Goal: Task Accomplishment & Management: Complete application form

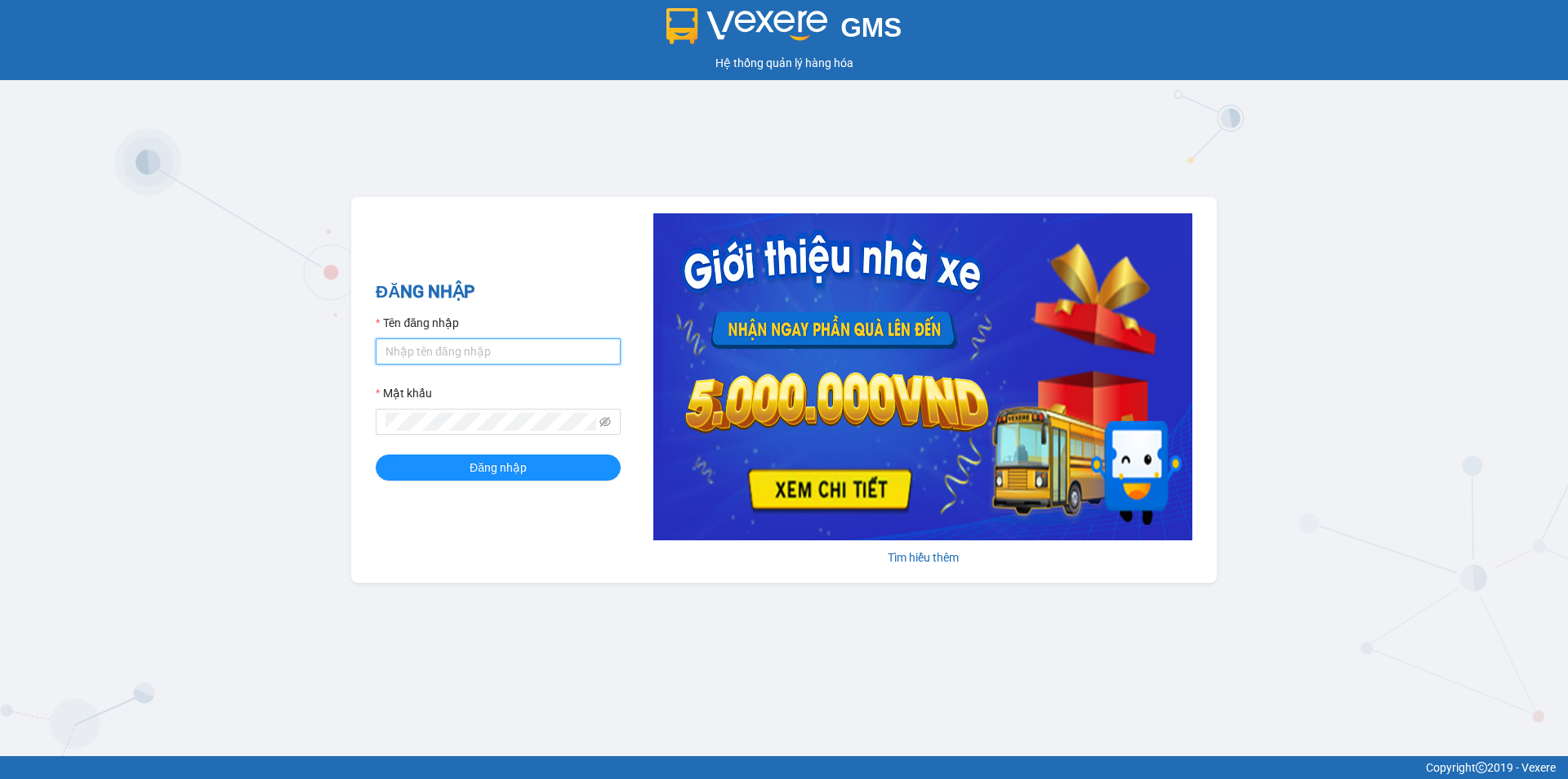
click at [516, 355] on input "Tên đăng nhập" at bounding box center [497, 352] width 245 height 26
type input "ngocbao.namhailimo"
click at [375, 455] on button "Đăng nhập" at bounding box center [497, 468] width 245 height 26
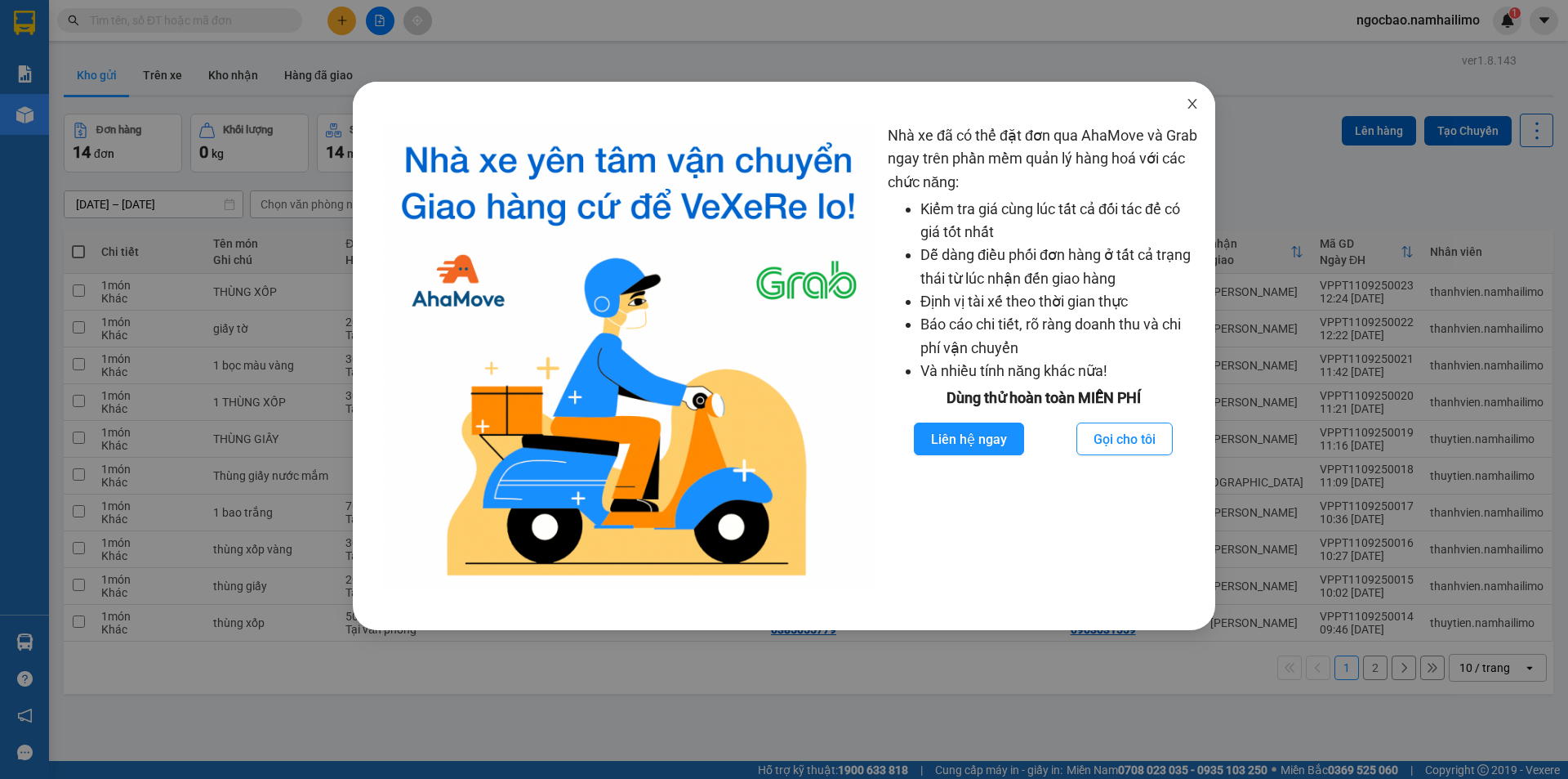
click at [1190, 102] on icon "close" at bounding box center [1192, 104] width 9 height 10
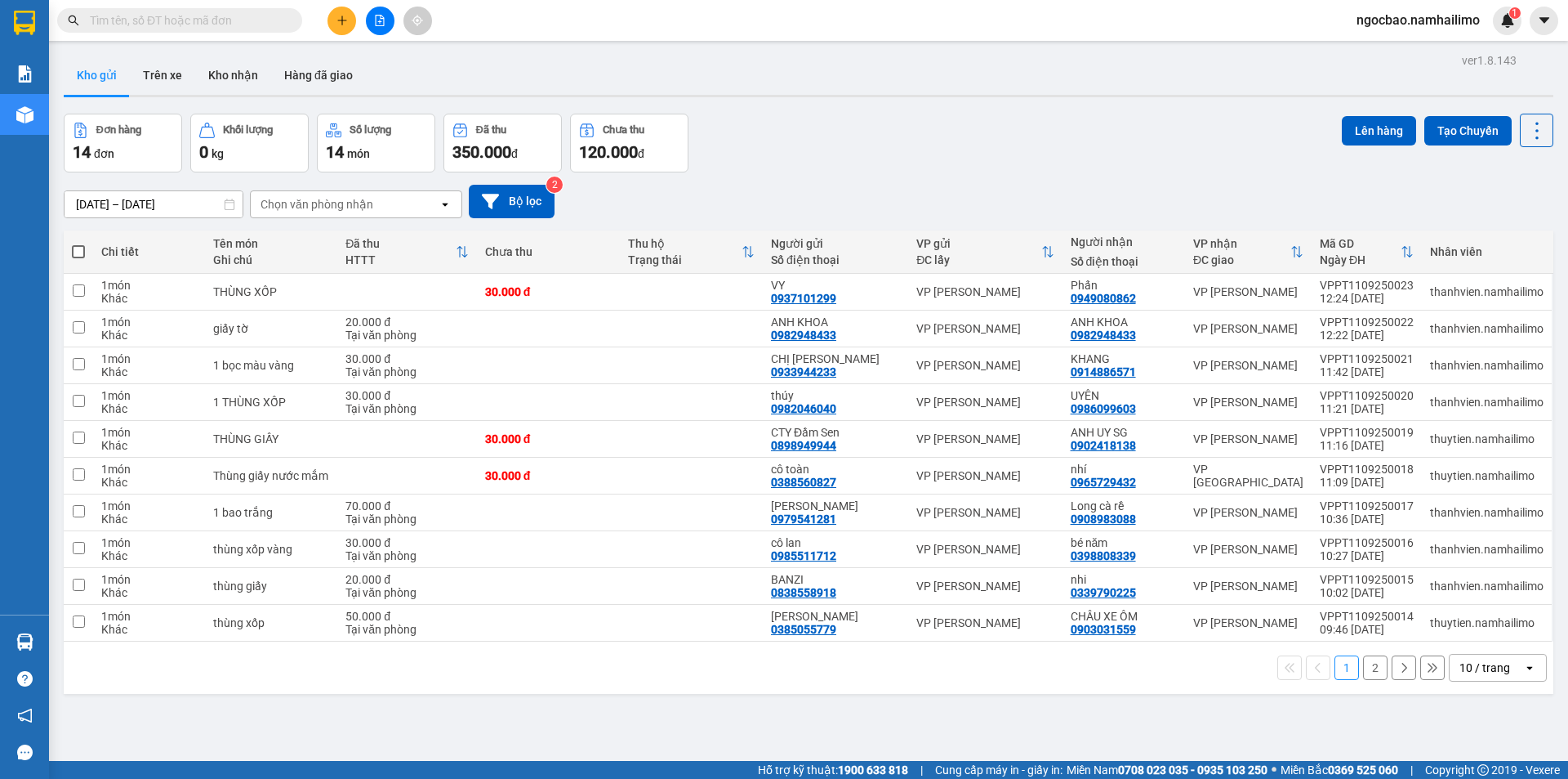
click at [1363, 664] on button "2" at bounding box center [1375, 668] width 25 height 25
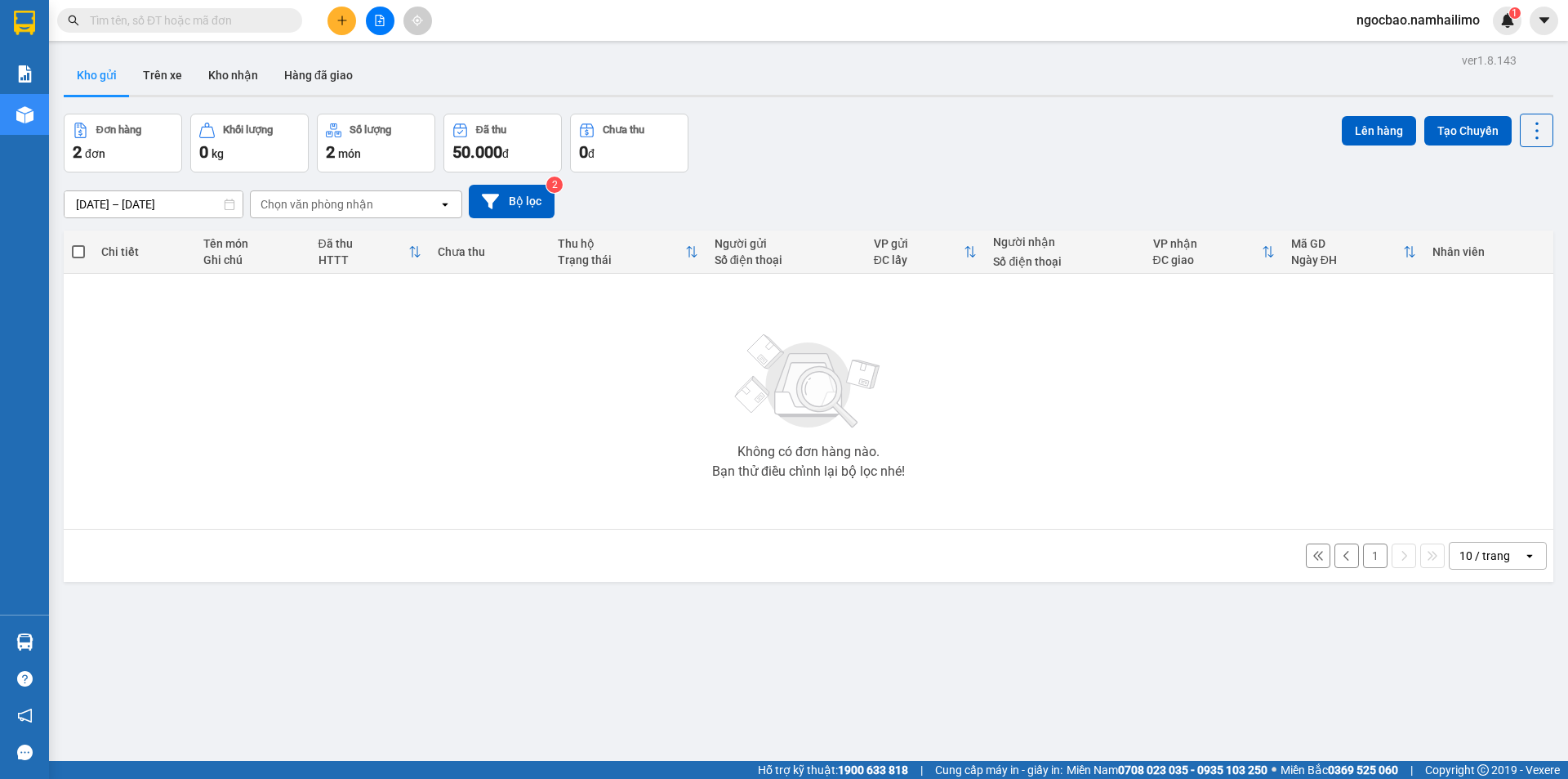
click at [1363, 554] on button "1" at bounding box center [1375, 555] width 25 height 25
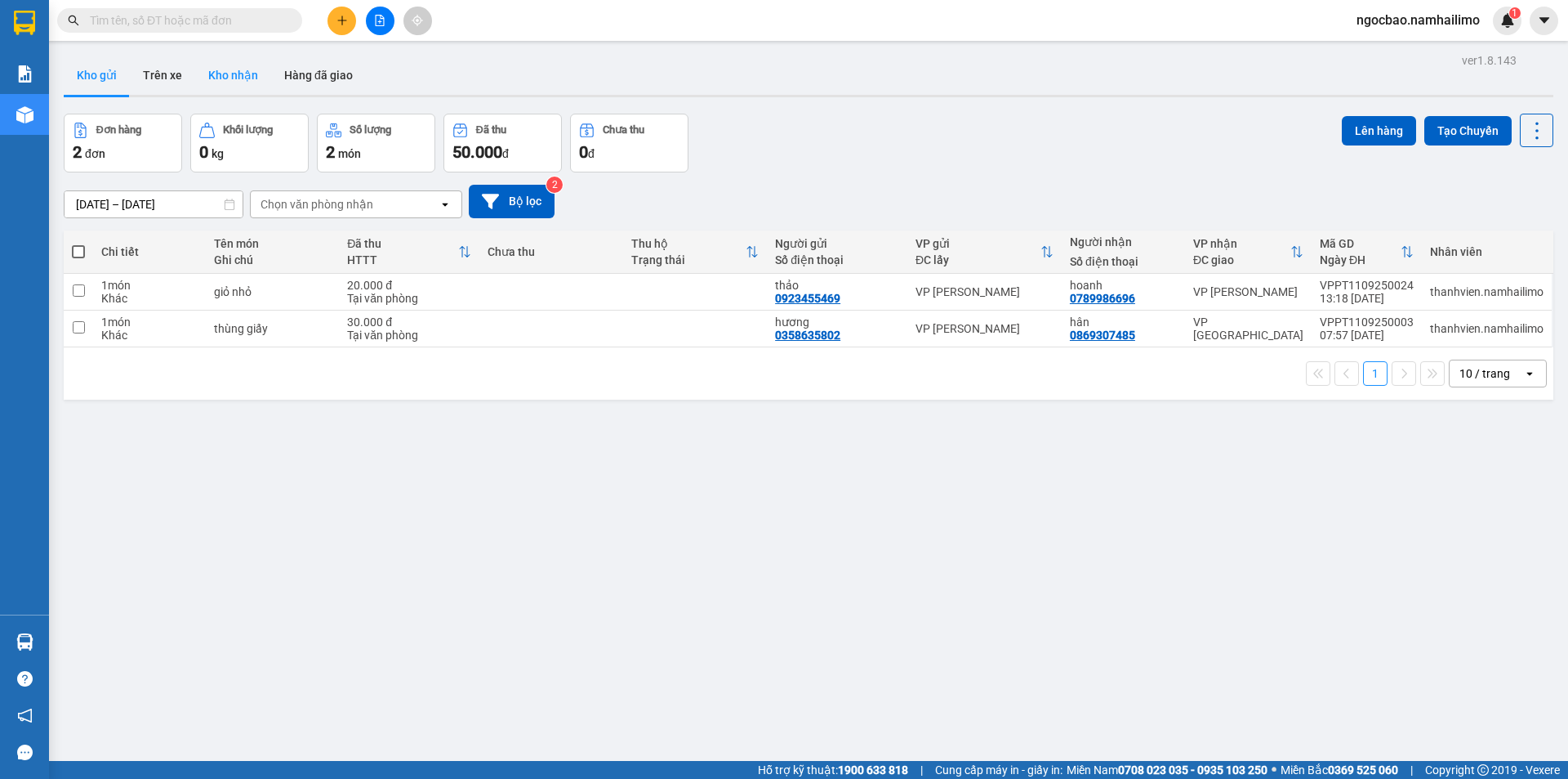
click at [214, 71] on button "Kho nhận" at bounding box center [233, 75] width 76 height 40
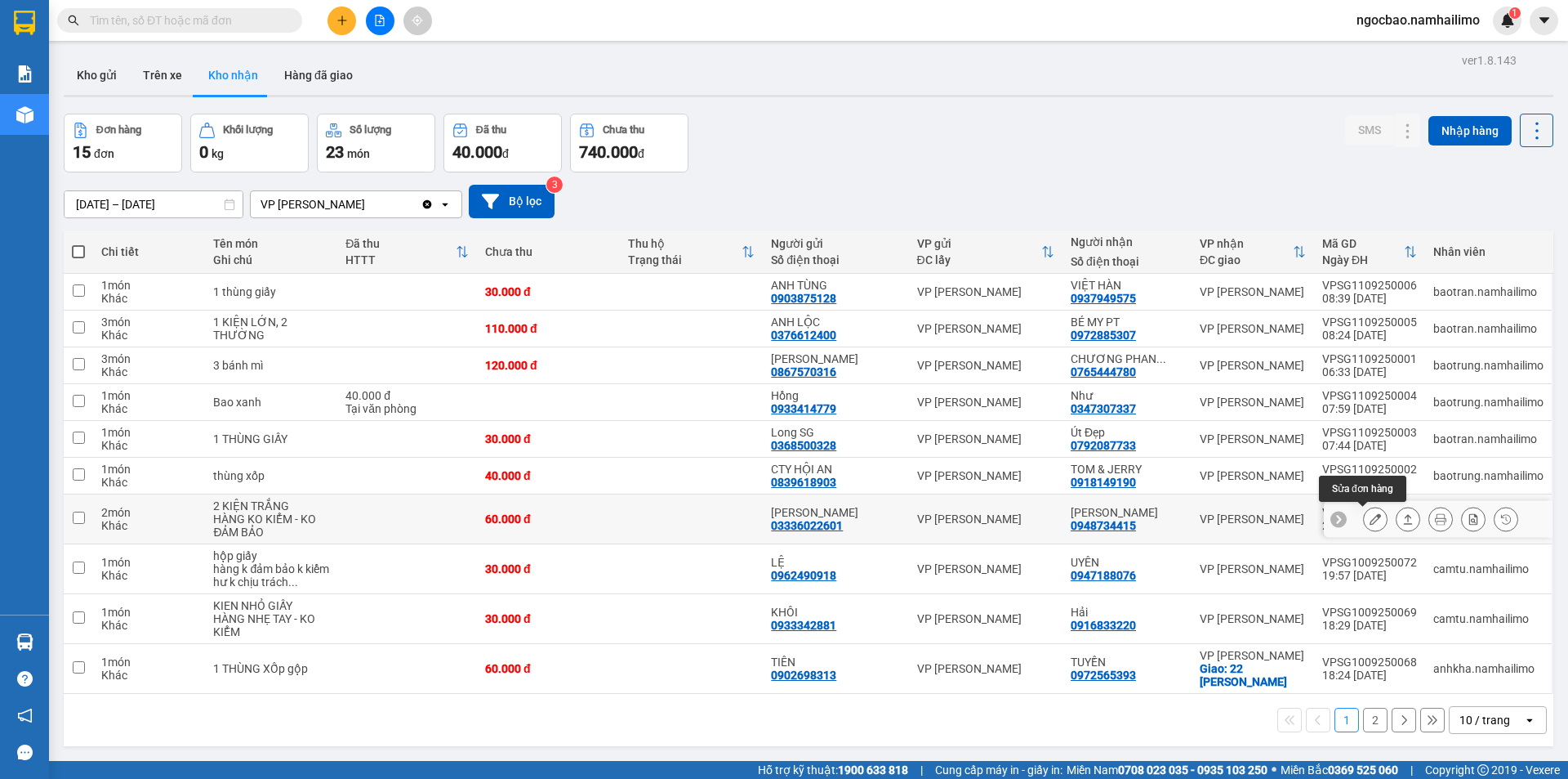
click at [1367, 512] on button at bounding box center [1375, 519] width 23 height 29
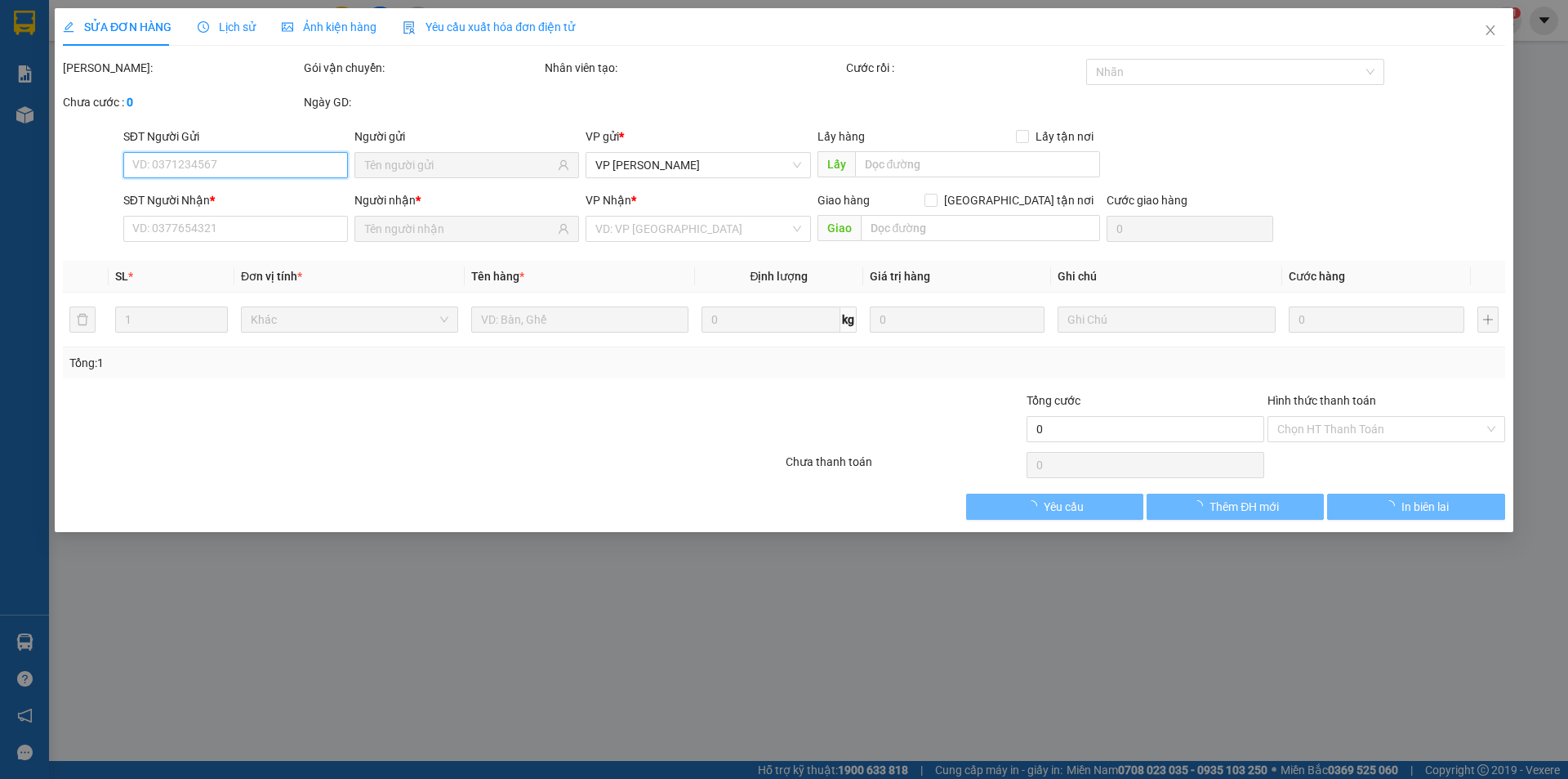
type input "03336022601"
type input "[PERSON_NAME]"
type input "0948734415"
type input "[PERSON_NAME]"
type input "60.000"
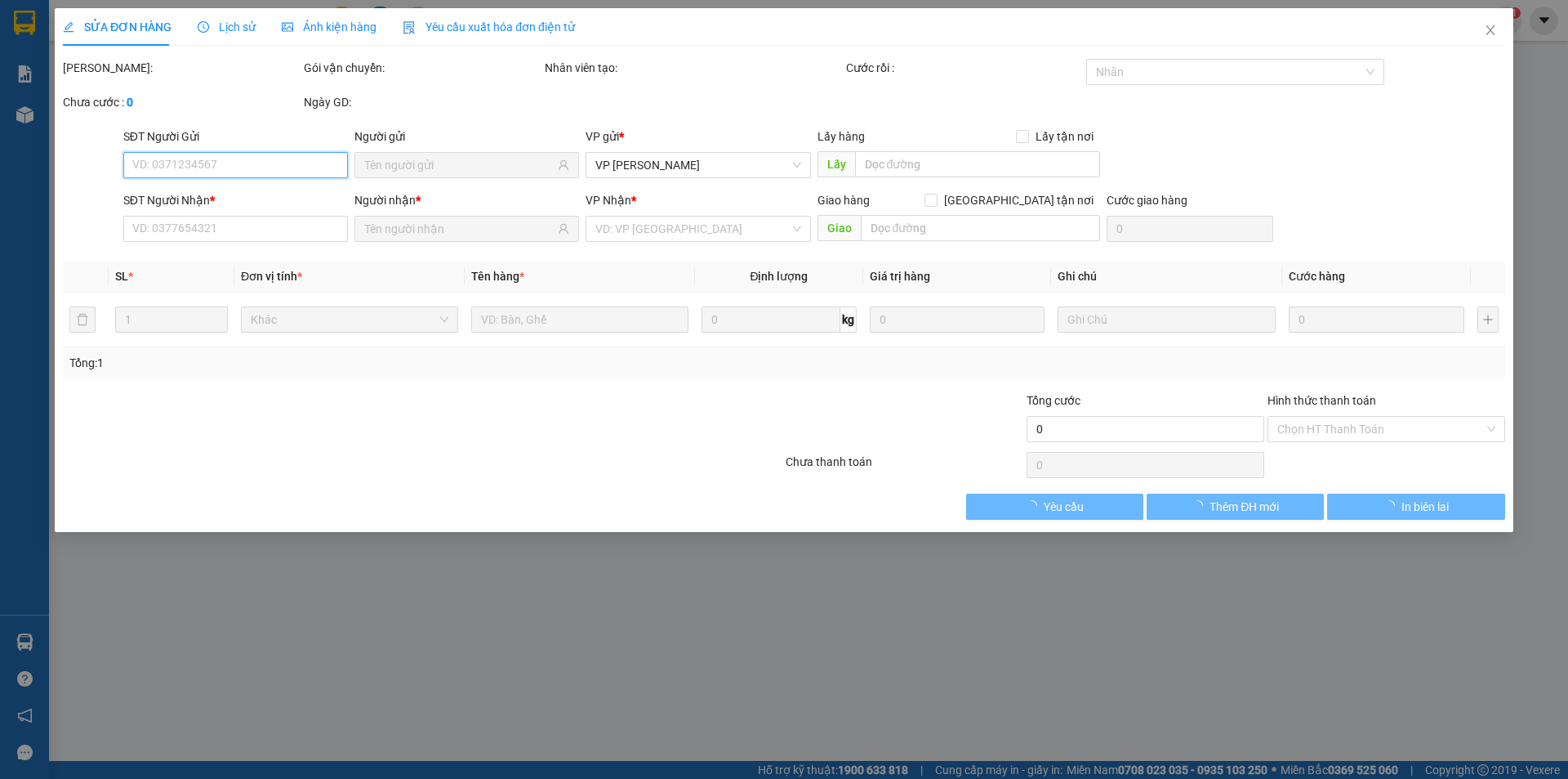
type input "60.000"
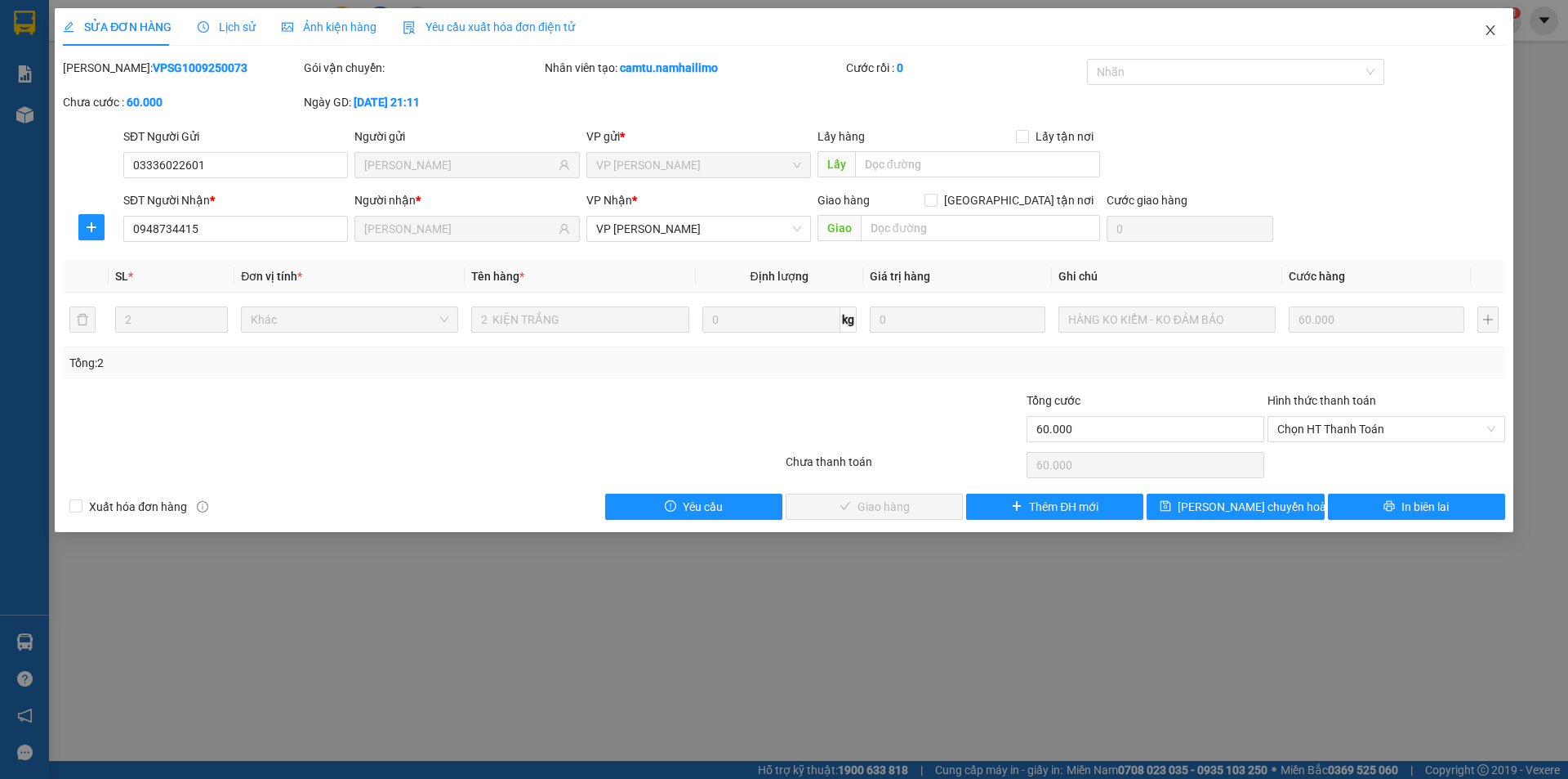
click at [1485, 26] on icon "close" at bounding box center [1490, 31] width 13 height 13
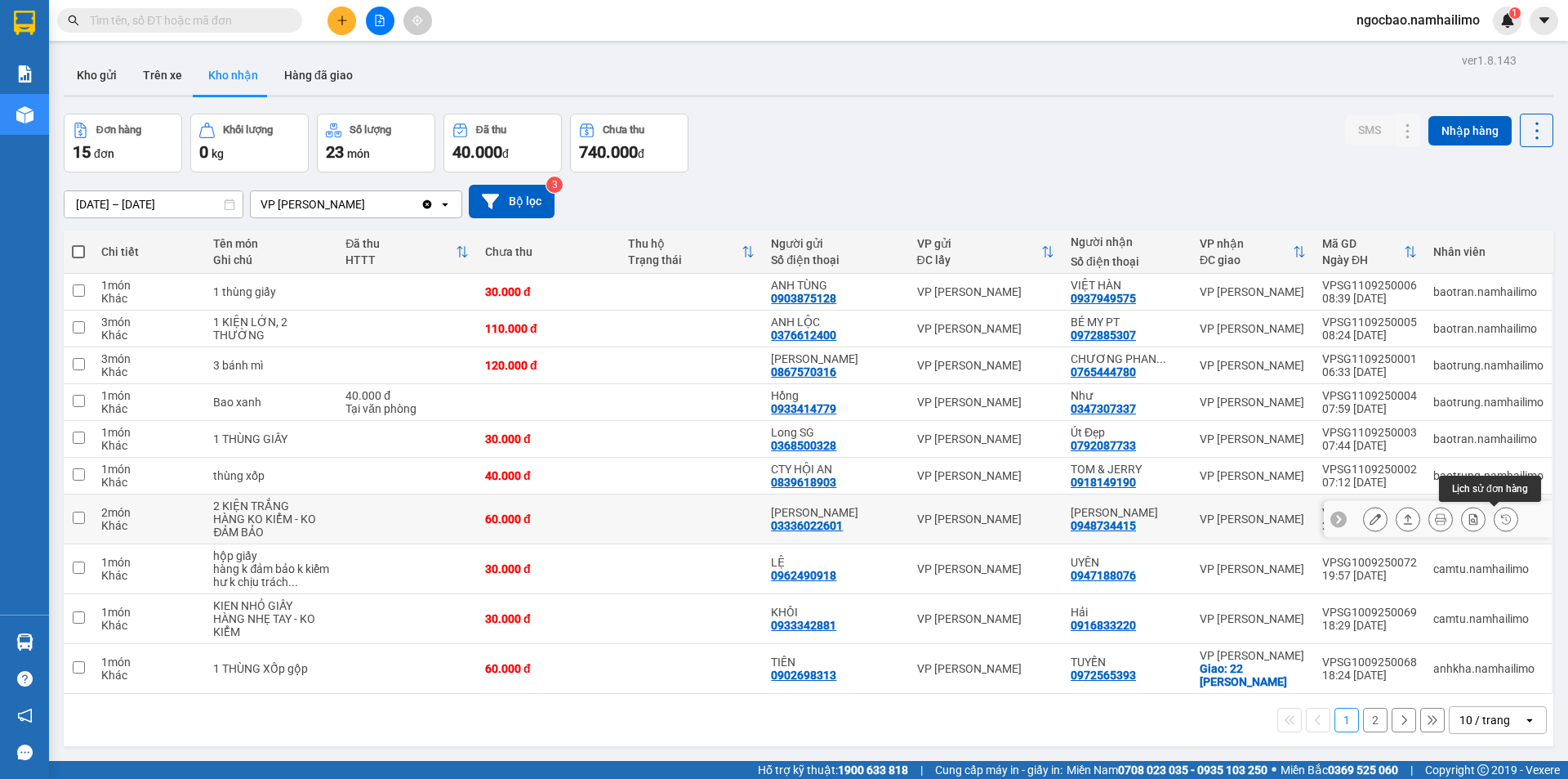
click at [1500, 524] on icon at bounding box center [1506, 519] width 12 height 12
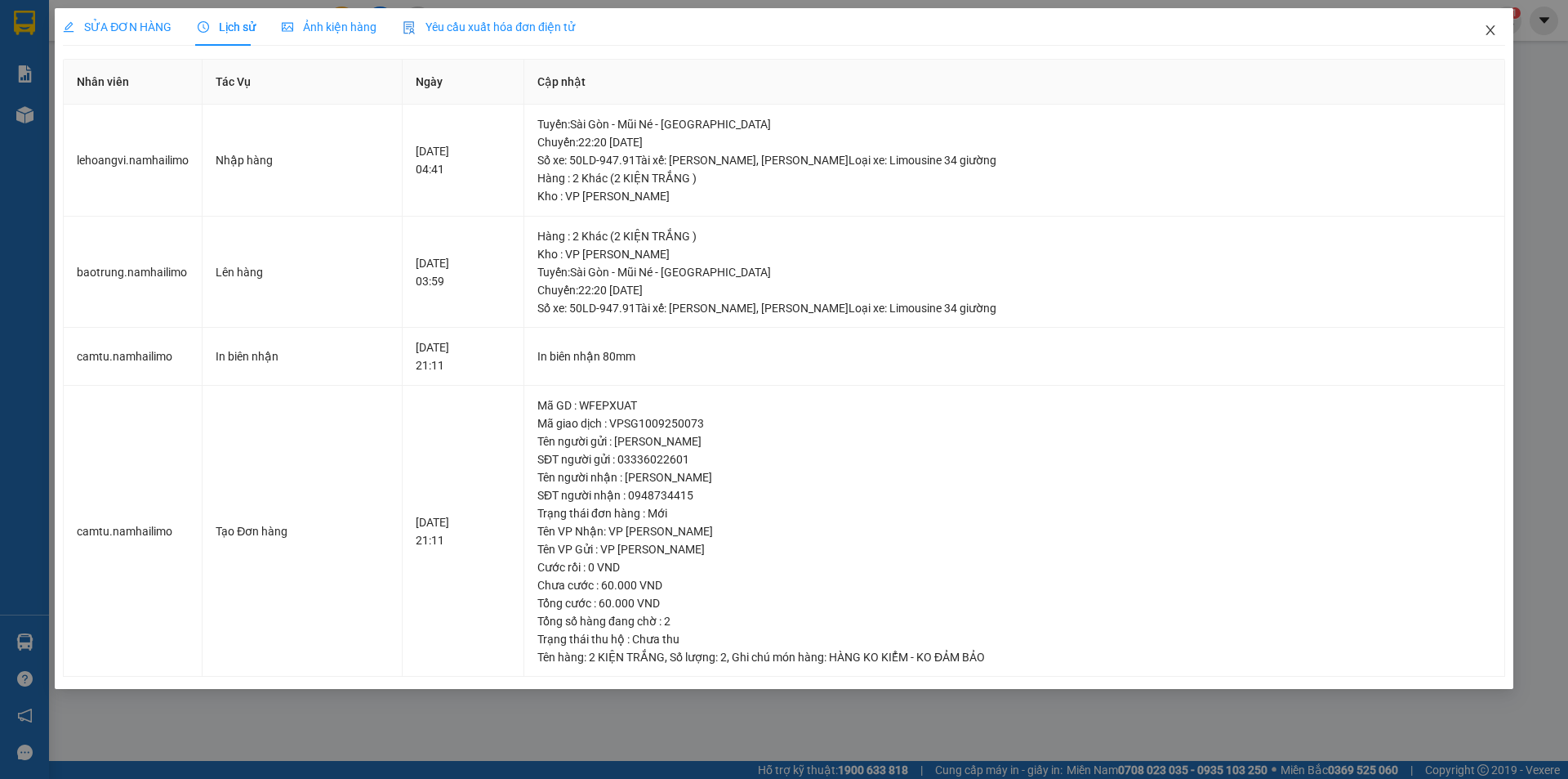
click at [1490, 37] on icon "close" at bounding box center [1490, 31] width 13 height 13
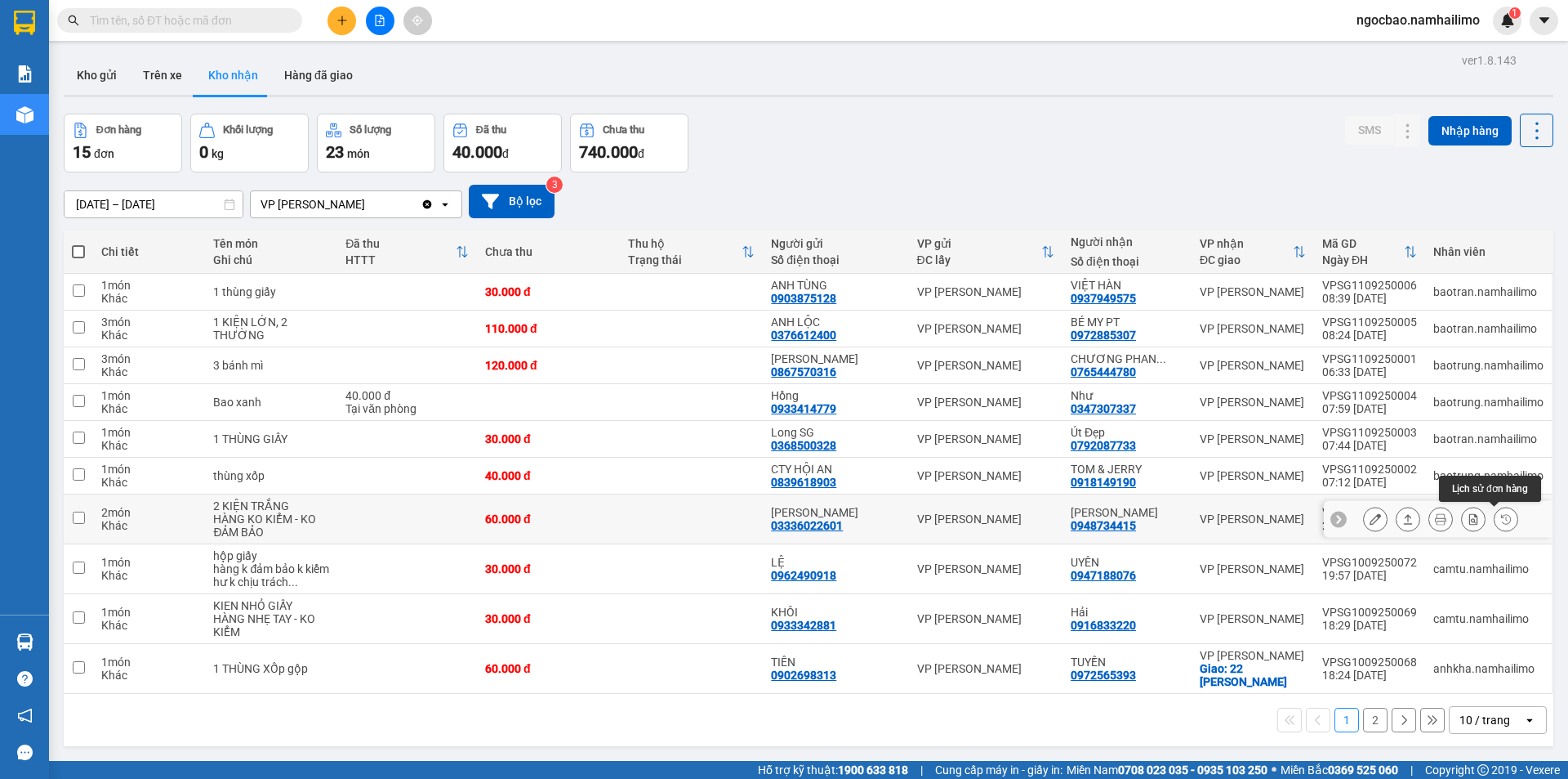
click at [1500, 522] on icon at bounding box center [1506, 519] width 12 height 12
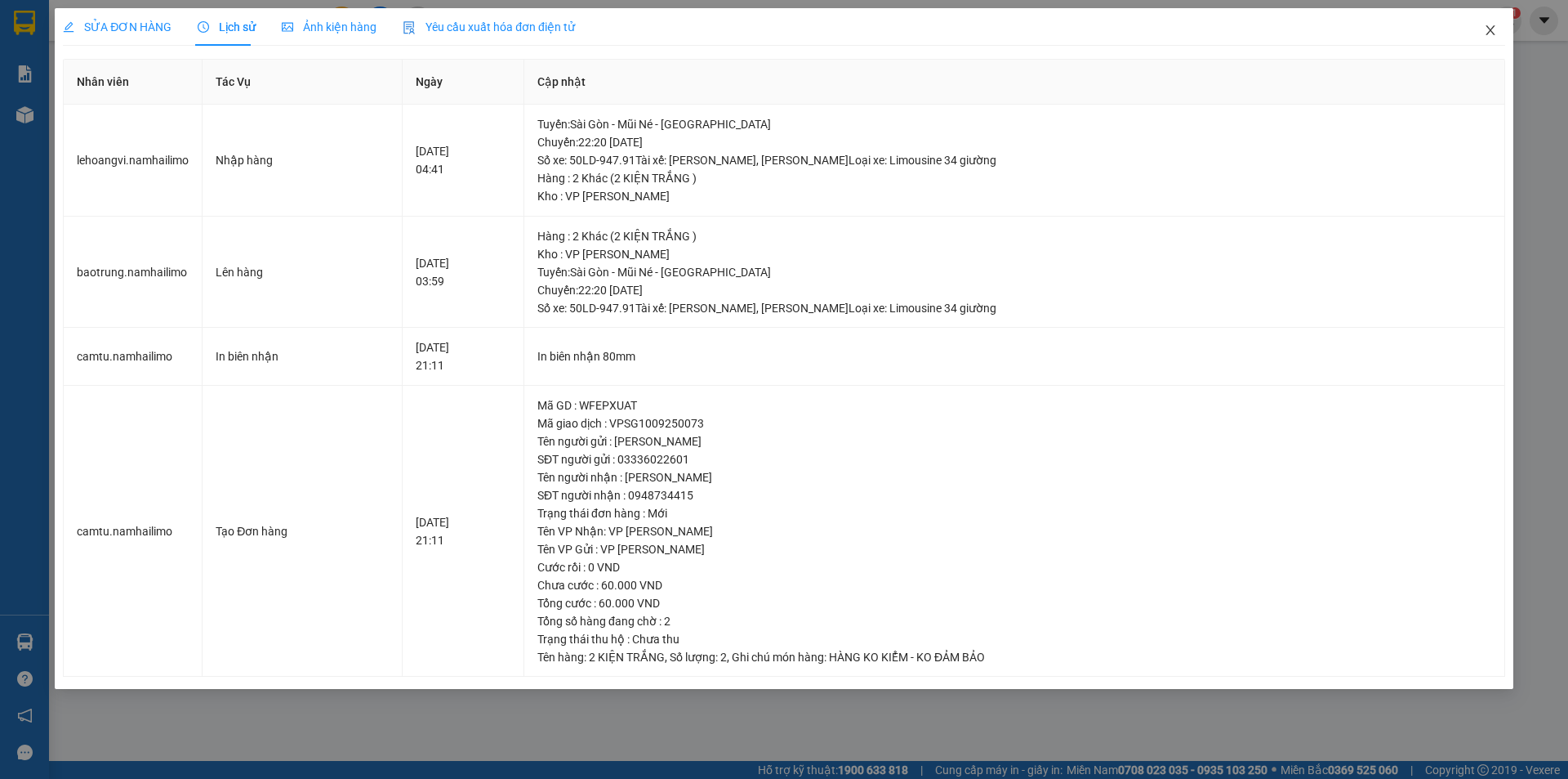
click at [1486, 34] on icon "close" at bounding box center [1490, 31] width 13 height 13
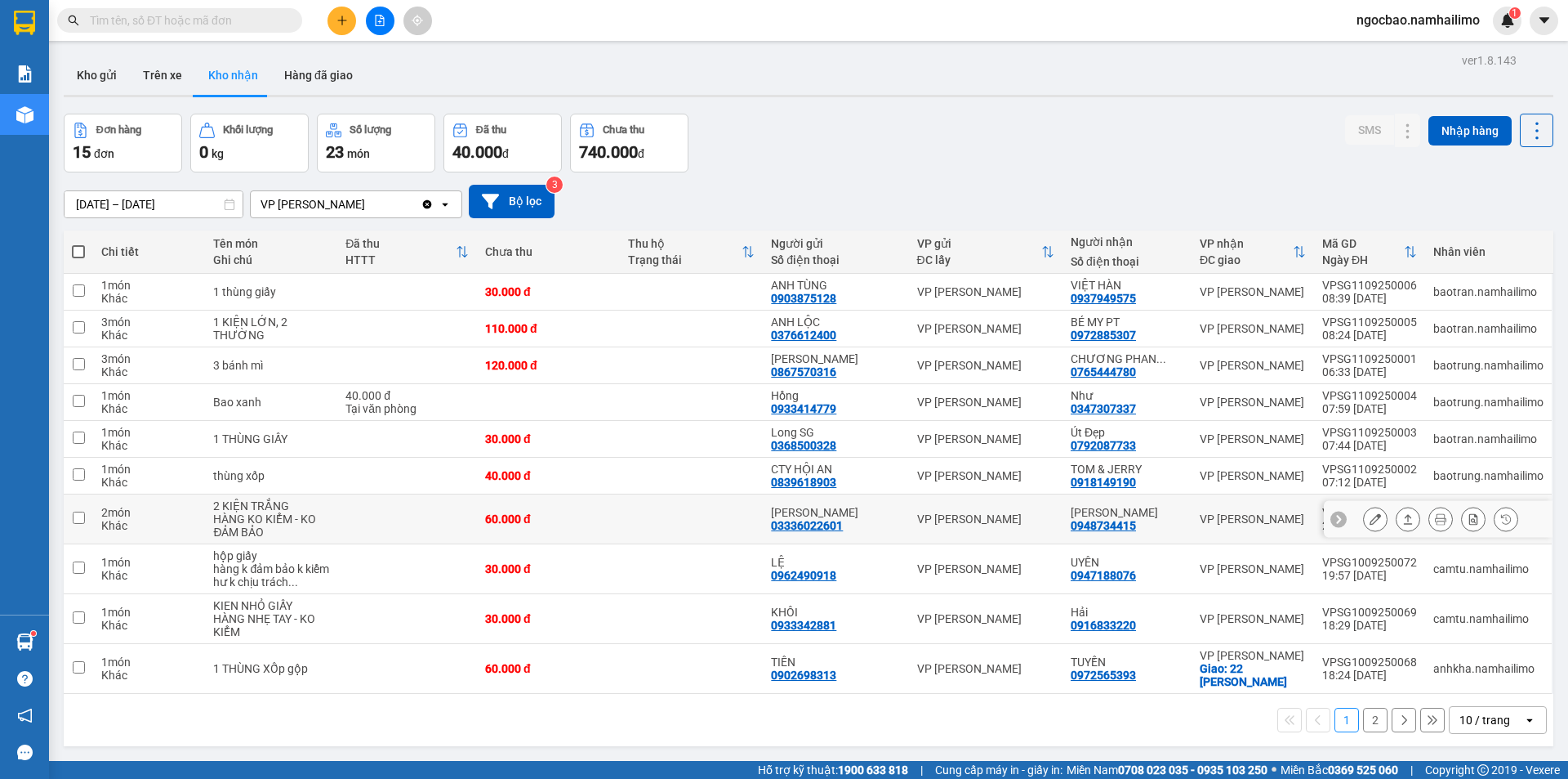
click at [1101, 526] on div "0948734415" at bounding box center [1103, 526] width 65 height 13
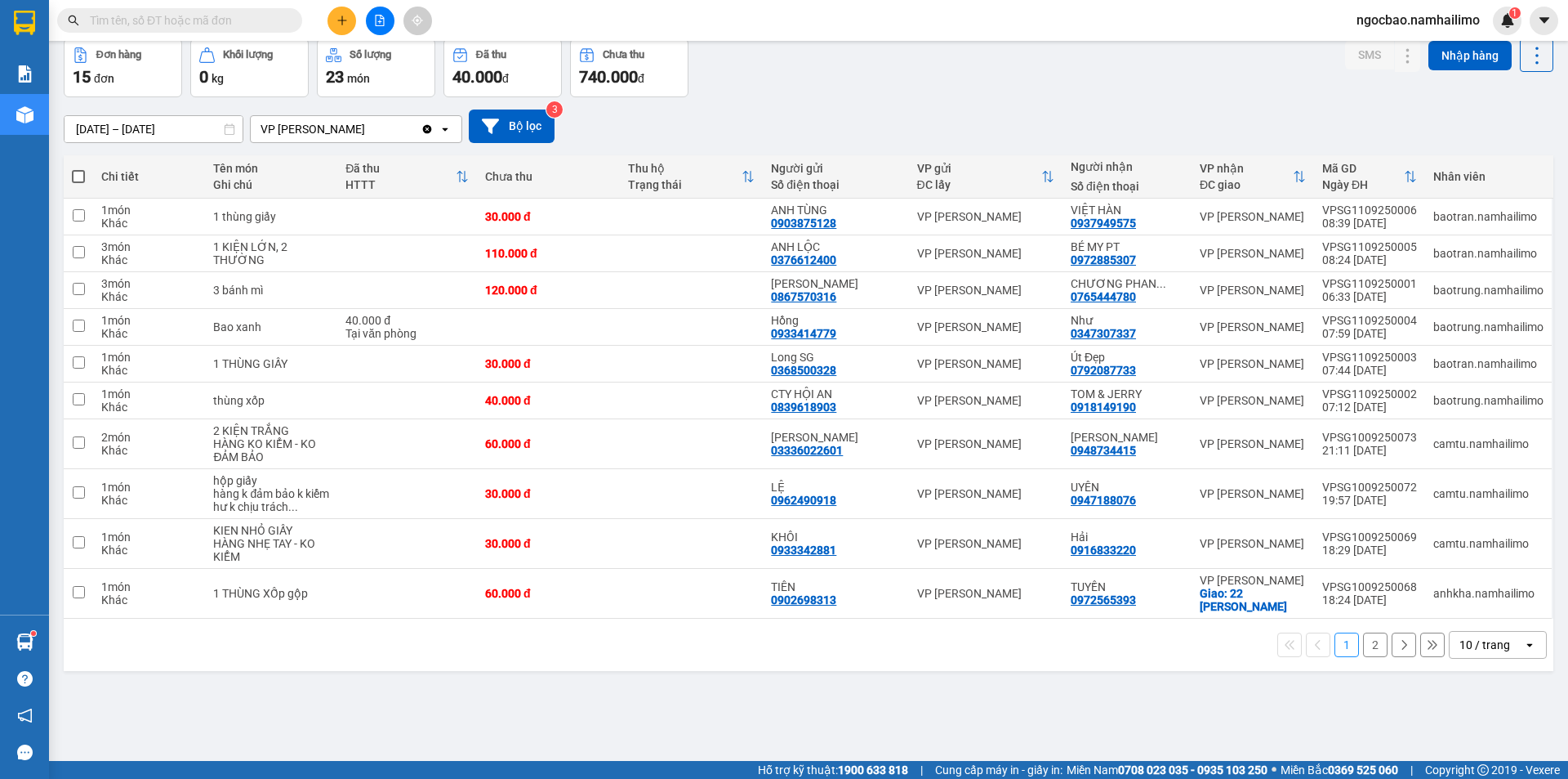
click at [1368, 649] on button "2" at bounding box center [1375, 644] width 25 height 25
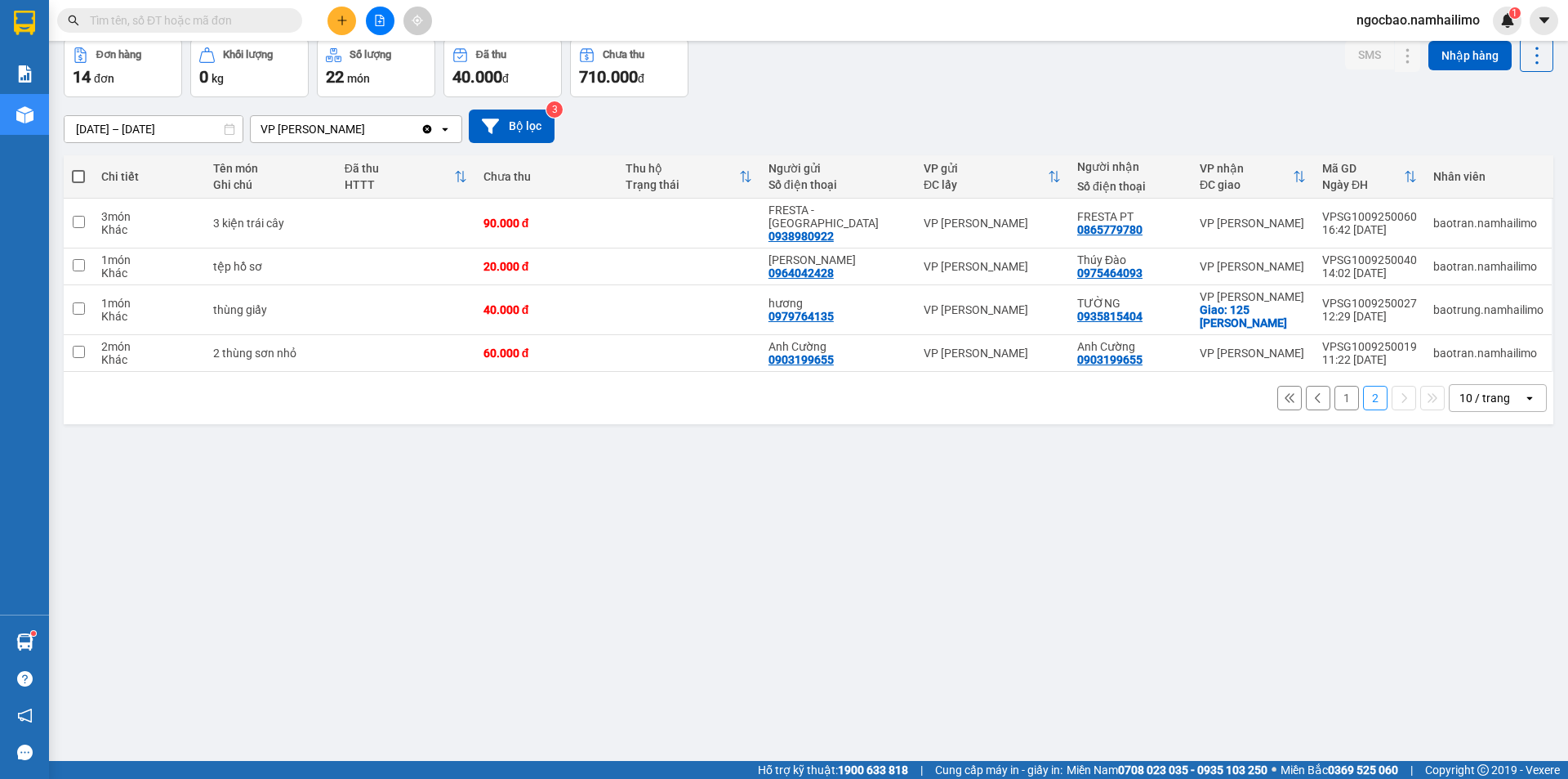
scroll to position [0, 0]
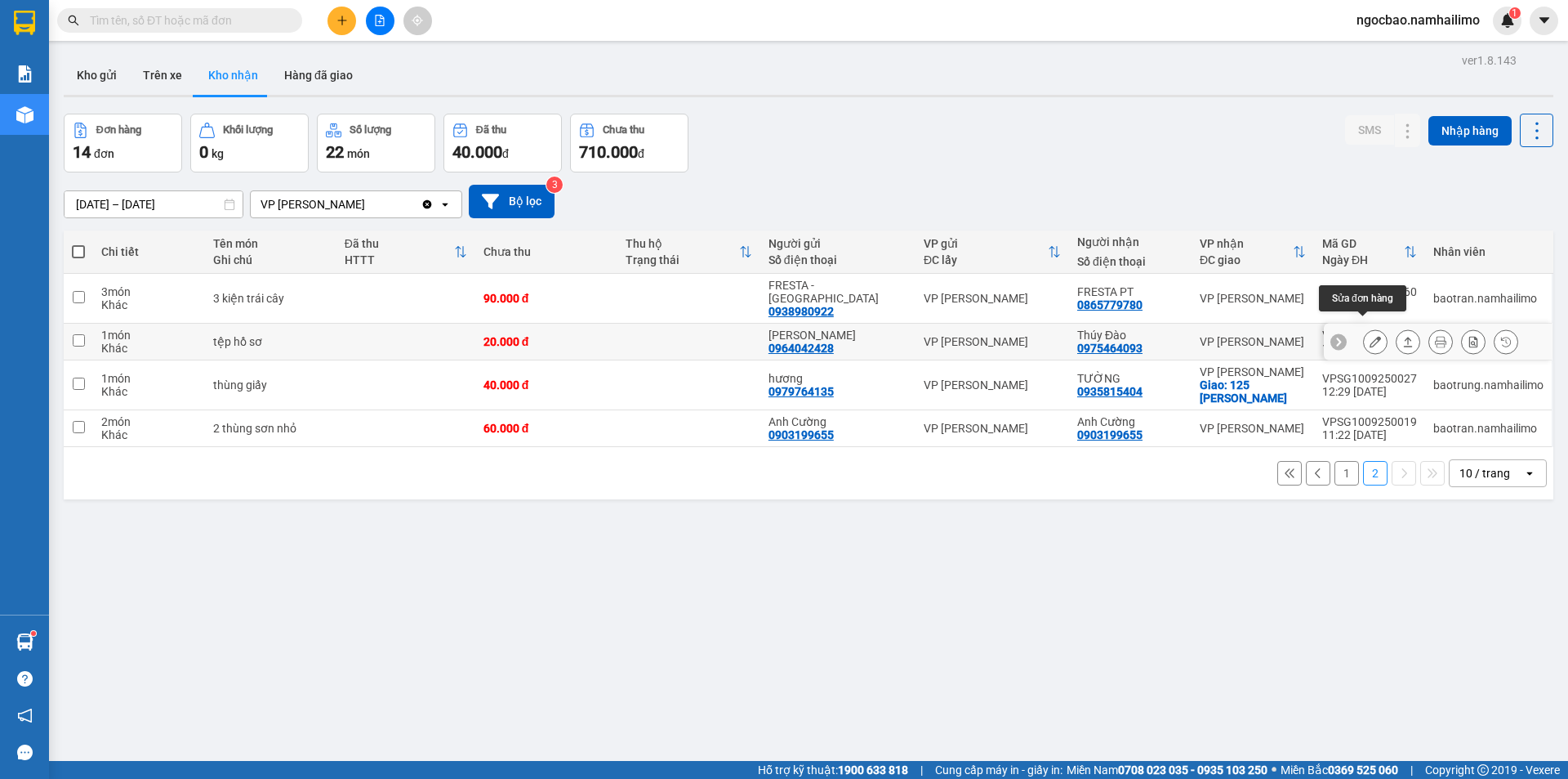
click at [1369, 336] on icon at bounding box center [1375, 342] width 12 height 12
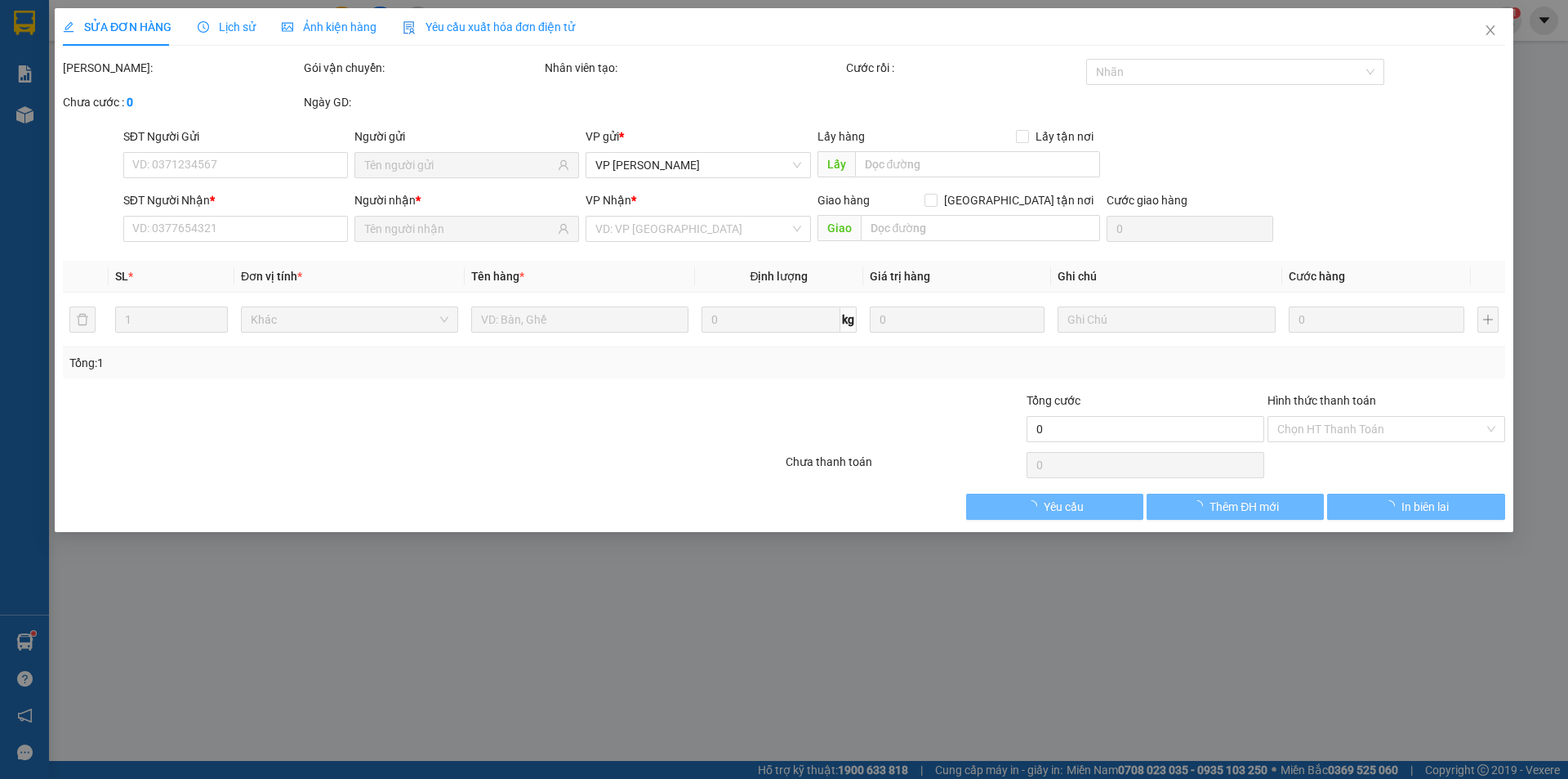
type input "0964042428"
type input "[PERSON_NAME]"
type input "0975464093"
type input "Thúy Đào"
type input "20.000"
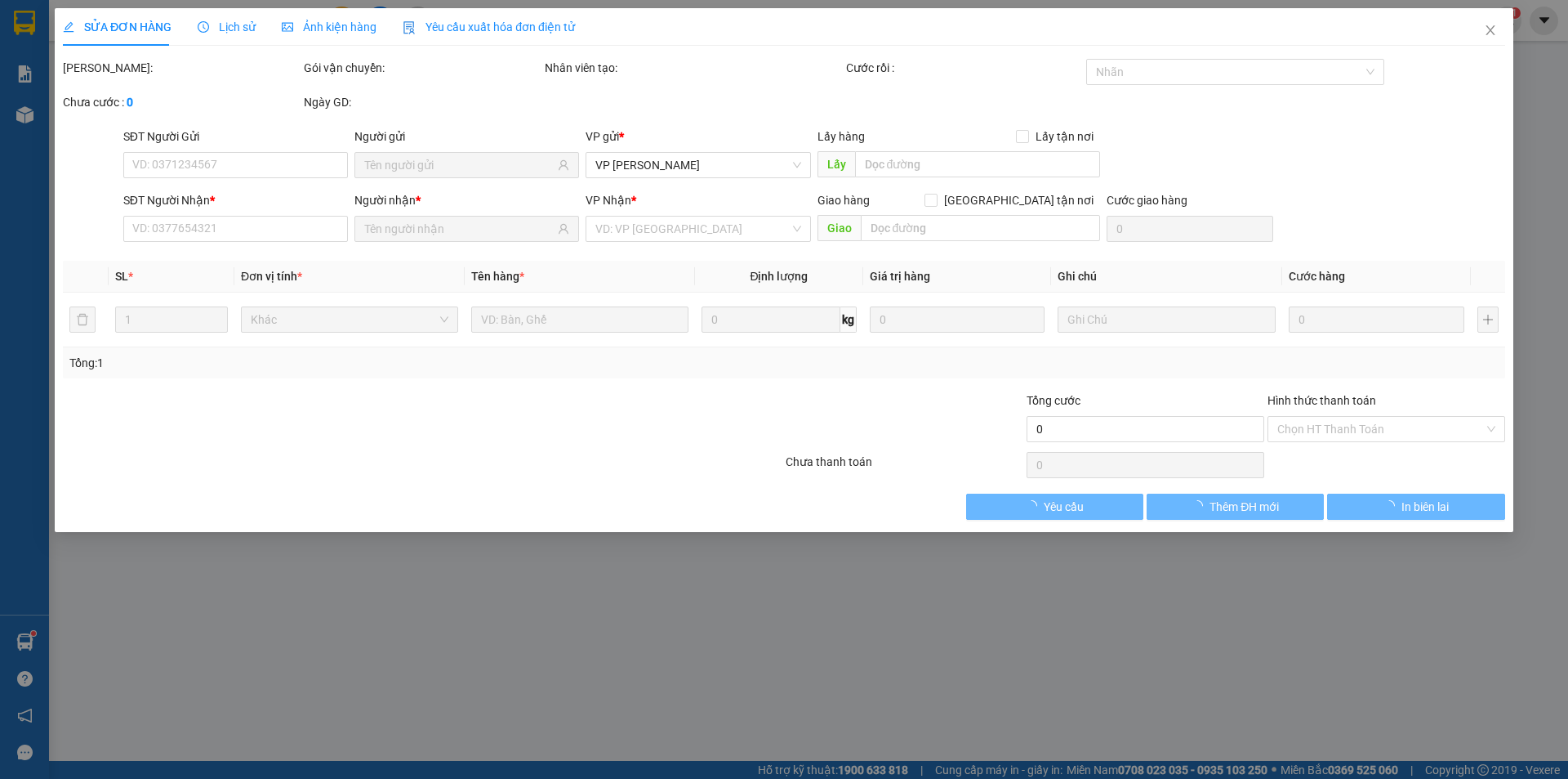
type input "20.000"
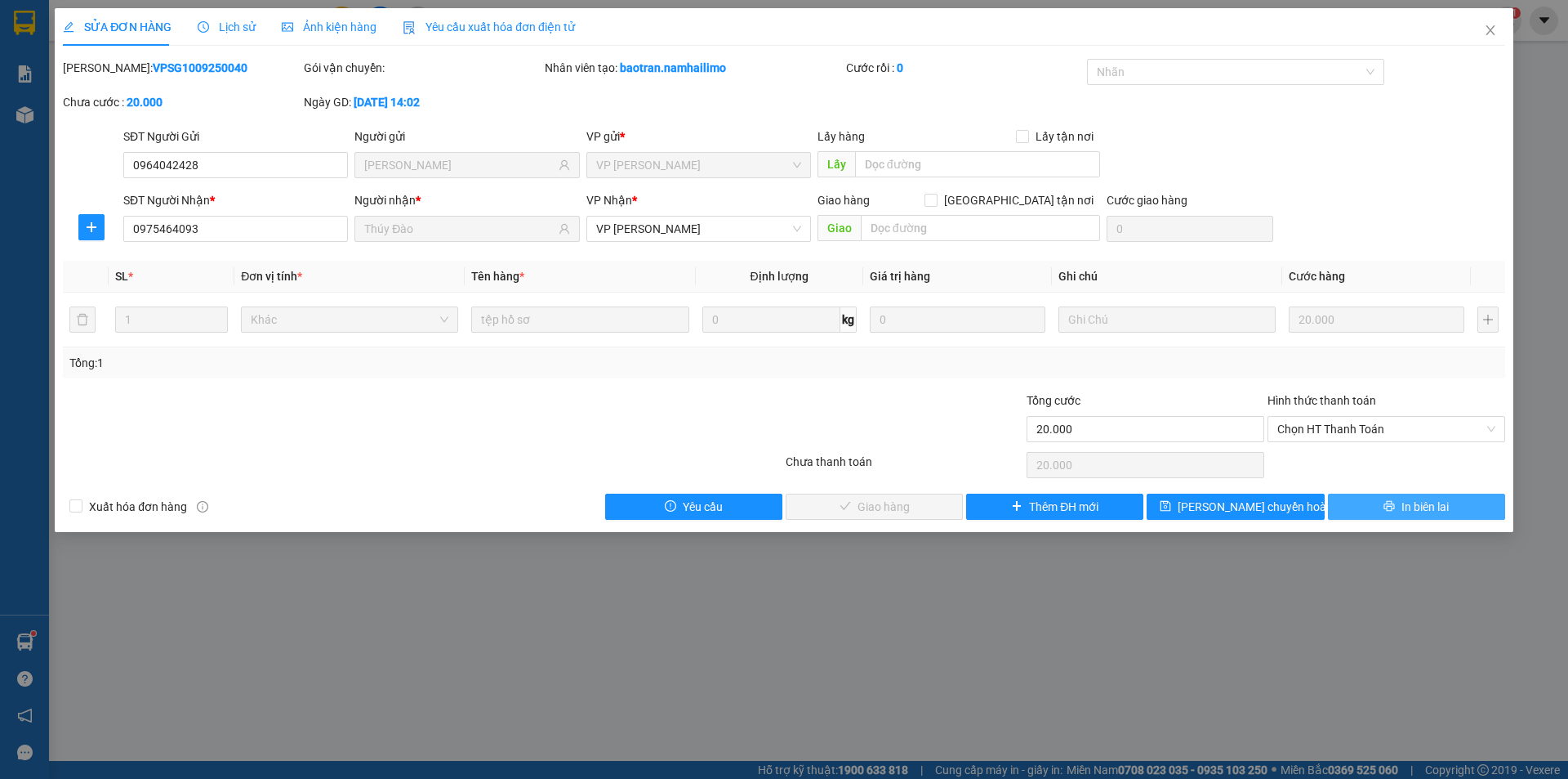
click at [1403, 511] on span "In biên lai" at bounding box center [1424, 507] width 47 height 18
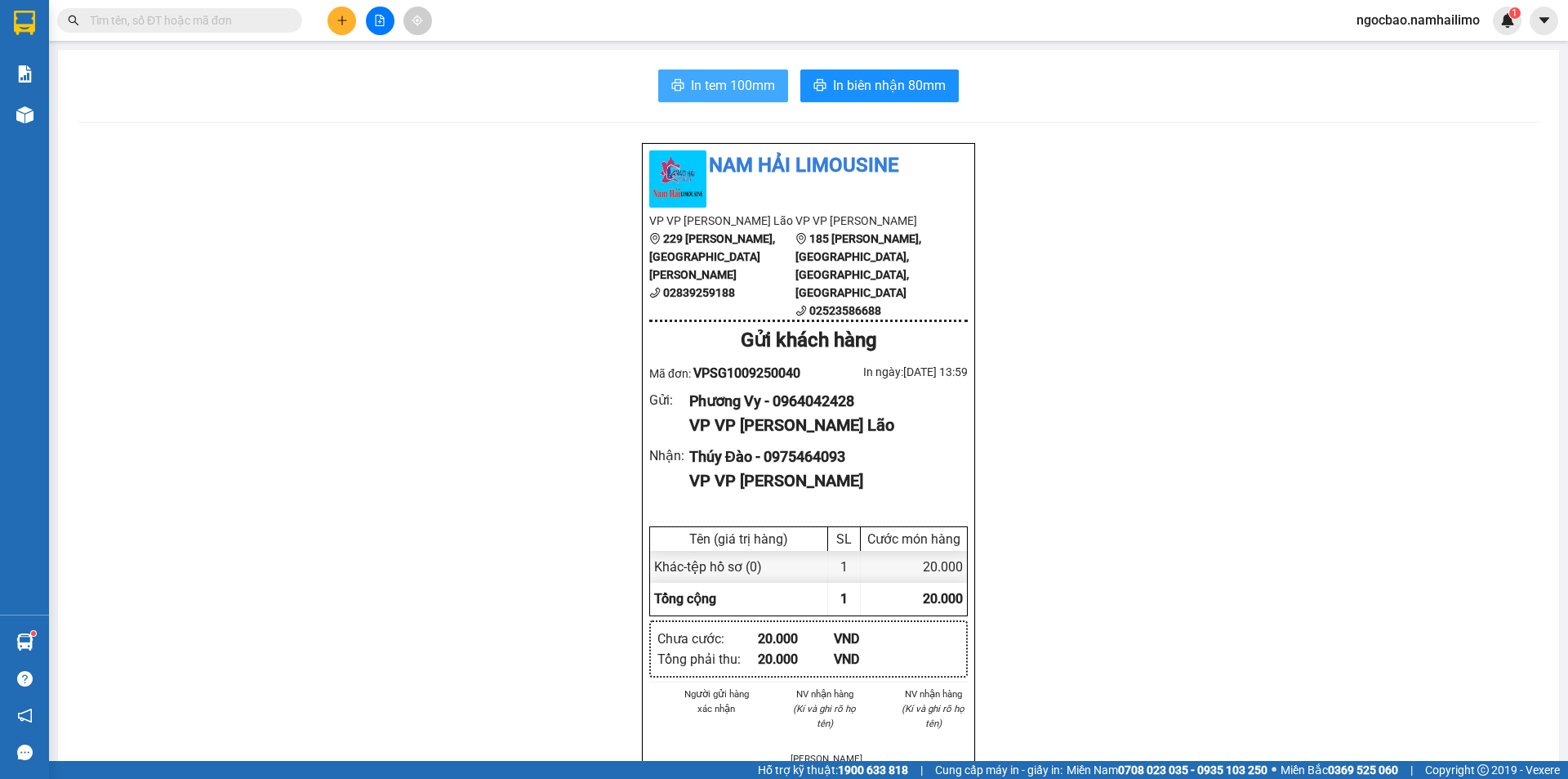
click at [733, 77] on span "In tem 100mm" at bounding box center [733, 85] width 84 height 21
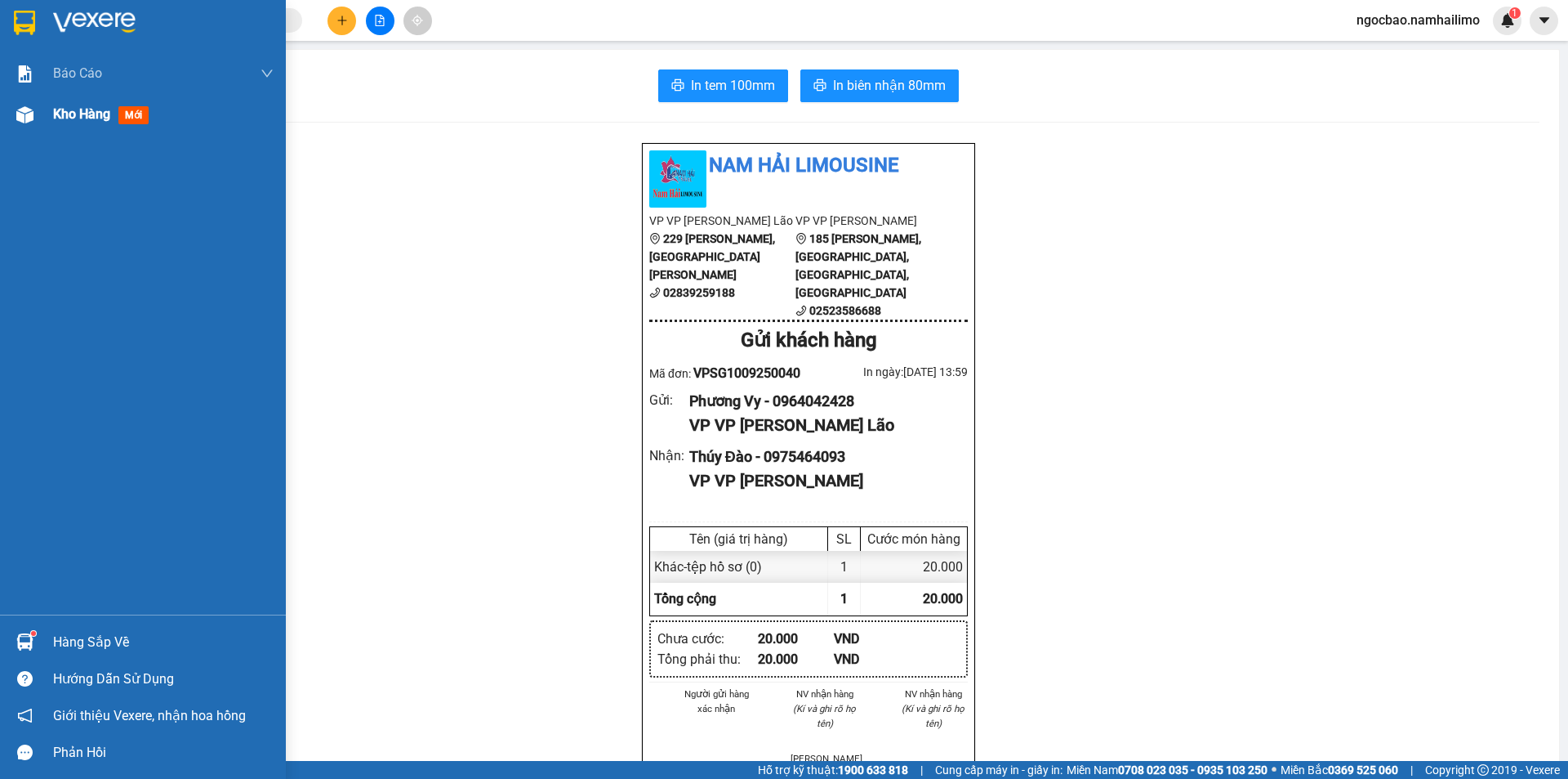
click at [73, 116] on span "Kho hàng" at bounding box center [81, 114] width 57 height 16
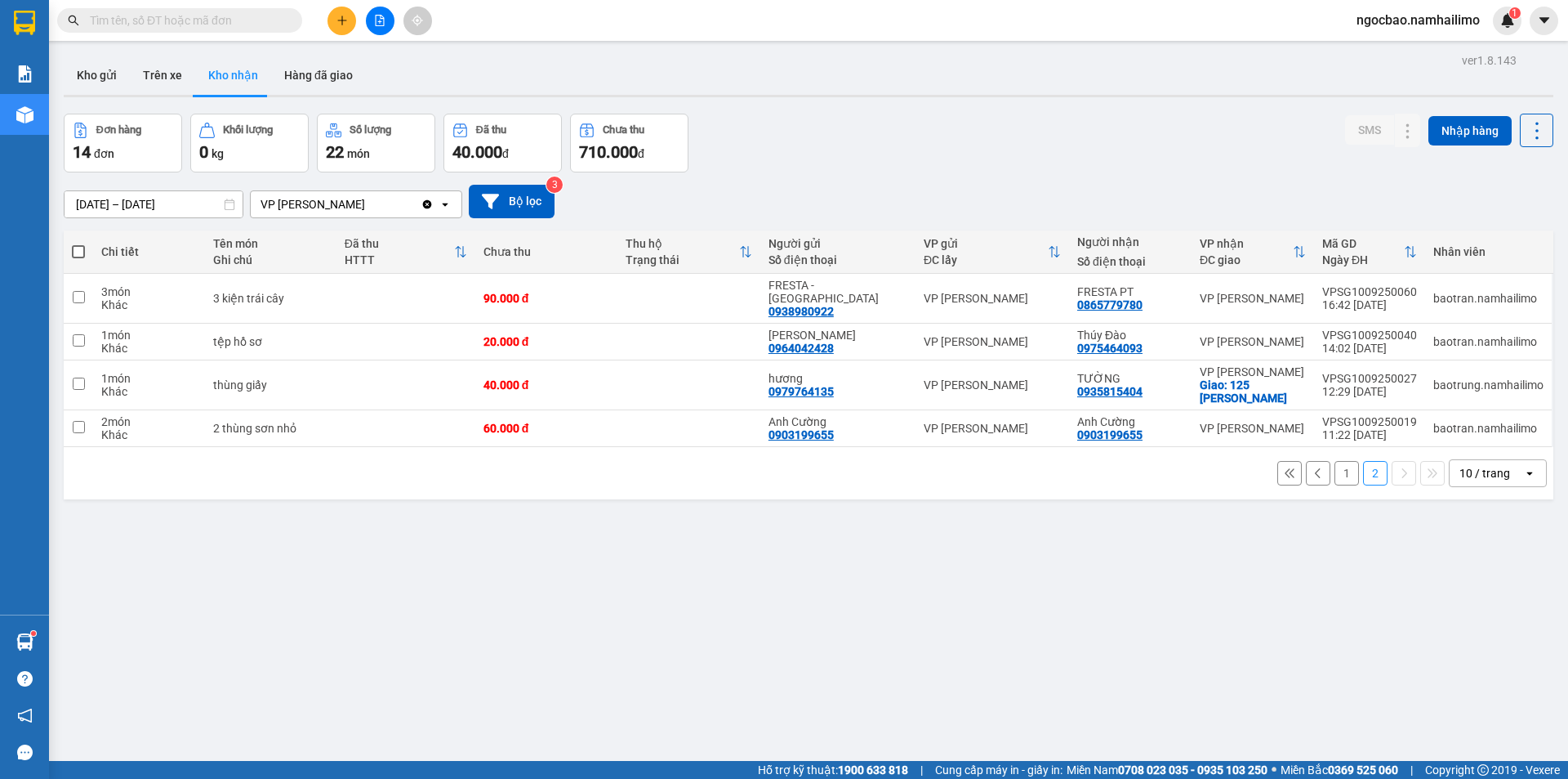
click at [1339, 460] on button "1" at bounding box center [1347, 473] width 25 height 25
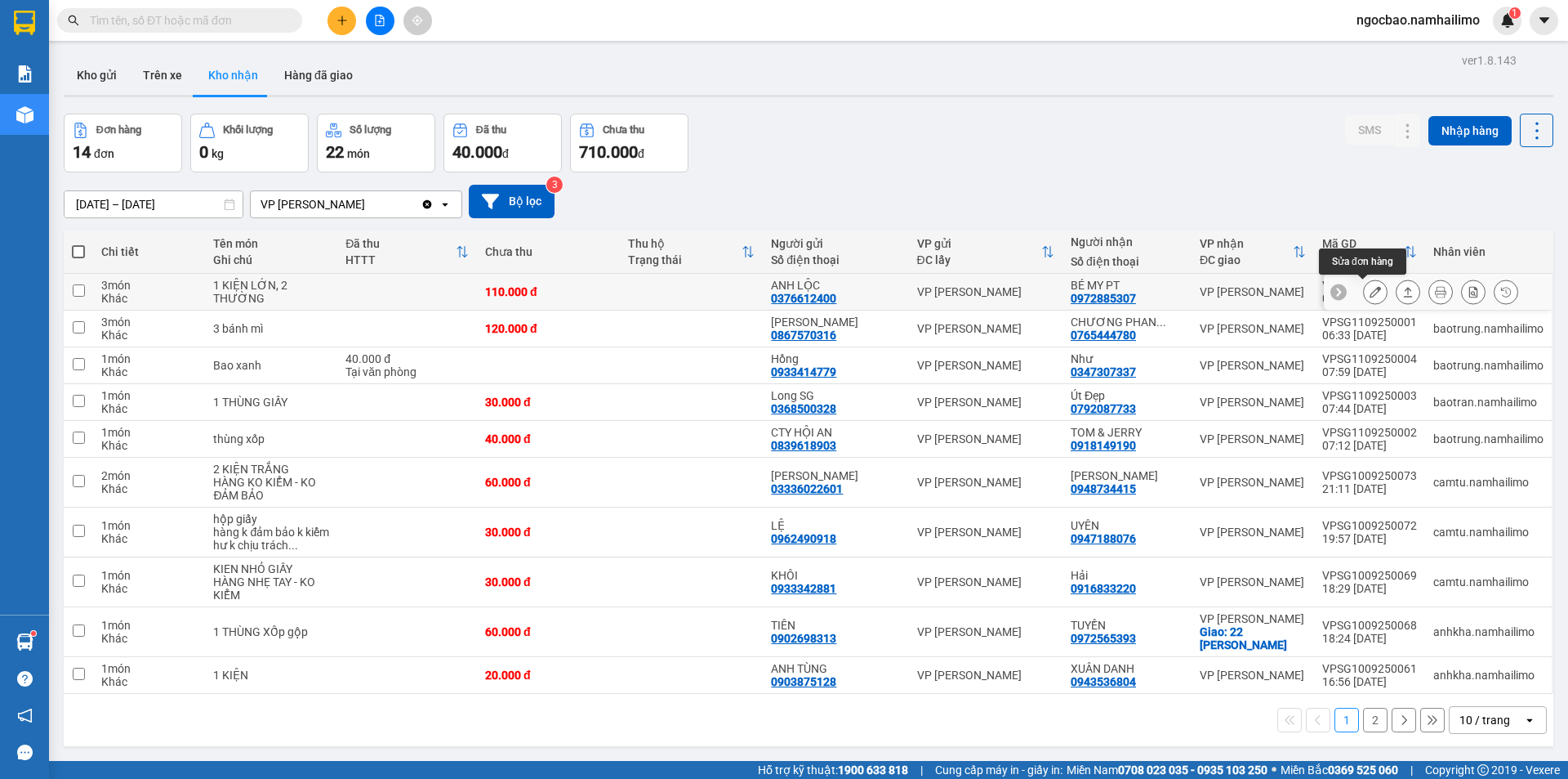
click at [1369, 289] on icon at bounding box center [1375, 292] width 12 height 12
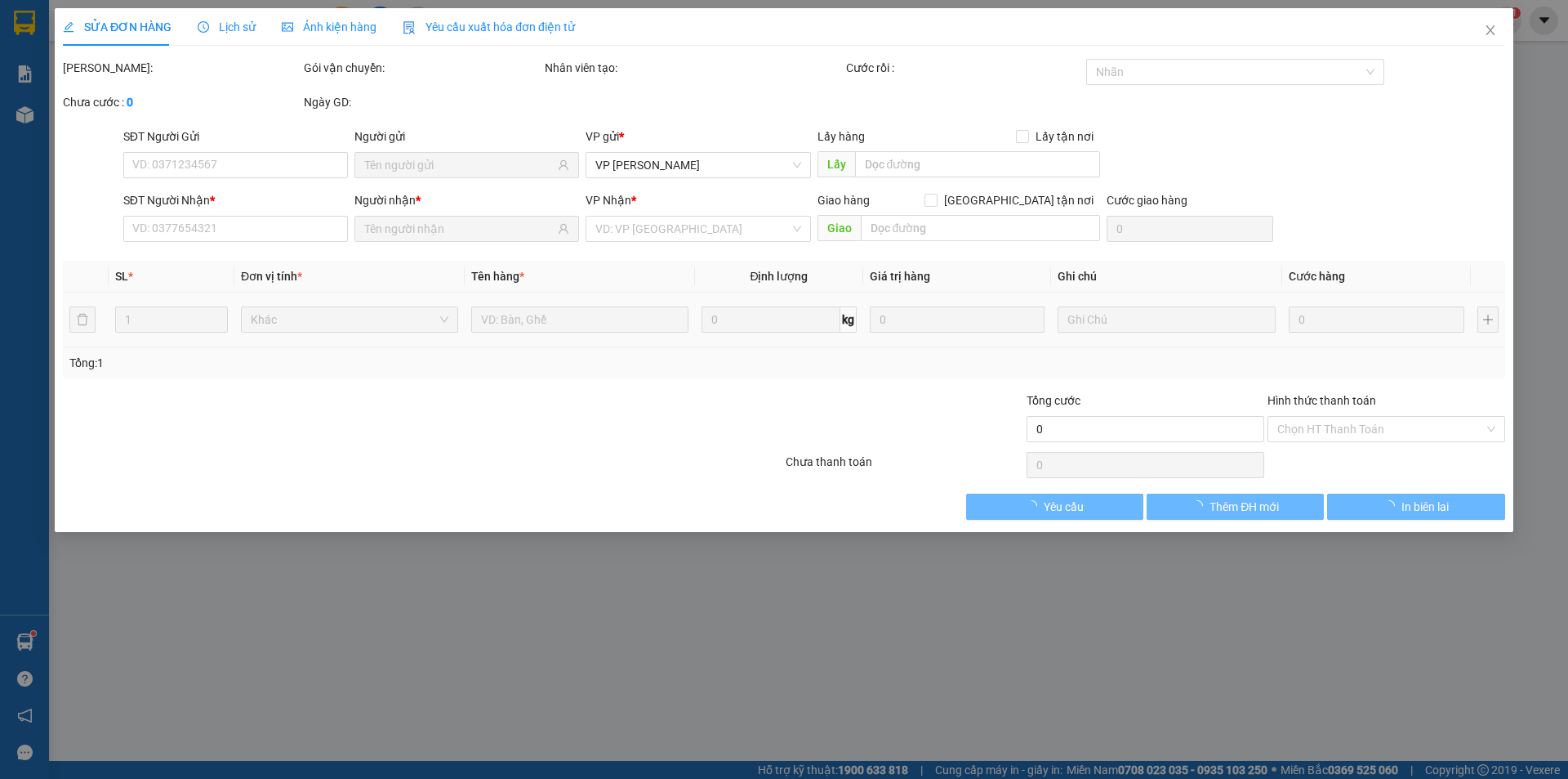
type input "0376612400"
type input "ANH LỘC"
type input "0972885307"
type input "BÉ MY PT"
type input "110.000"
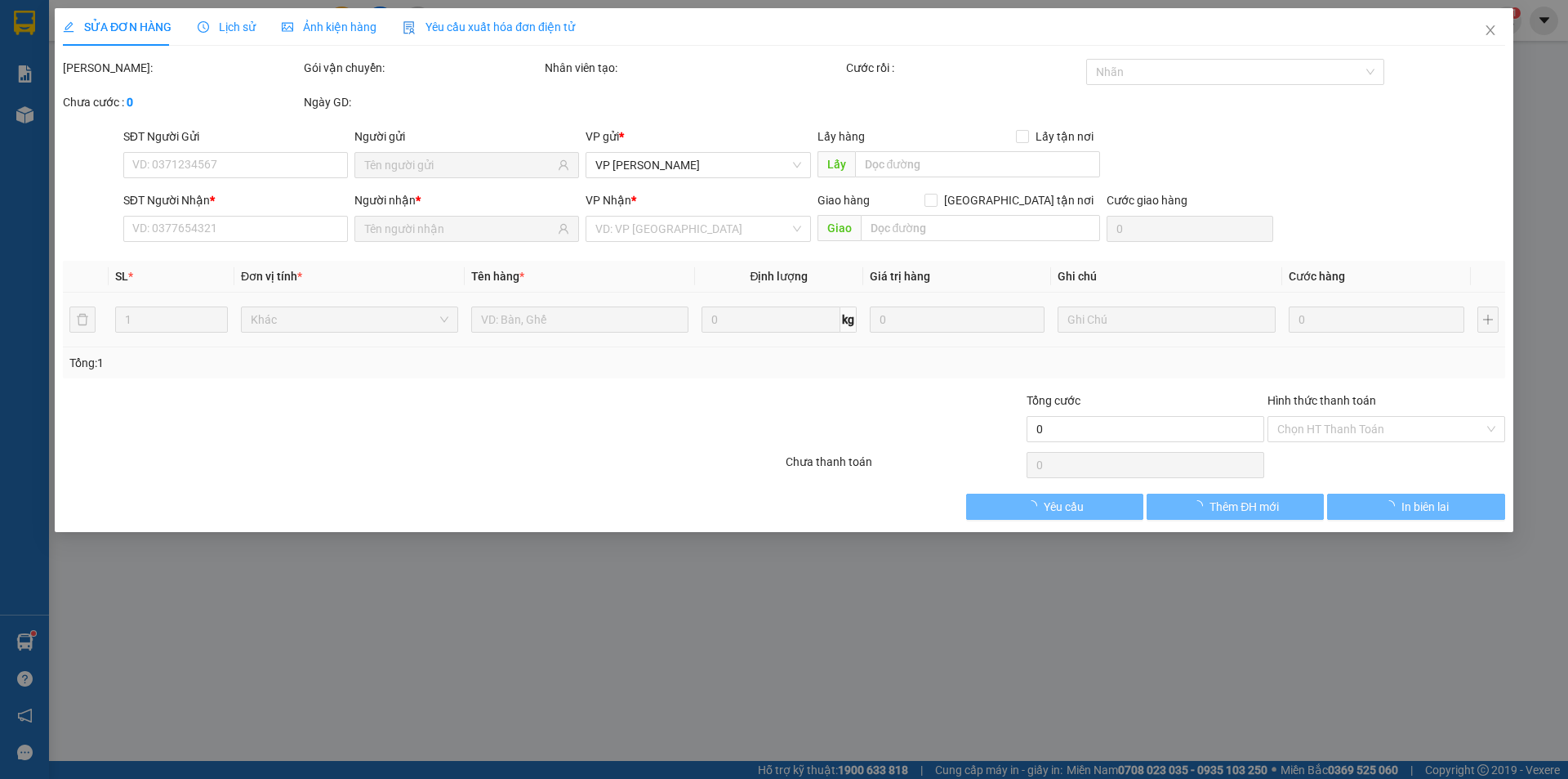
type input "110.000"
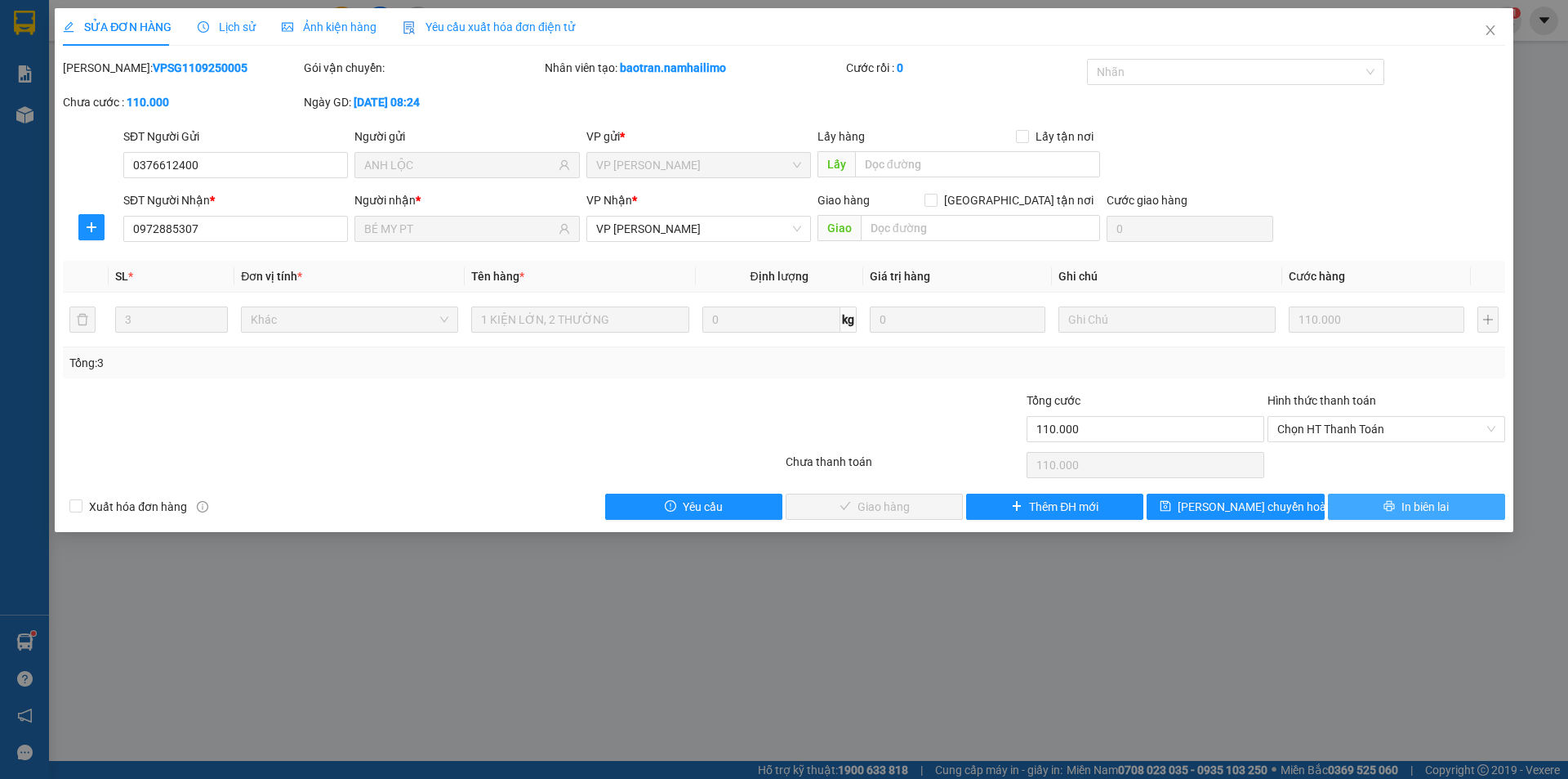
click at [1406, 507] on span "In biên lai" at bounding box center [1424, 507] width 47 height 18
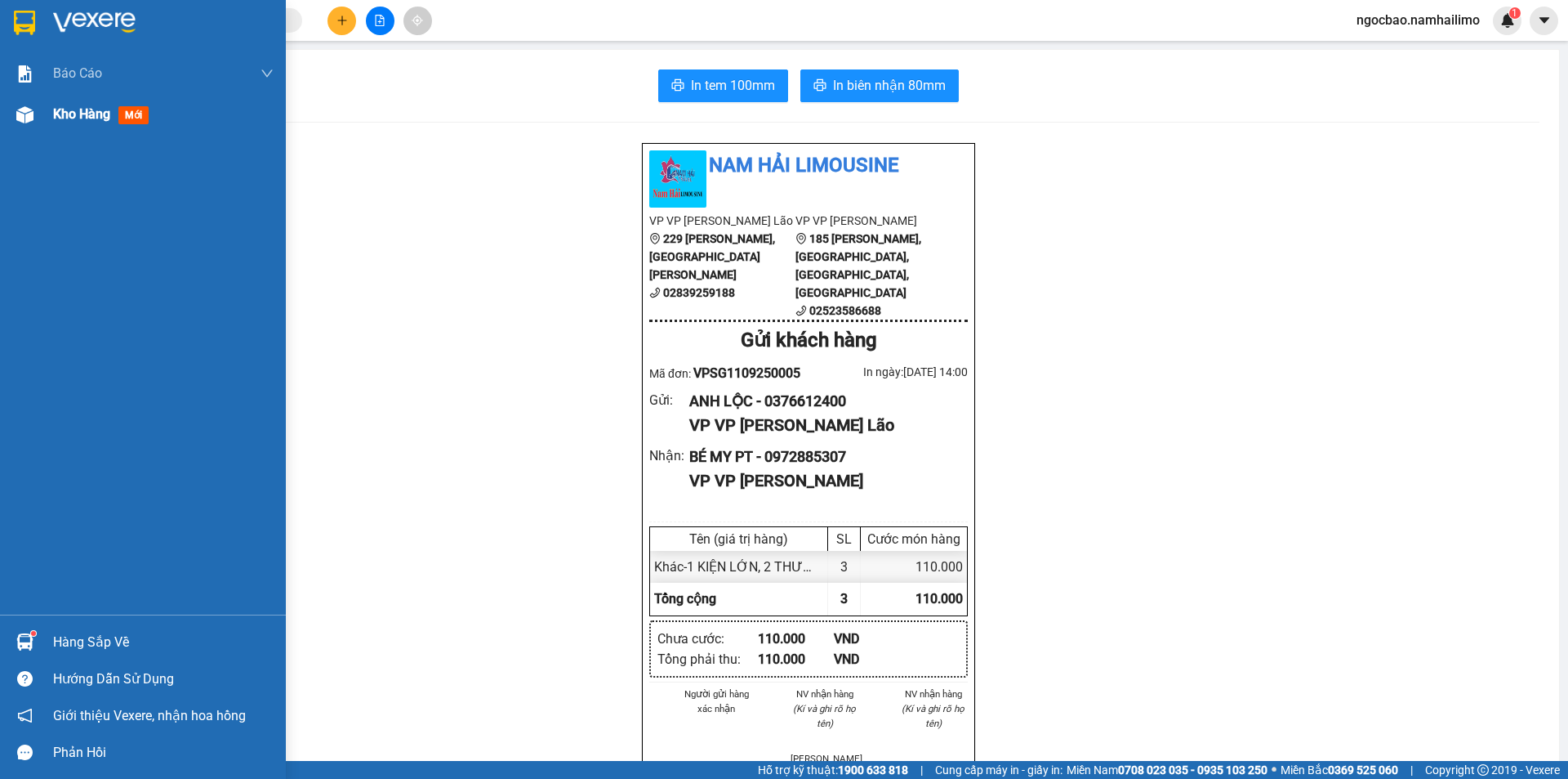
click at [76, 110] on span "Kho hàng" at bounding box center [81, 114] width 57 height 16
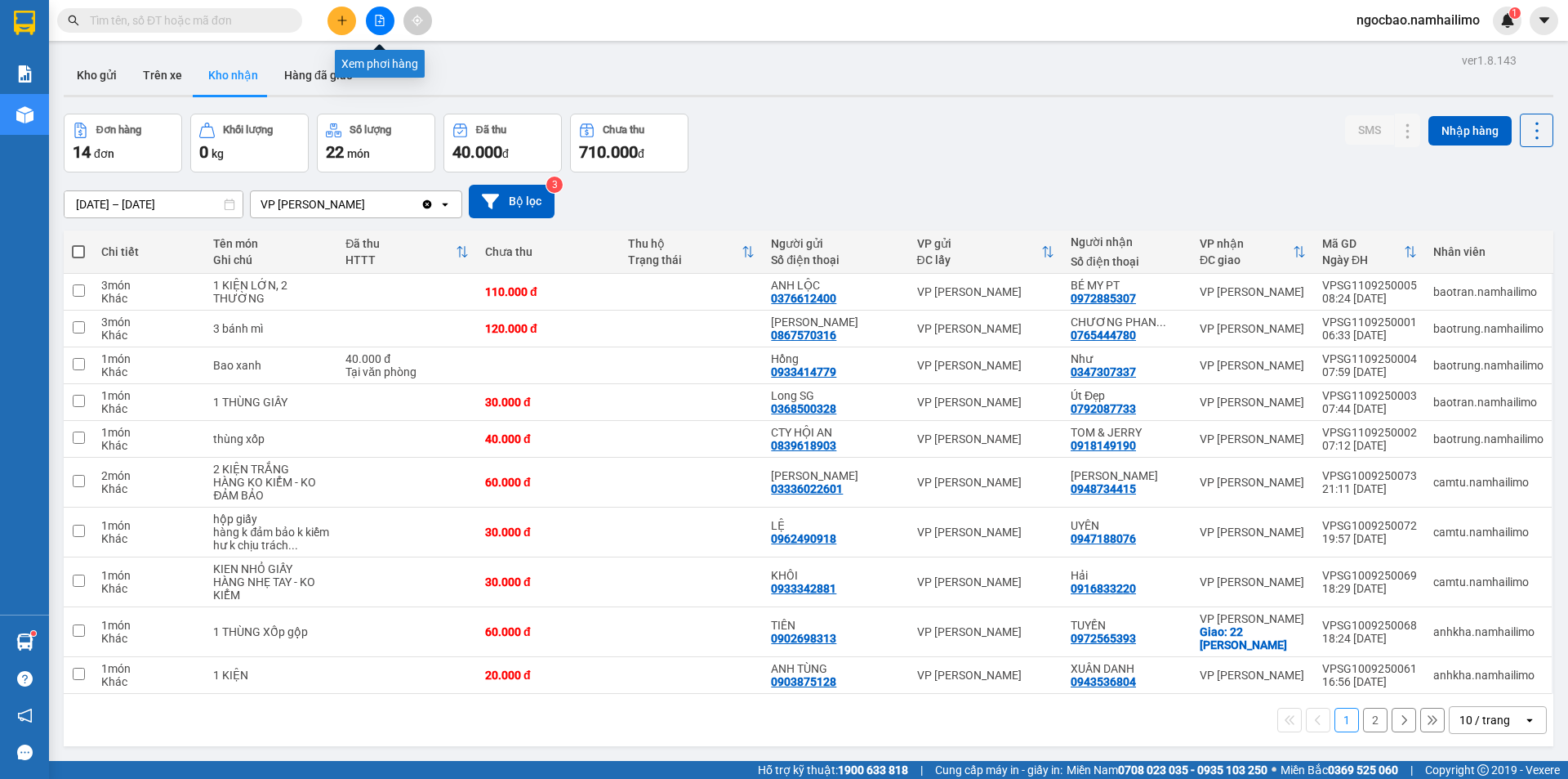
click at [384, 21] on icon "file-add" at bounding box center [379, 21] width 9 height 12
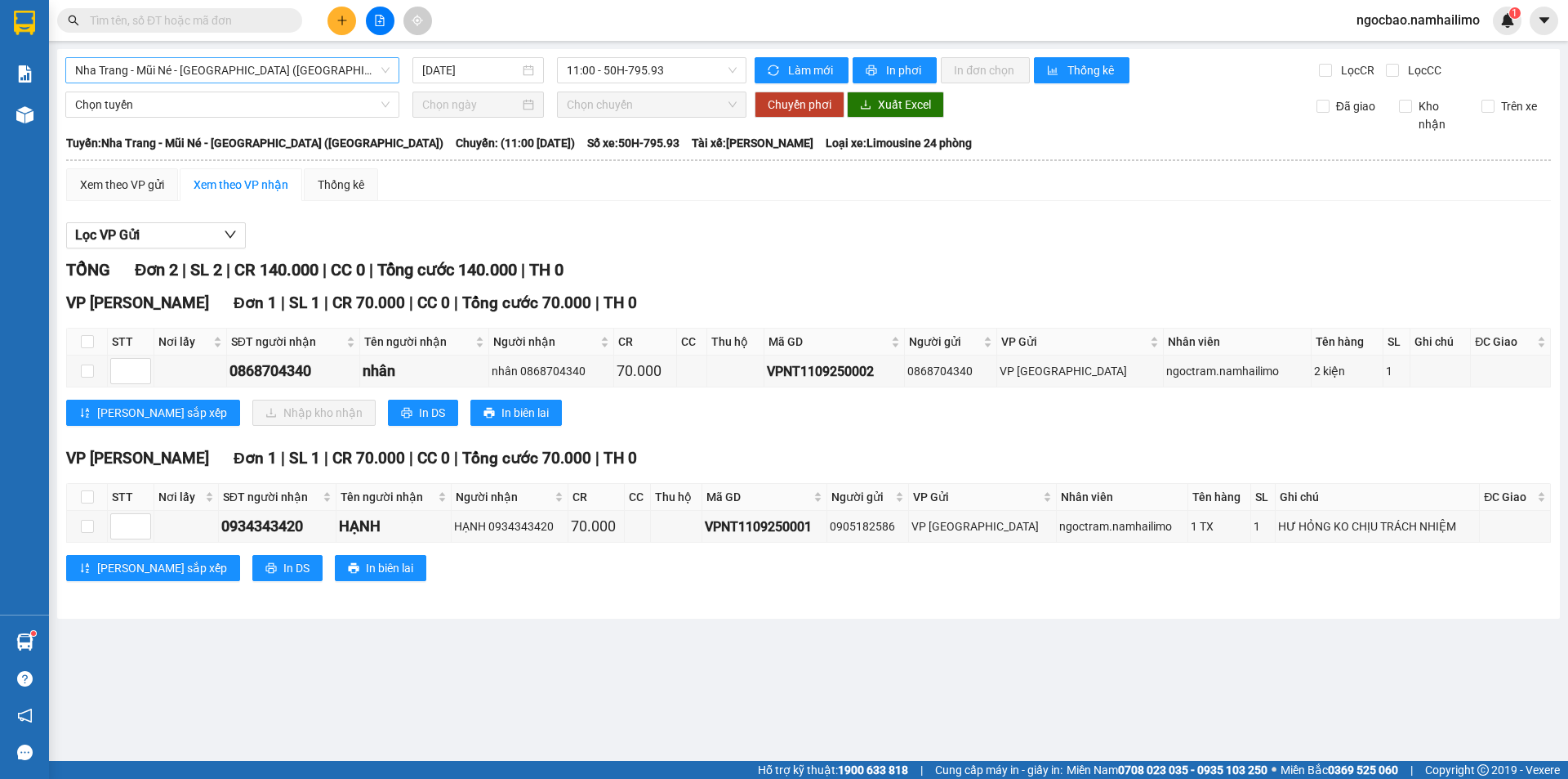
click at [234, 72] on span "Nha Trang - Mũi Né - [GEOGRAPHIC_DATA] ([GEOGRAPHIC_DATA])" at bounding box center [232, 70] width 314 height 25
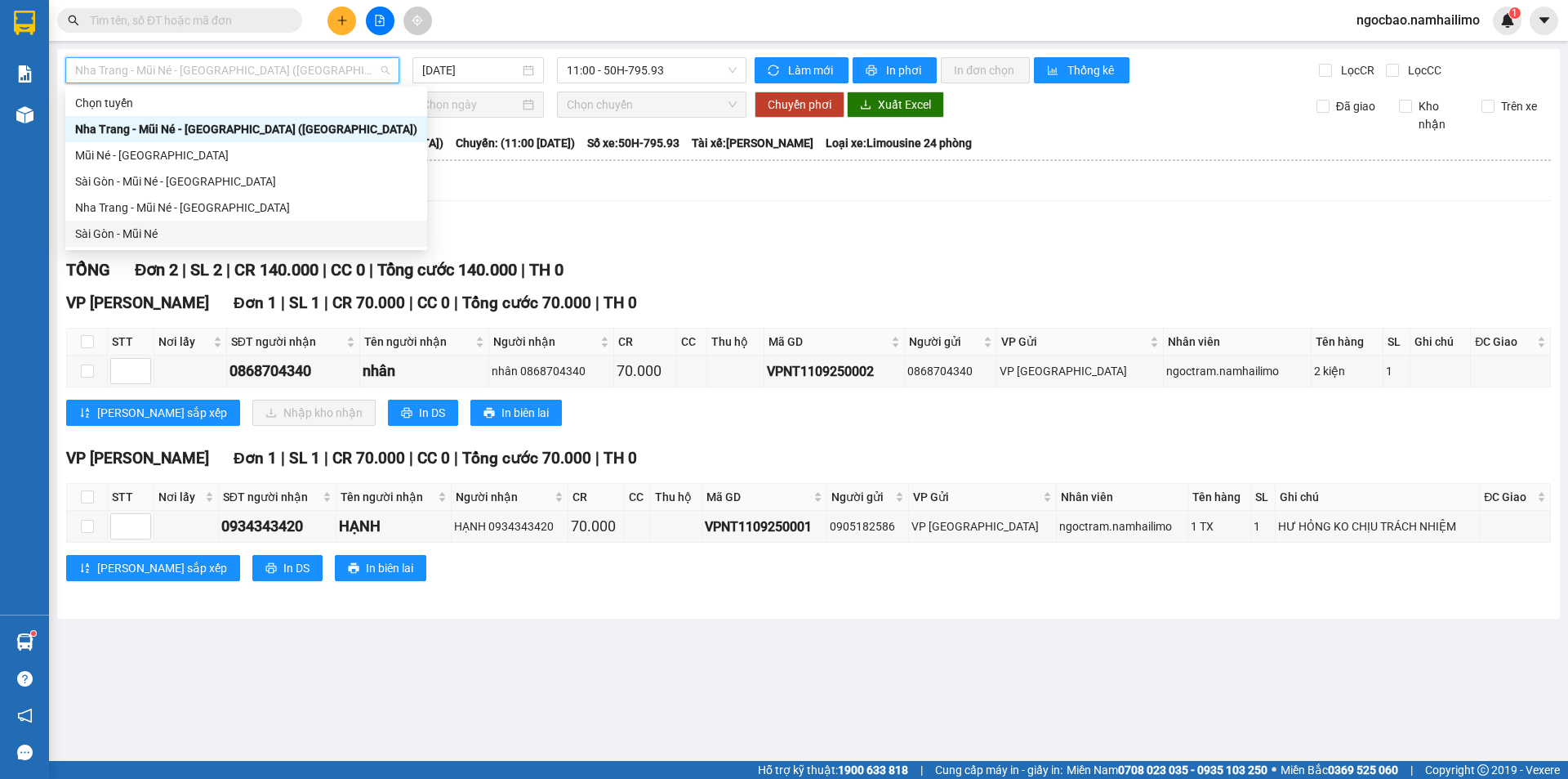
click at [170, 227] on div "Sài Gòn - Mũi Né" at bounding box center [246, 234] width 342 height 18
type input "[DATE]"
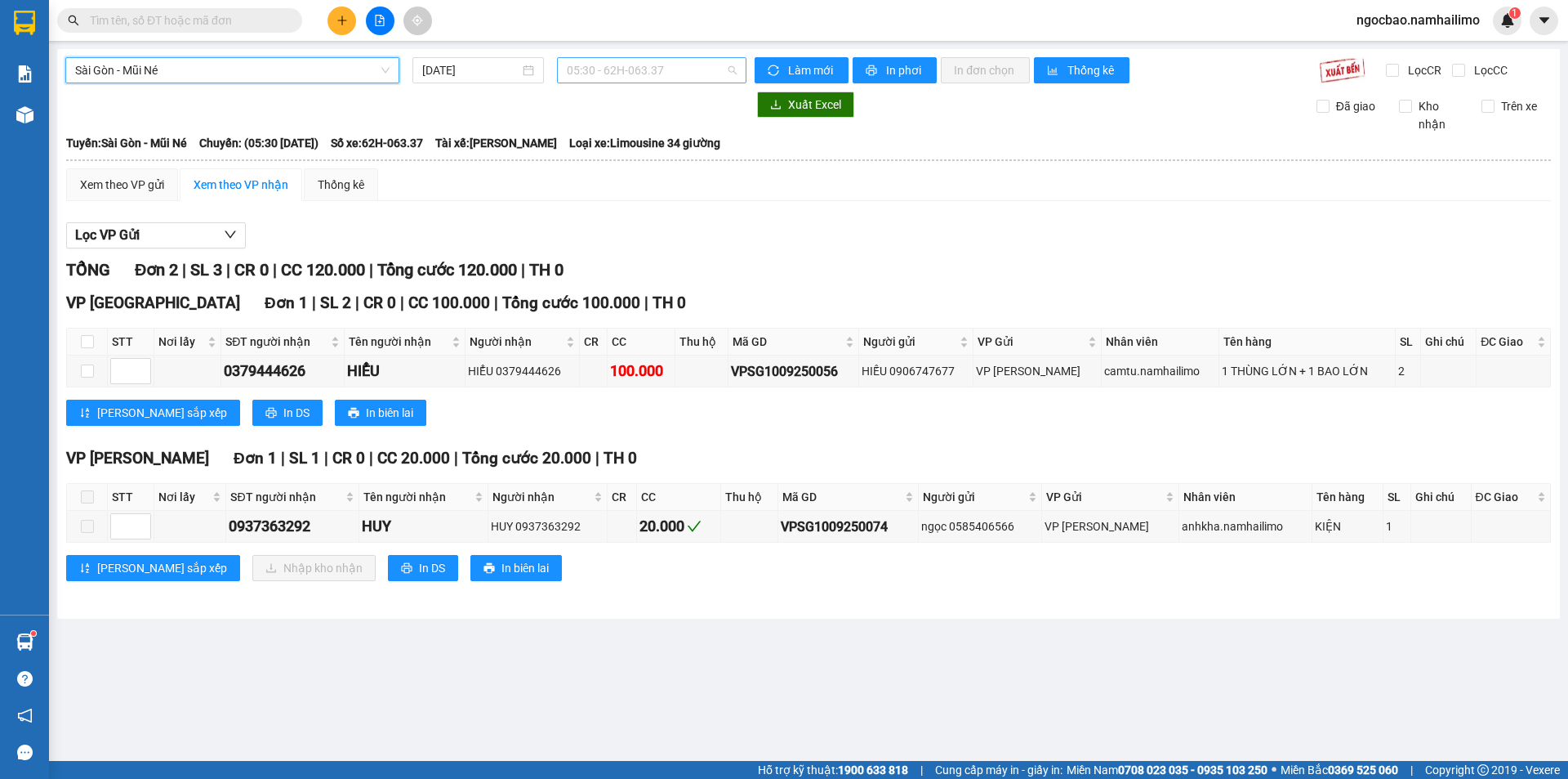
click at [704, 69] on span "05:30 - 62H-063.37" at bounding box center [652, 70] width 170 height 25
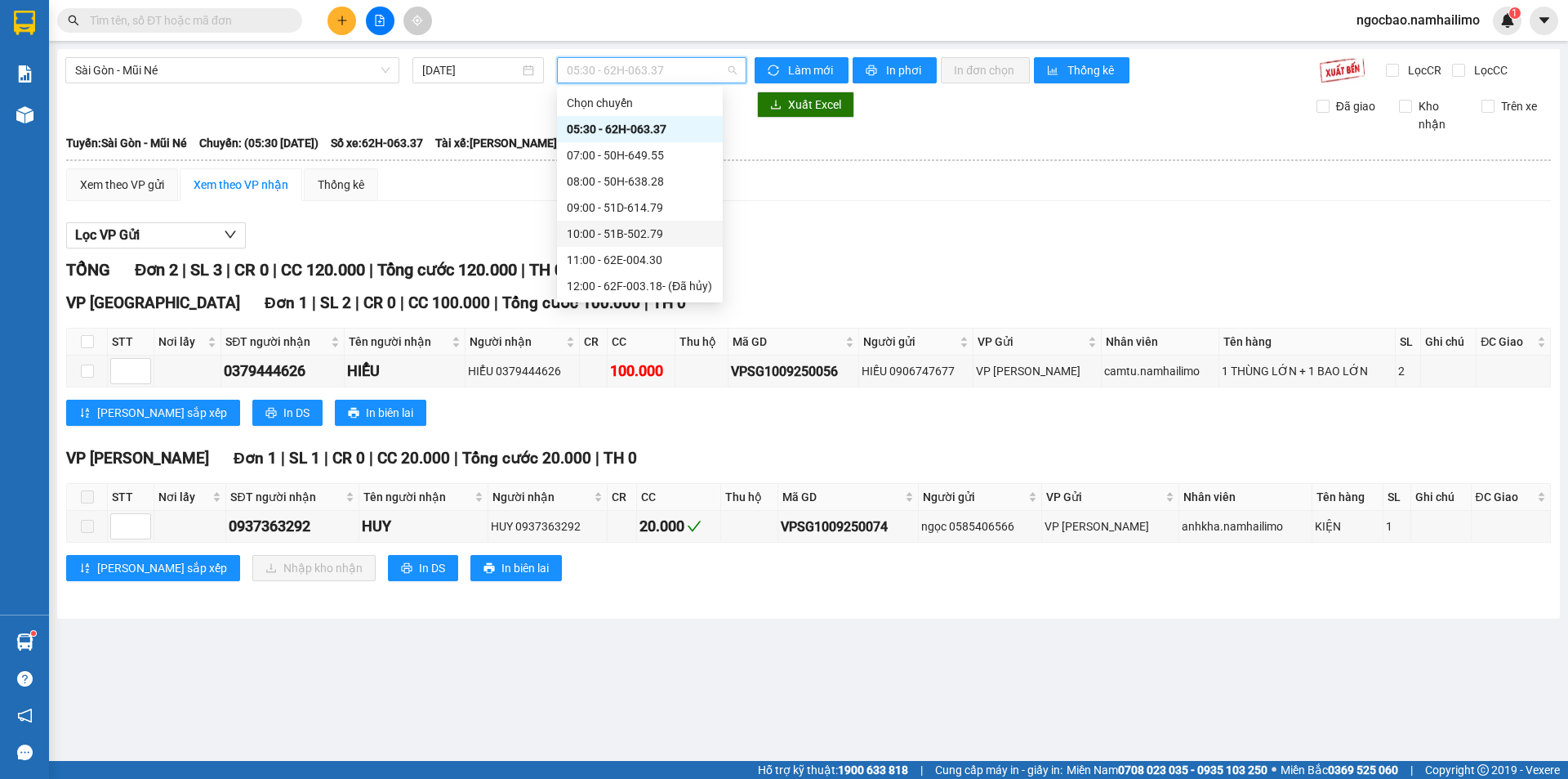
click at [643, 234] on div "10:00 - 51B-502.79" at bounding box center [639, 234] width 146 height 18
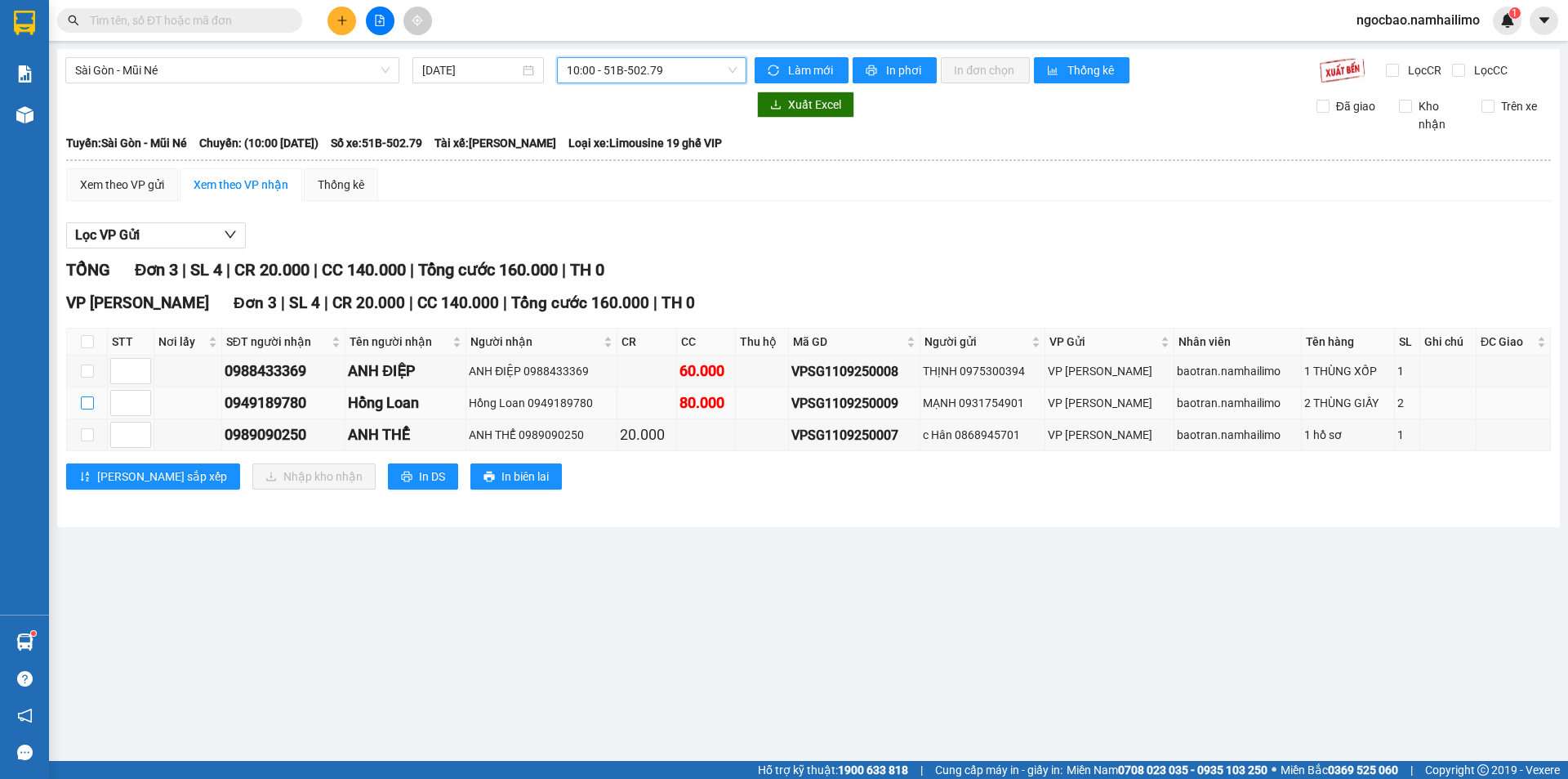
click at [92, 401] on input "checkbox" at bounding box center [87, 403] width 13 height 13
checkbox input "true"
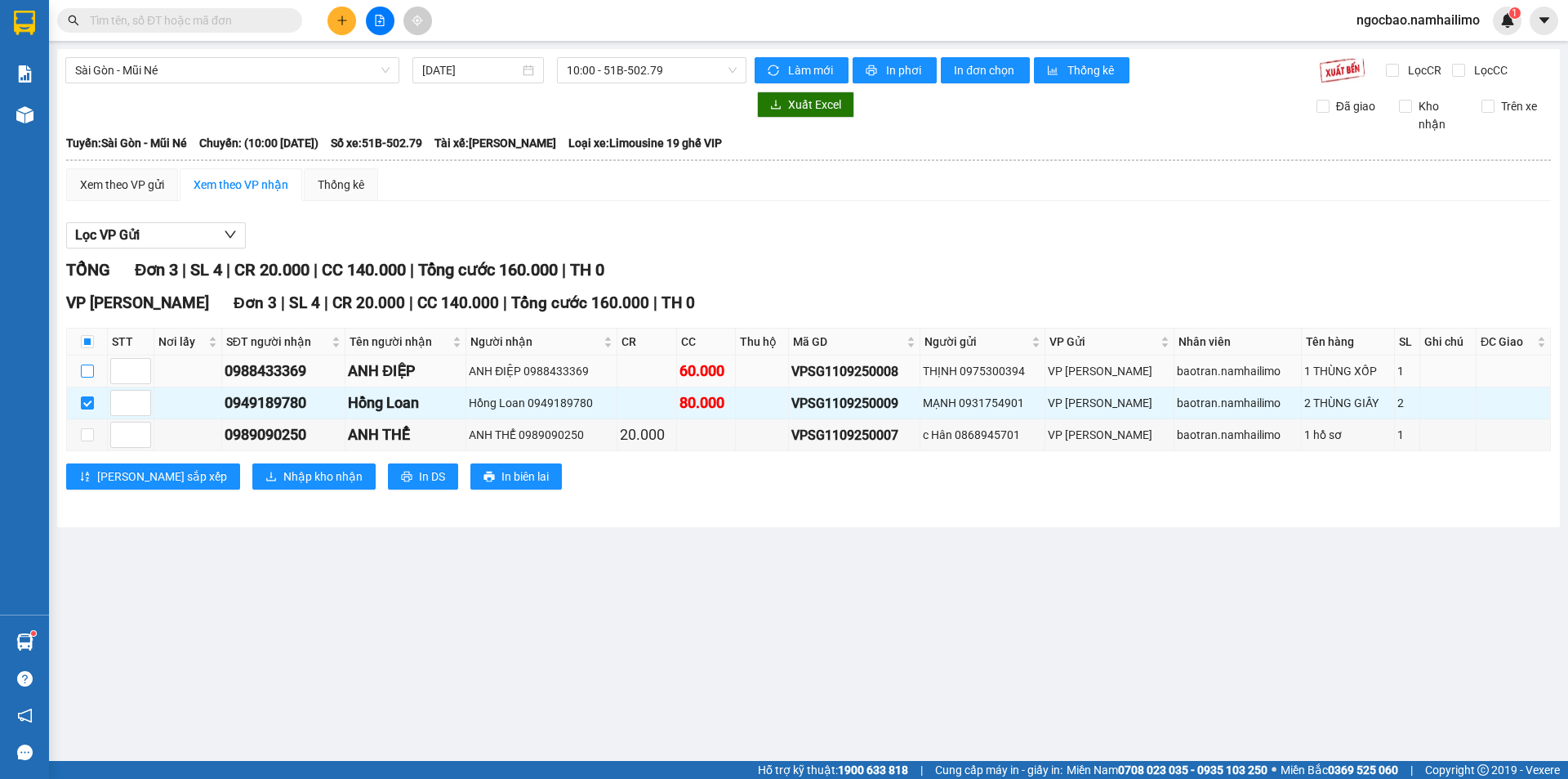
click at [90, 372] on input "checkbox" at bounding box center [87, 371] width 13 height 13
checkbox input "true"
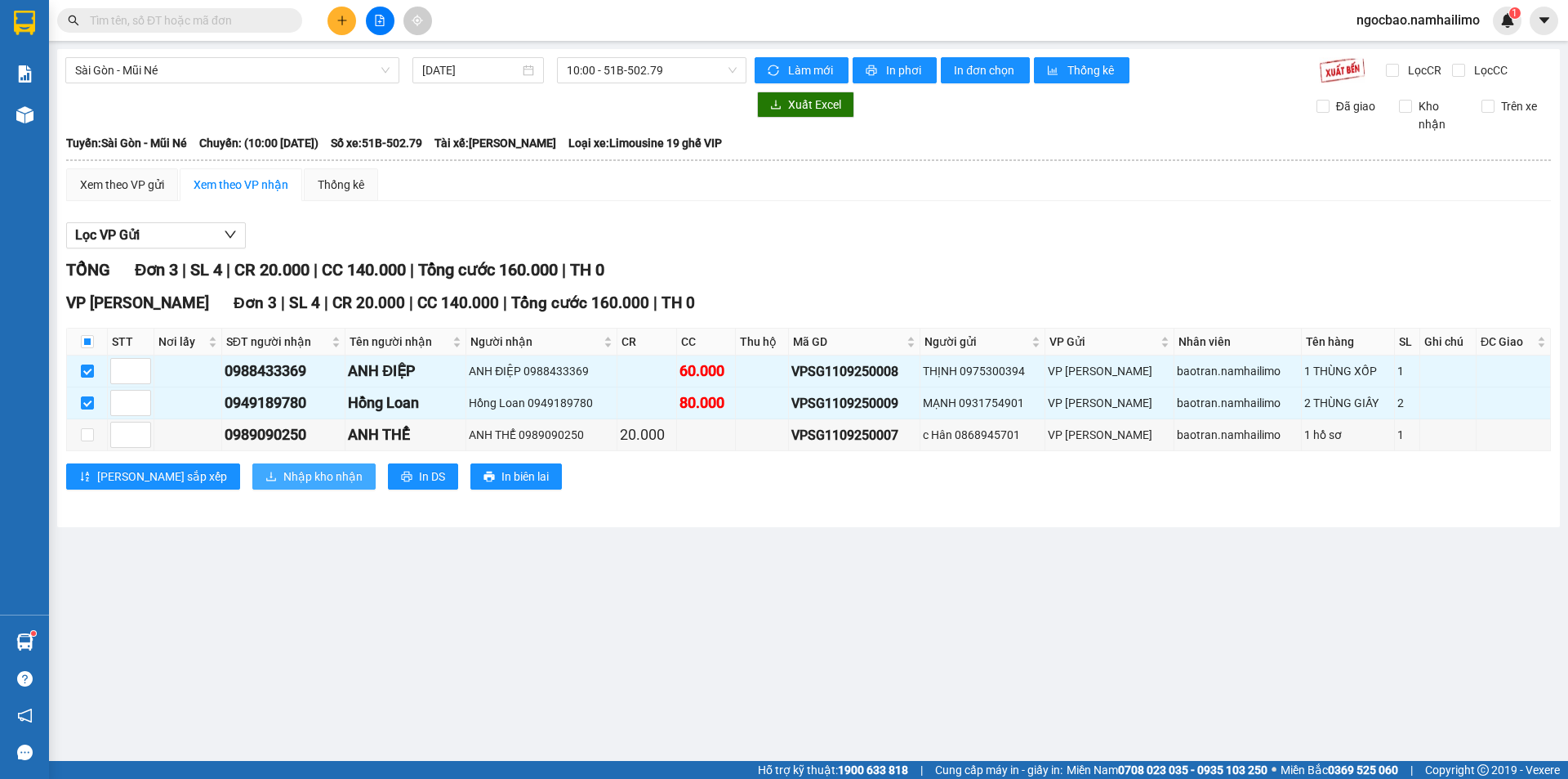
click at [284, 477] on span "Nhập kho nhận" at bounding box center [323, 476] width 79 height 18
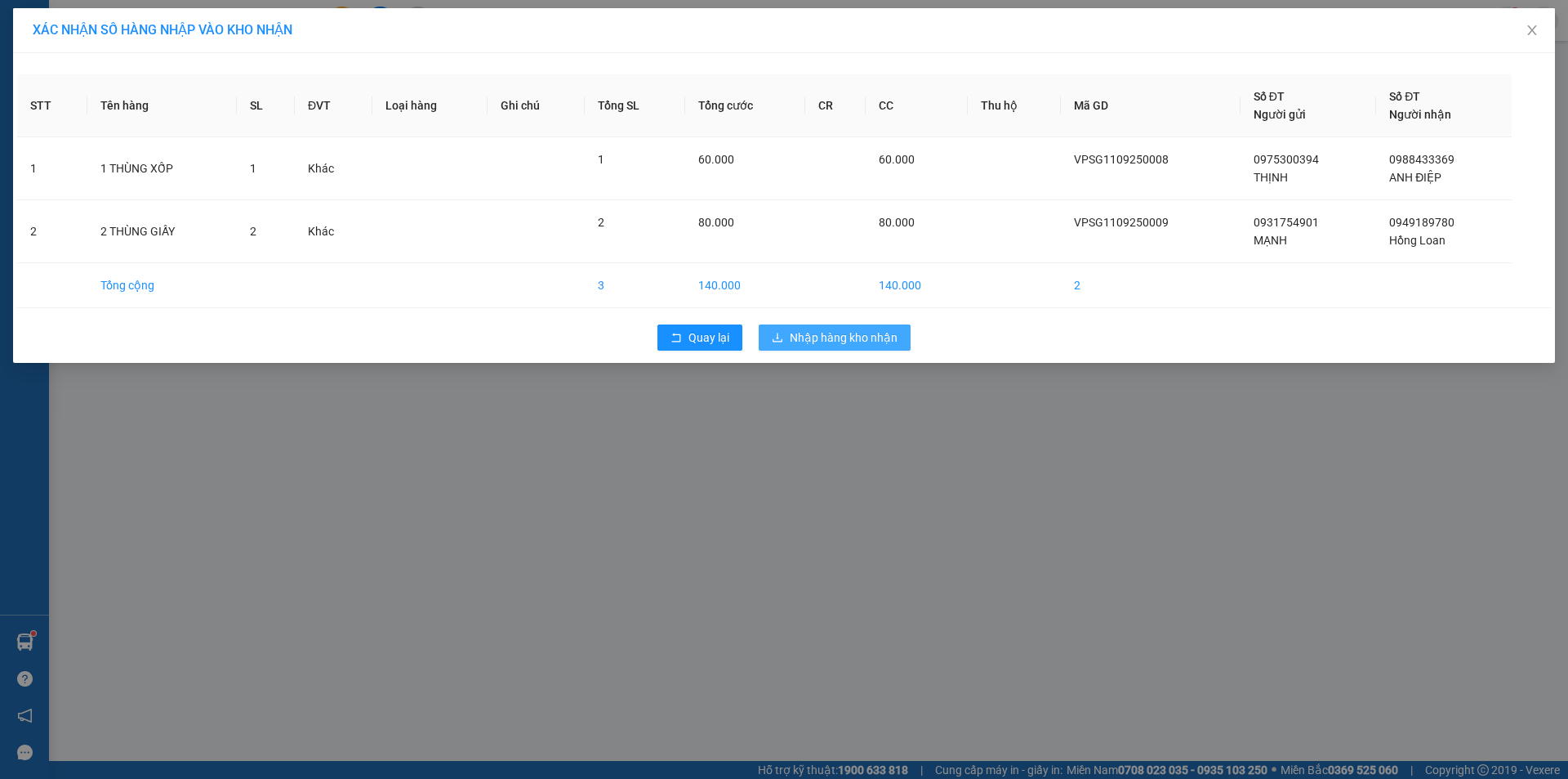
click at [872, 333] on span "Nhập hàng kho nhận" at bounding box center [843, 338] width 108 height 18
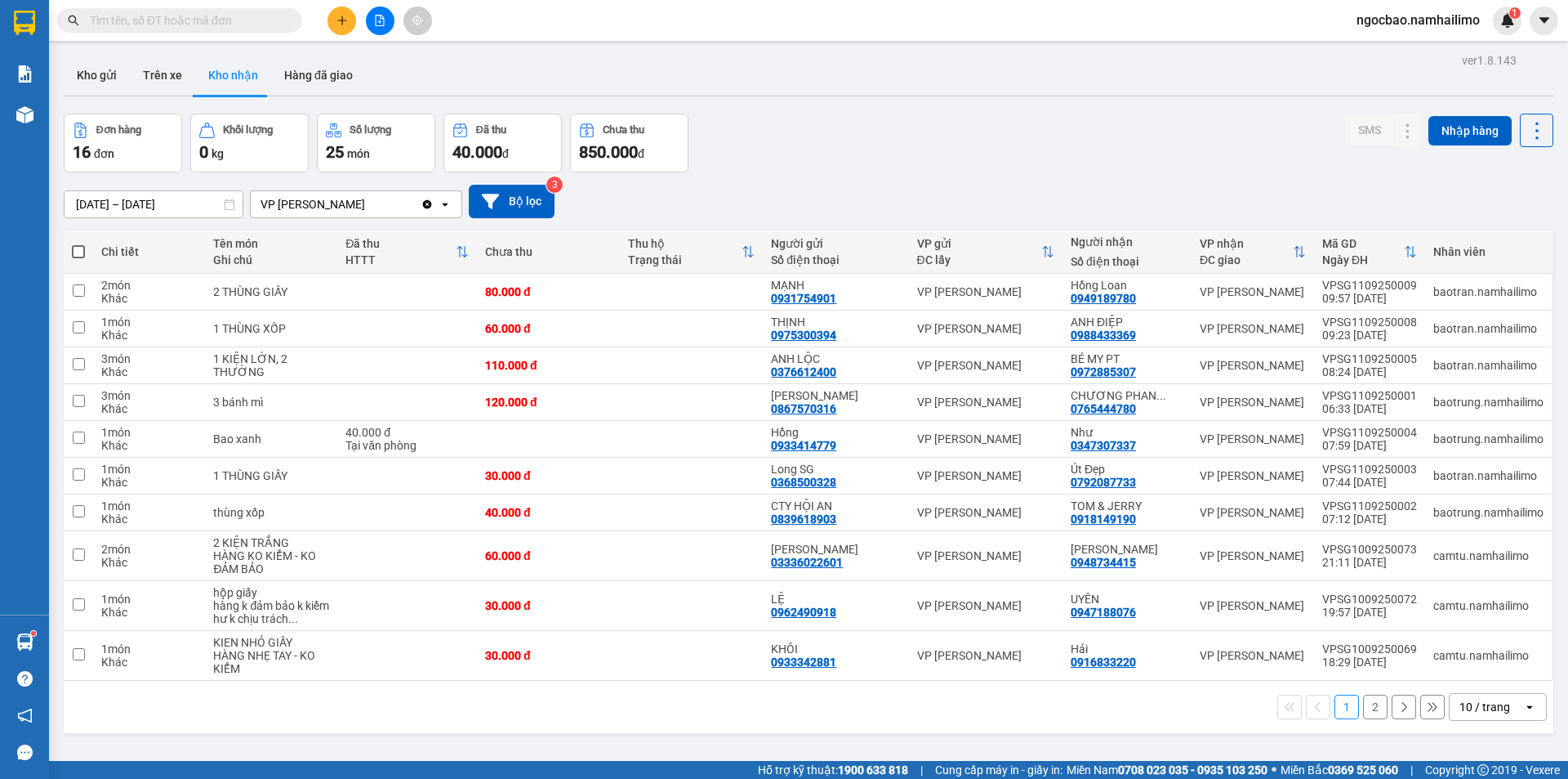
click at [1363, 706] on button "2" at bounding box center [1375, 707] width 25 height 25
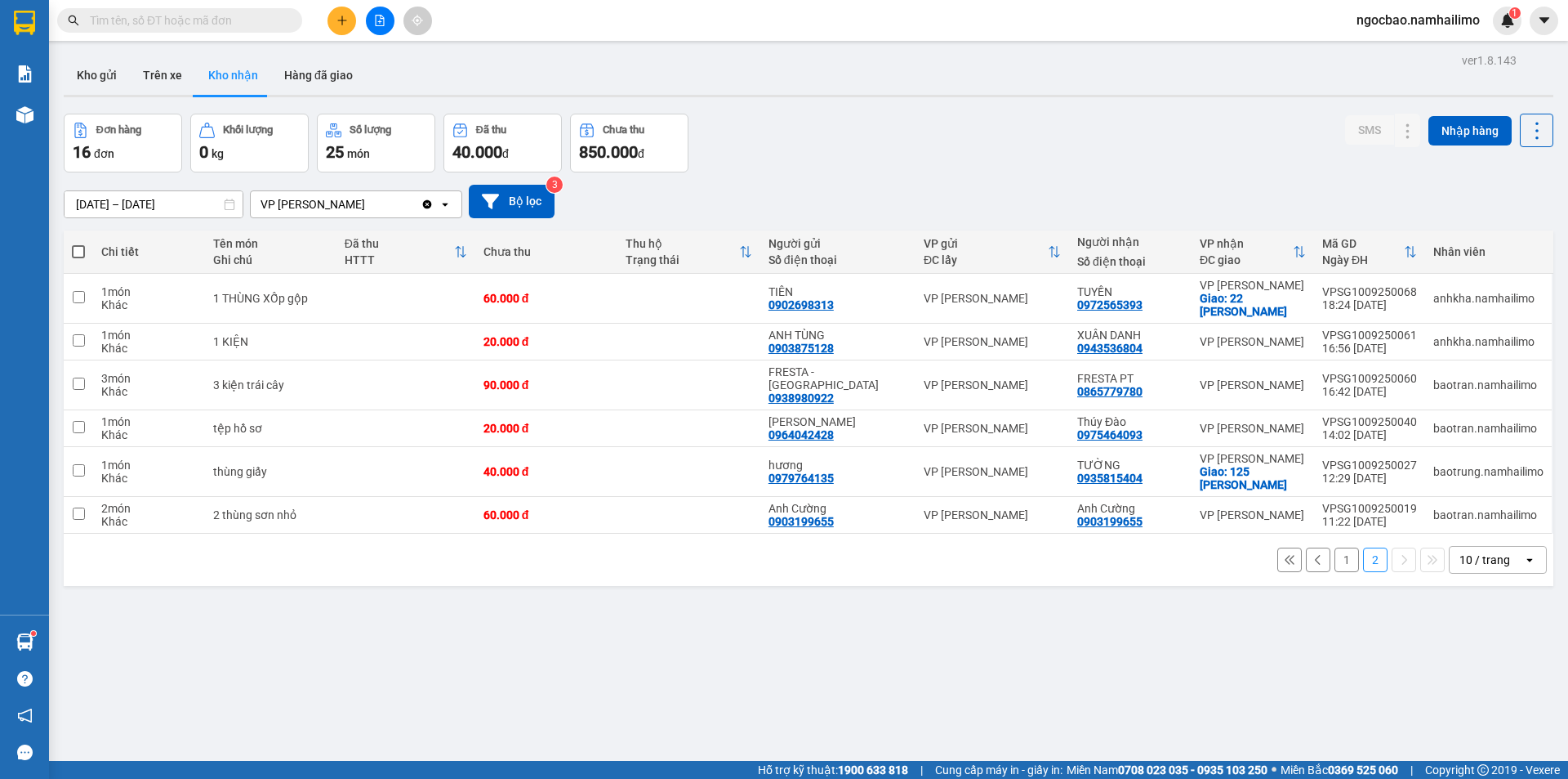
click at [1340, 550] on button "1" at bounding box center [1347, 559] width 25 height 25
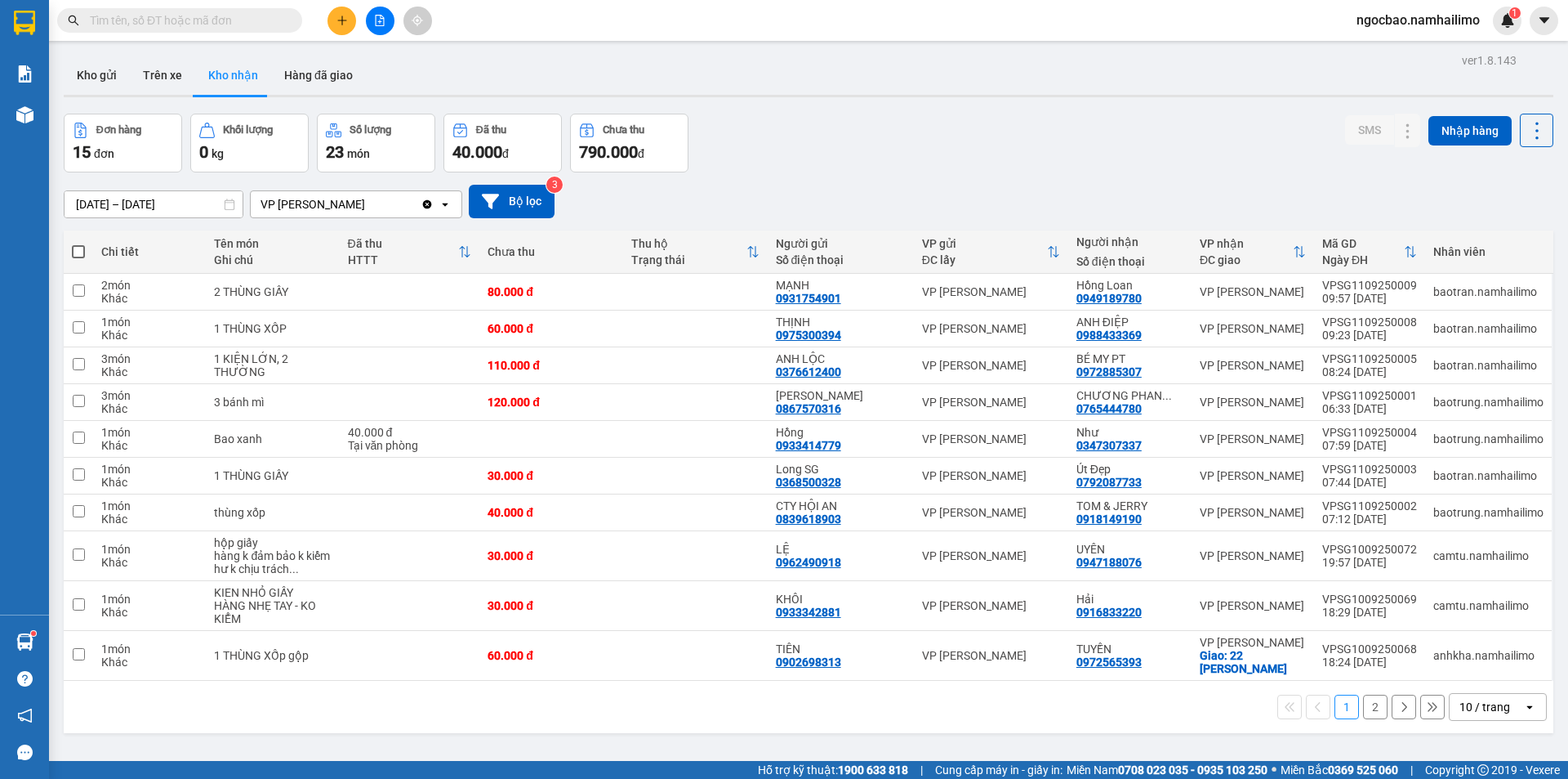
click at [271, 21] on input "text" at bounding box center [186, 21] width 193 height 18
type input "d"
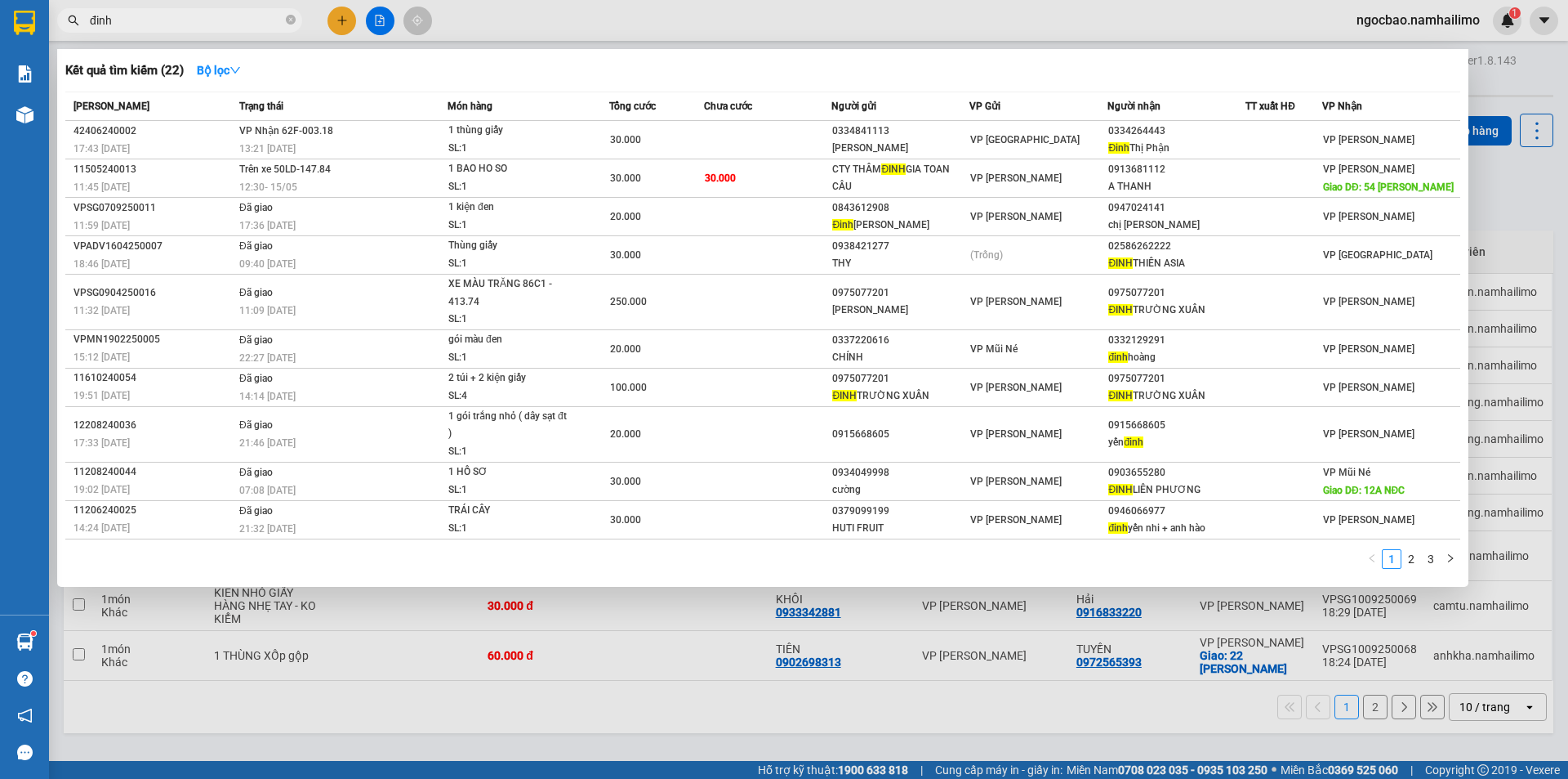
type input "đinh"
click at [348, 24] on div at bounding box center [784, 390] width 1568 height 779
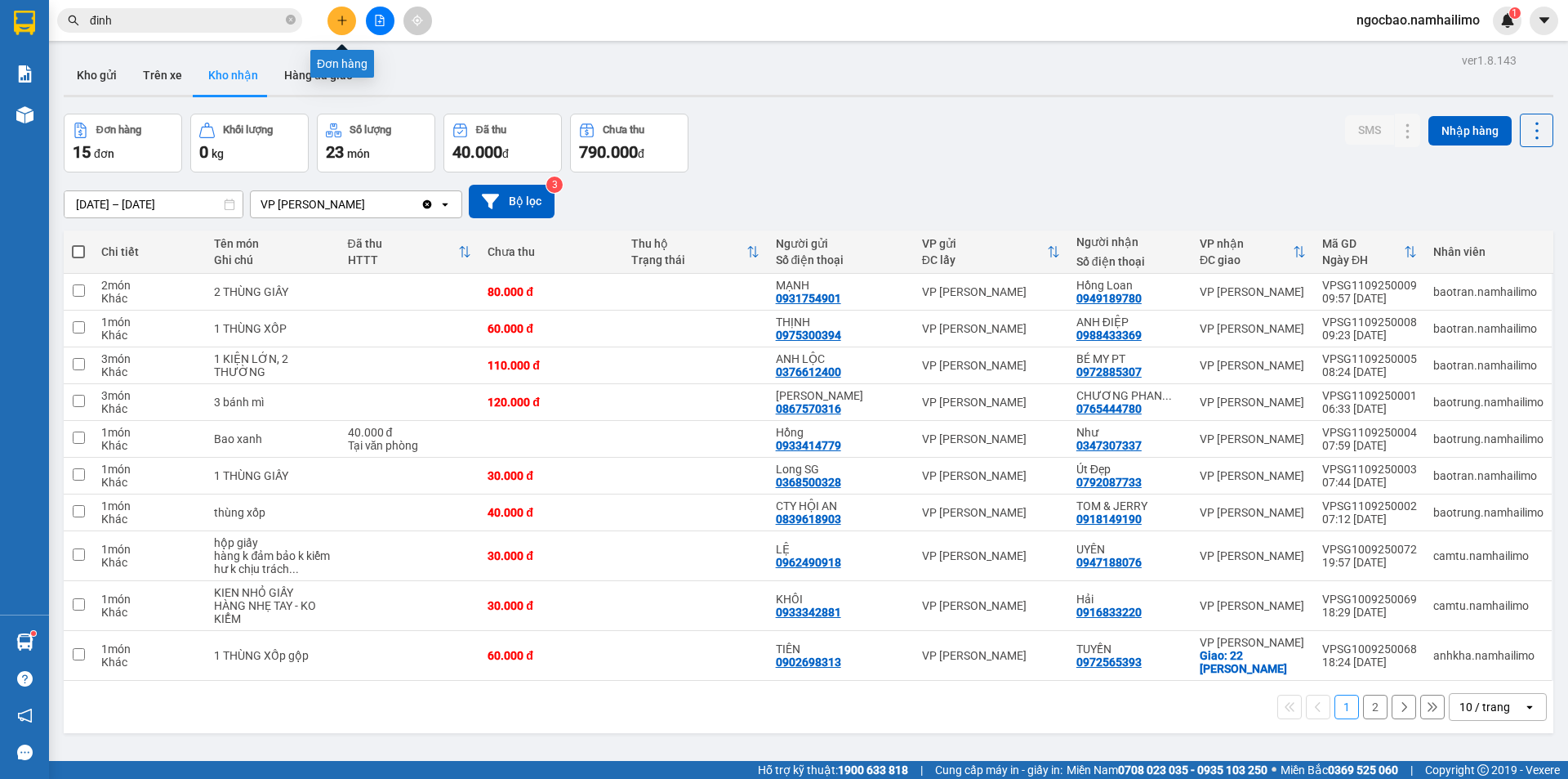
click at [338, 29] on button at bounding box center [341, 21] width 29 height 29
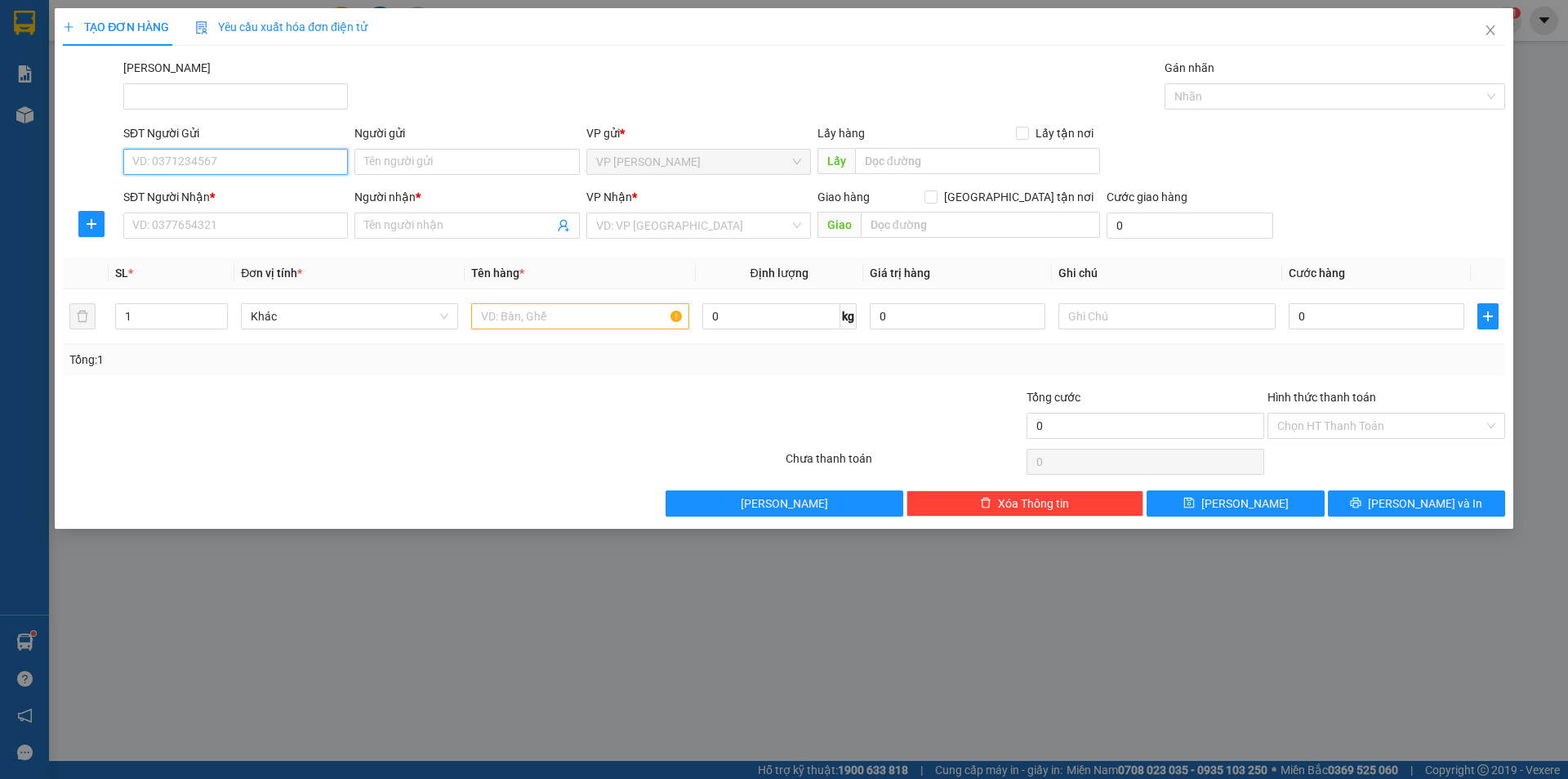
click at [280, 169] on input "SĐT Người Gửi" at bounding box center [236, 162] width 224 height 26
click at [266, 195] on div "0373788070 - định" at bounding box center [235, 195] width 205 height 18
type input "0373788070"
type input "định"
type input "0967771176"
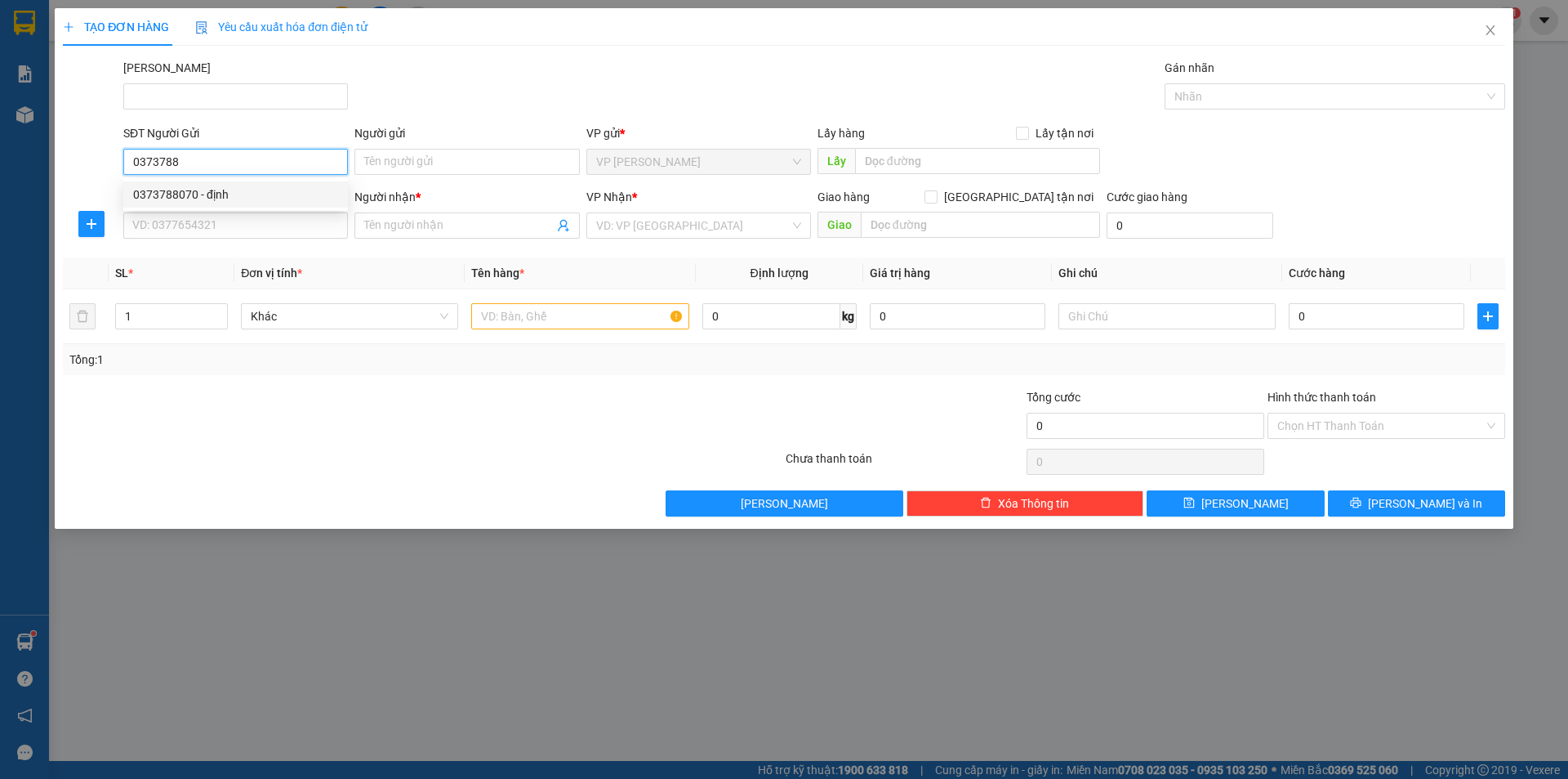
type input "lực"
type input "200.000"
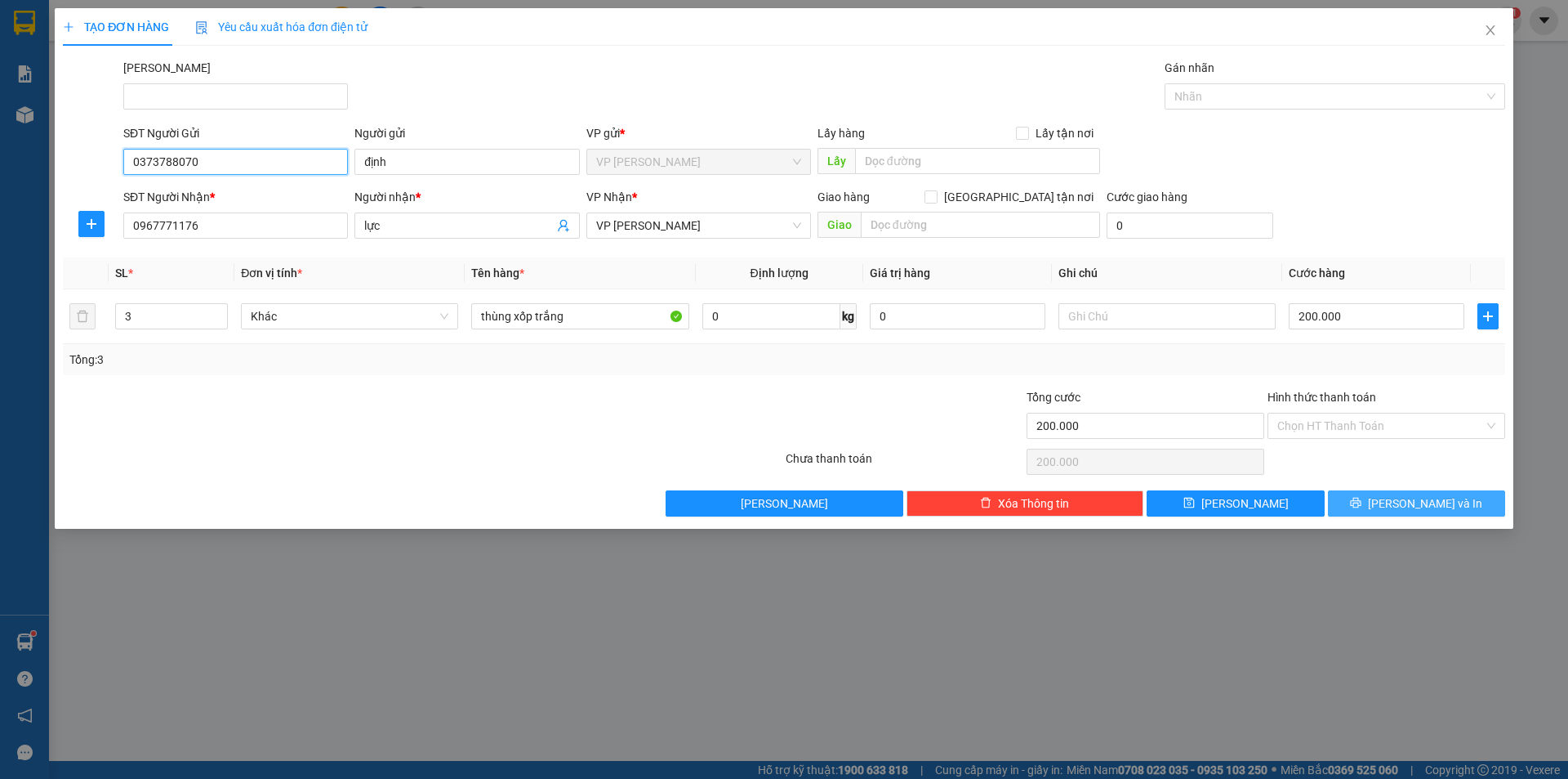
type input "0373788070"
drag, startPoint x: 1405, startPoint y: 504, endPoint x: 1422, endPoint y: 518, distance: 22.0
click at [1404, 504] on span "[PERSON_NAME] và In" at bounding box center [1424, 503] width 115 height 18
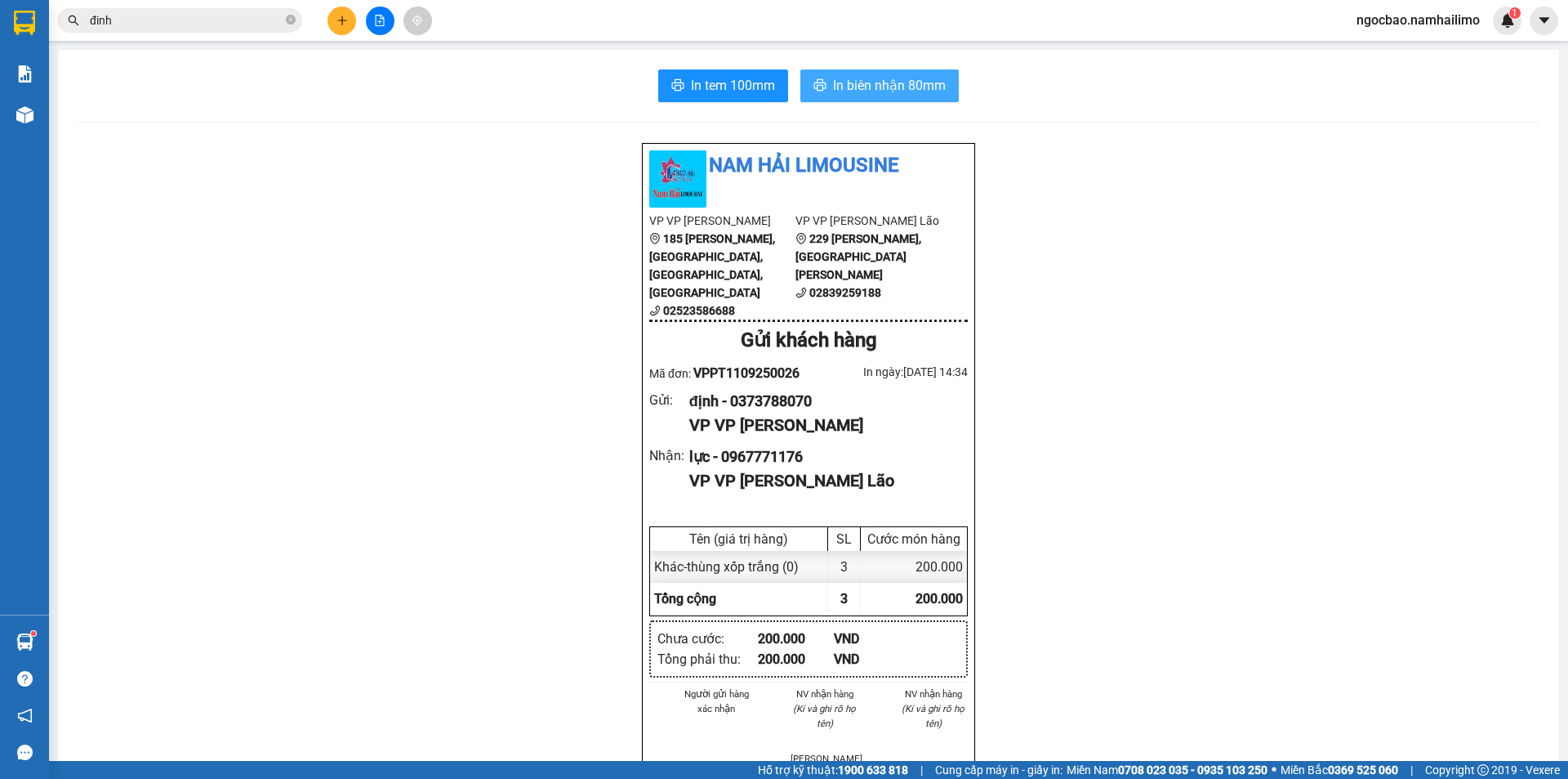
click at [876, 87] on span "In biên nhận 80mm" at bounding box center [889, 85] width 113 height 21
click at [693, 82] on span "In tem 100mm" at bounding box center [733, 85] width 84 height 21
click at [718, 78] on span "In tem 100mm" at bounding box center [733, 85] width 84 height 21
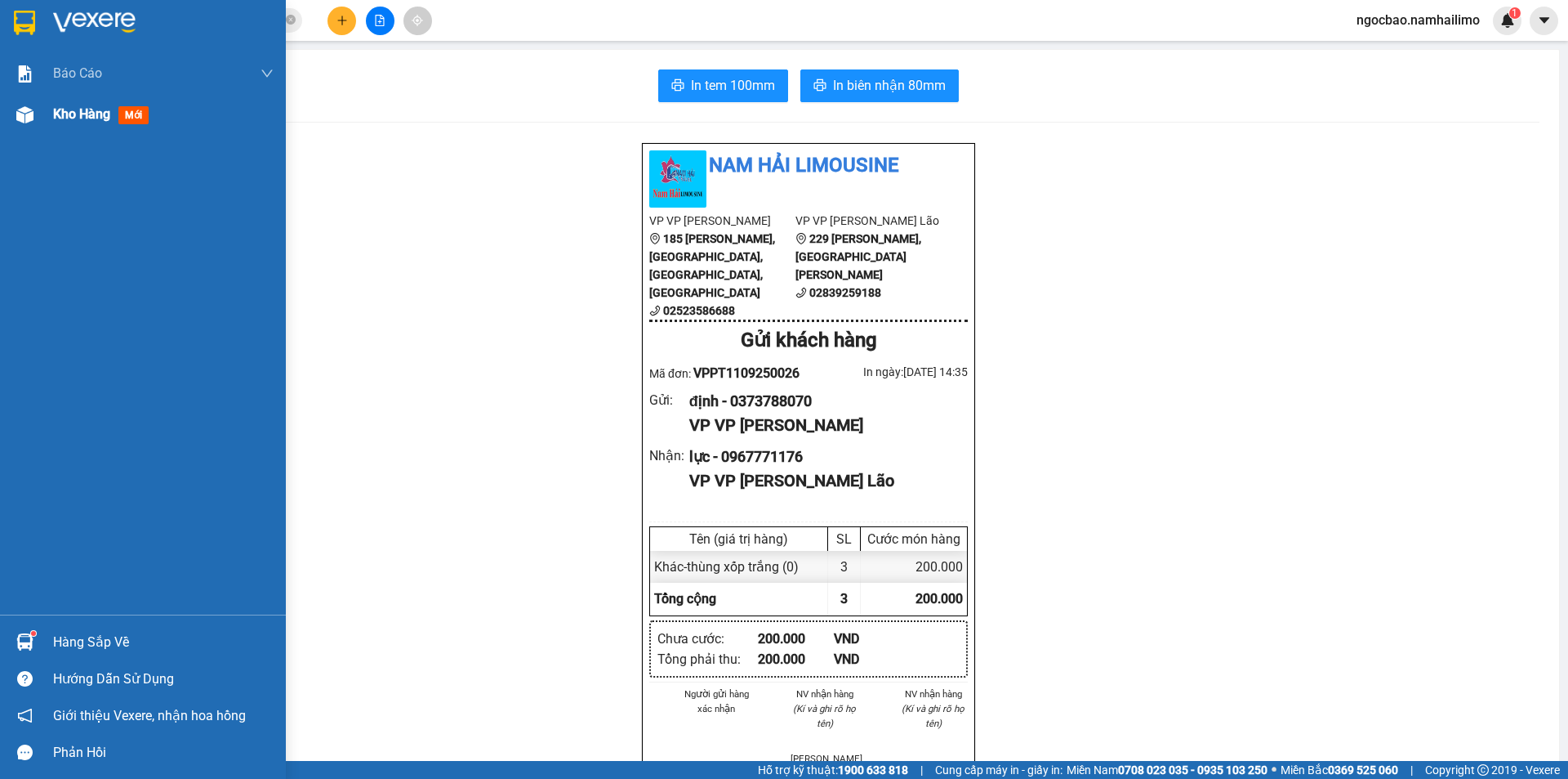
click at [68, 119] on span "Kho hàng" at bounding box center [81, 114] width 57 height 16
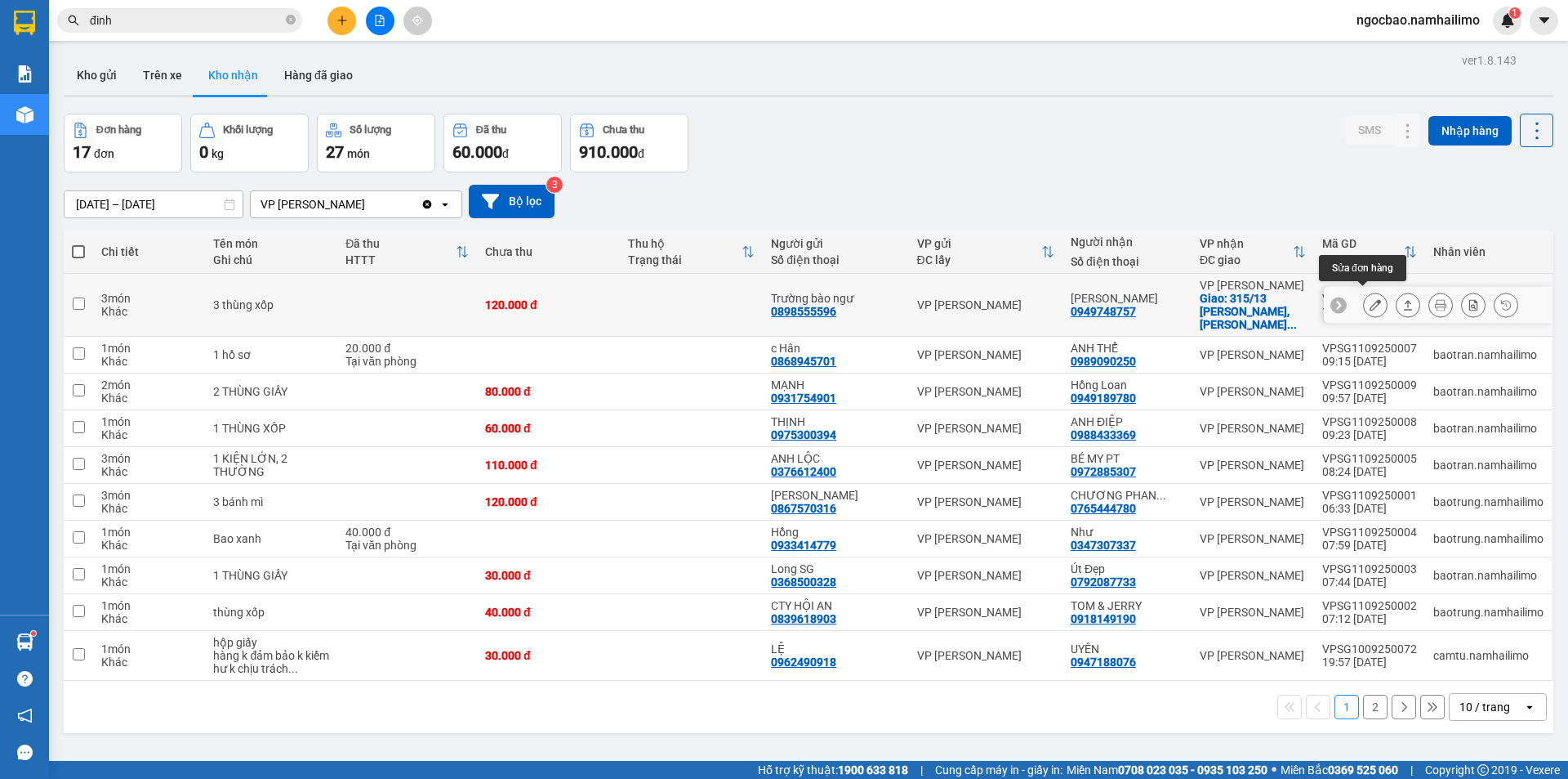
click at [1369, 300] on icon at bounding box center [1375, 305] width 12 height 12
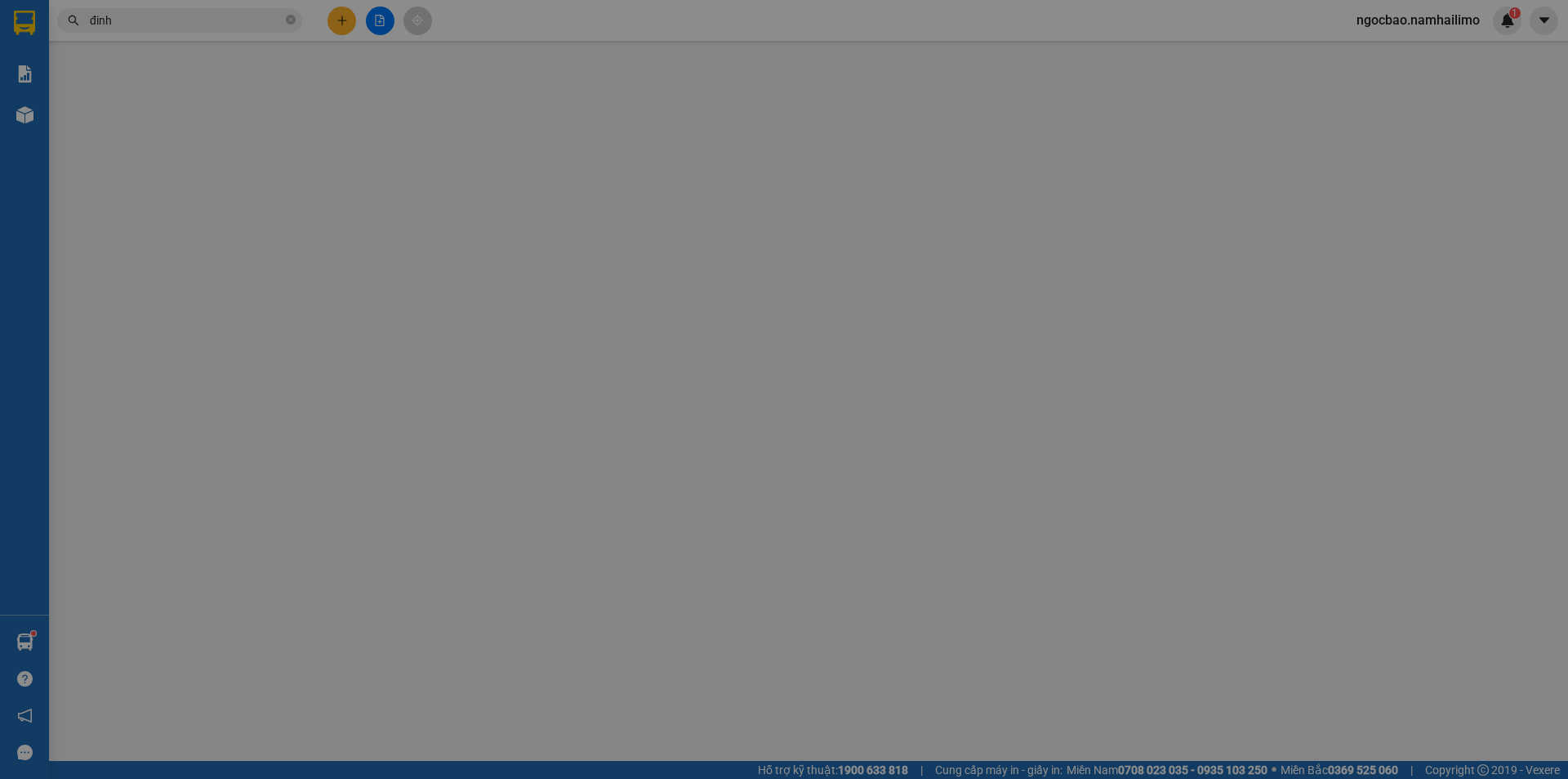
type input "0898555596"
type input "Trường bào ngư"
type input "0949748757"
type input "[PERSON_NAME]"
checkbox input "true"
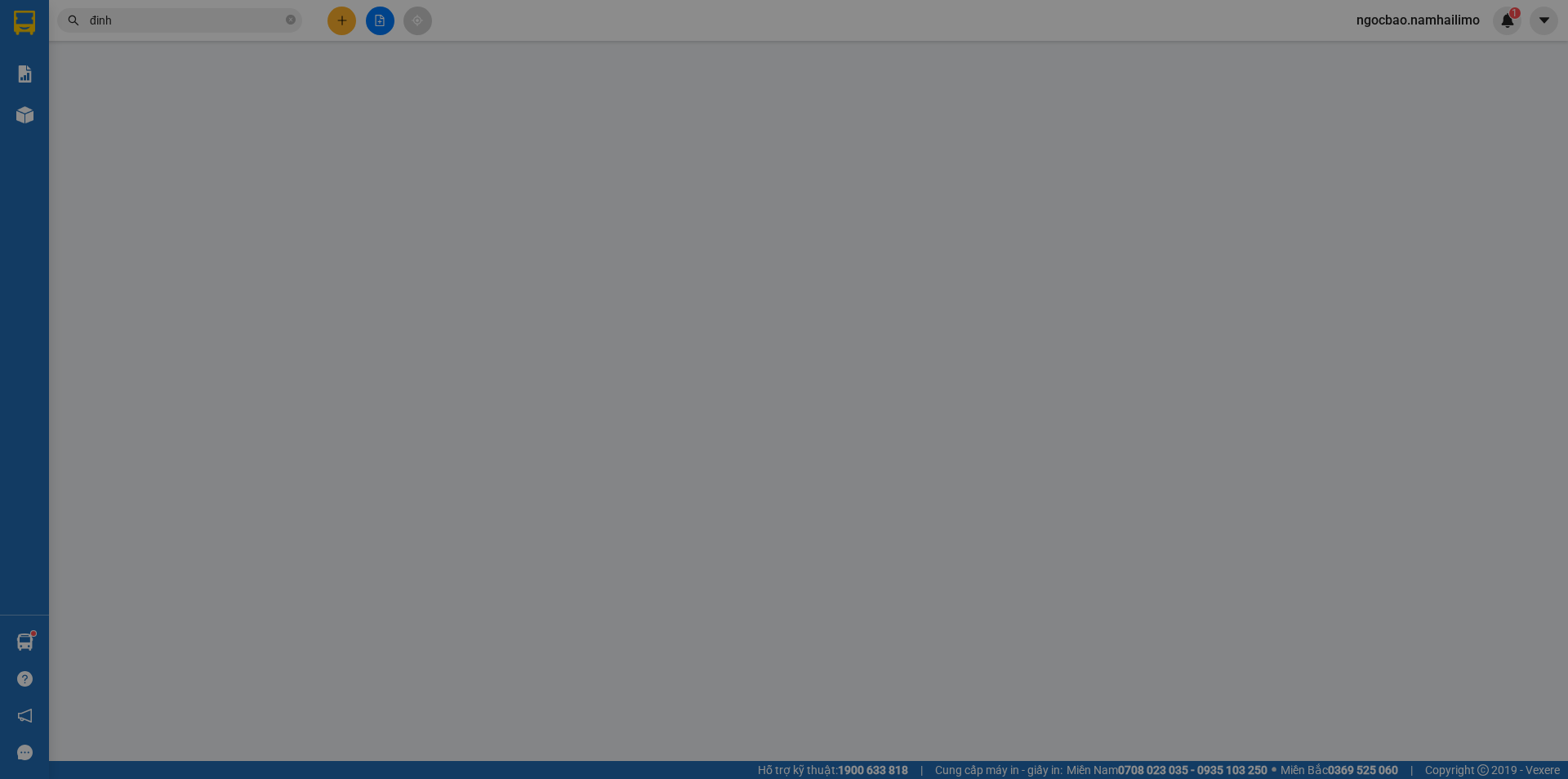
type input "315/13 [PERSON_NAME], [PERSON_NAME]"
type input "20.000"
type input "120.000"
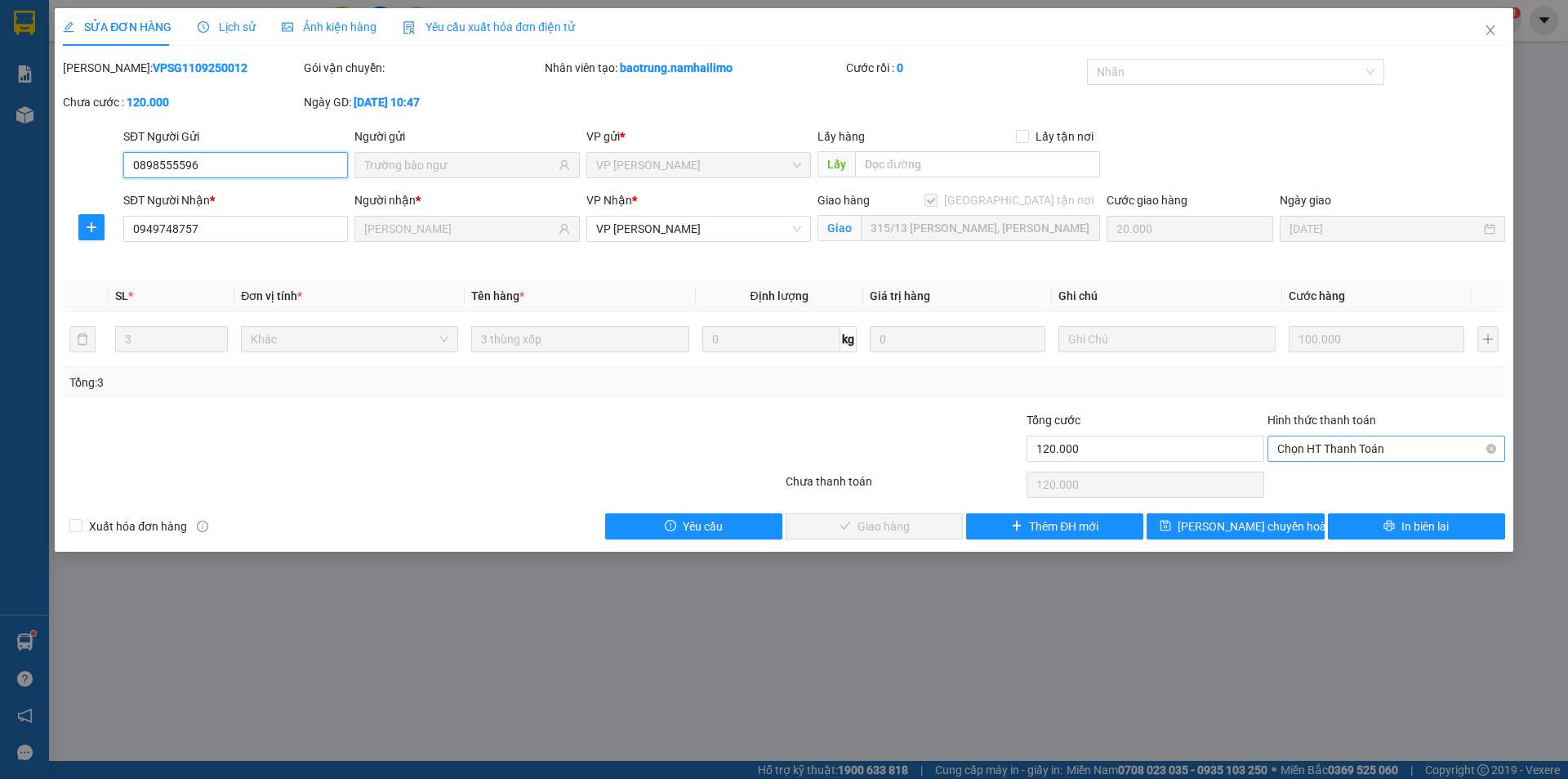
click at [1415, 449] on span "Chọn HT Thanh Toán" at bounding box center [1387, 449] width 218 height 25
click at [1329, 480] on div "Tại văn phòng" at bounding box center [1387, 481] width 218 height 18
type input "0"
click at [861, 522] on span "Giao hàng" at bounding box center [883, 526] width 52 height 18
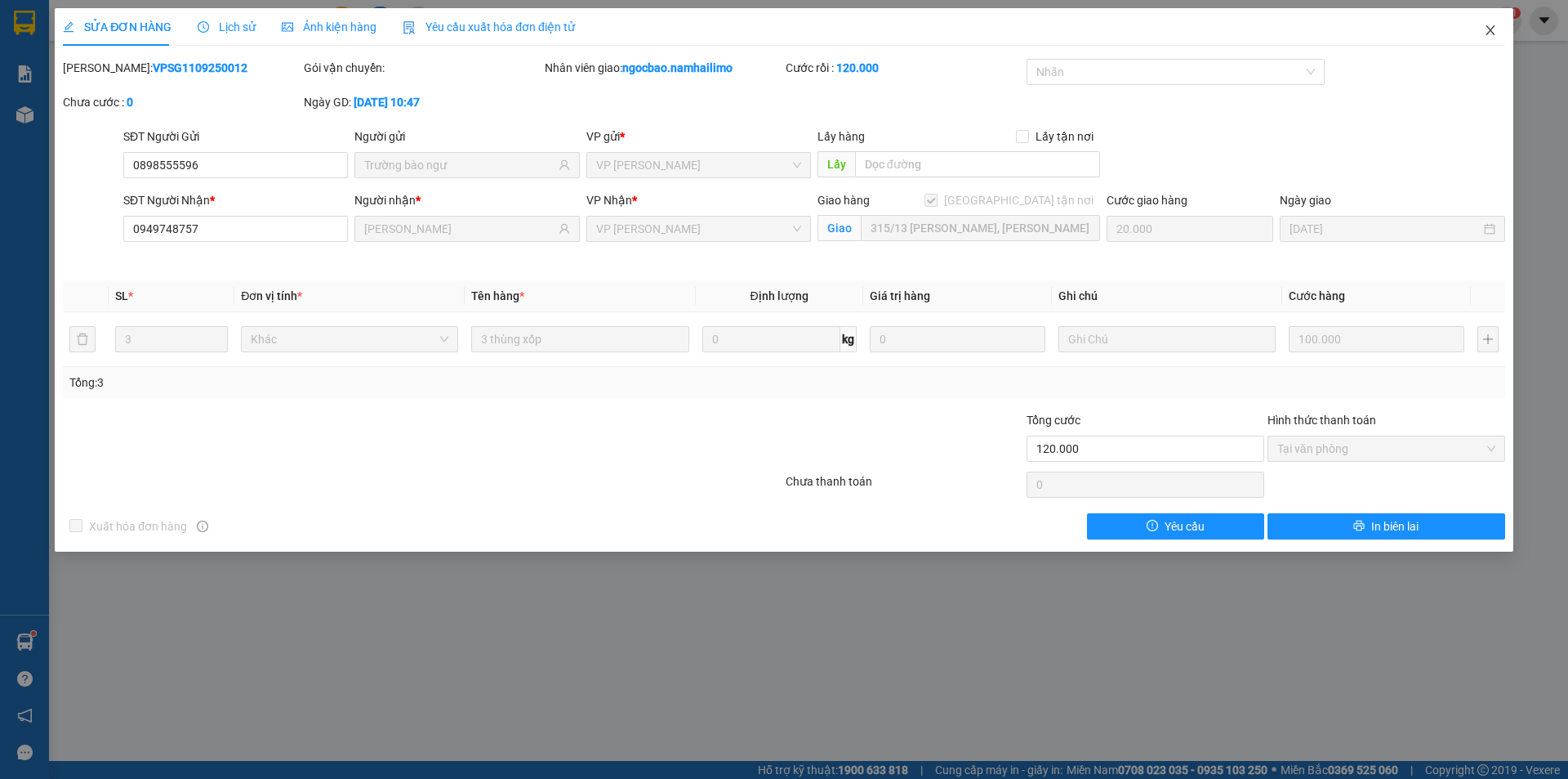
click at [1495, 31] on icon "close" at bounding box center [1490, 31] width 13 height 13
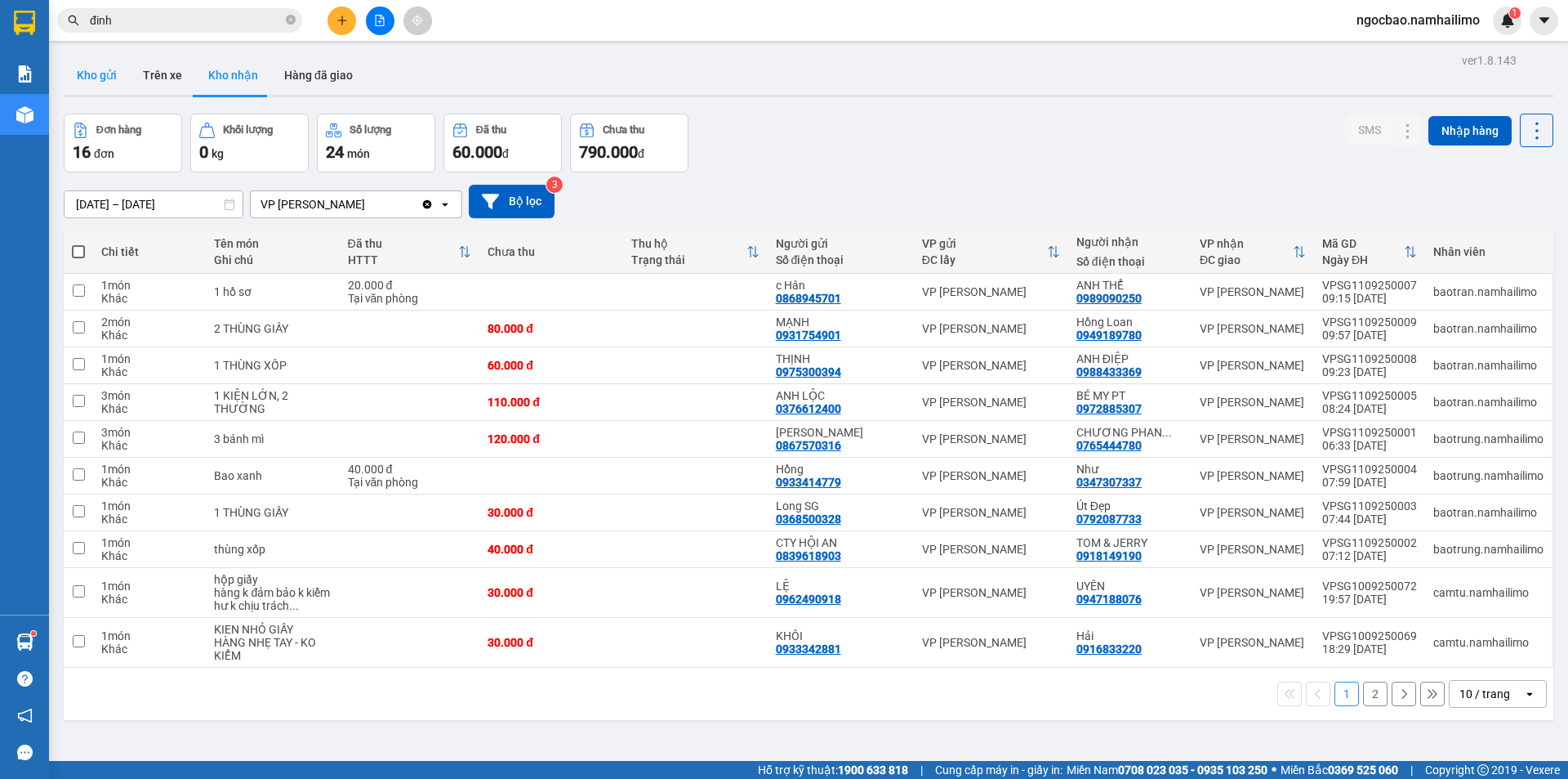
click at [94, 70] on button "Kho gửi" at bounding box center [97, 75] width 66 height 40
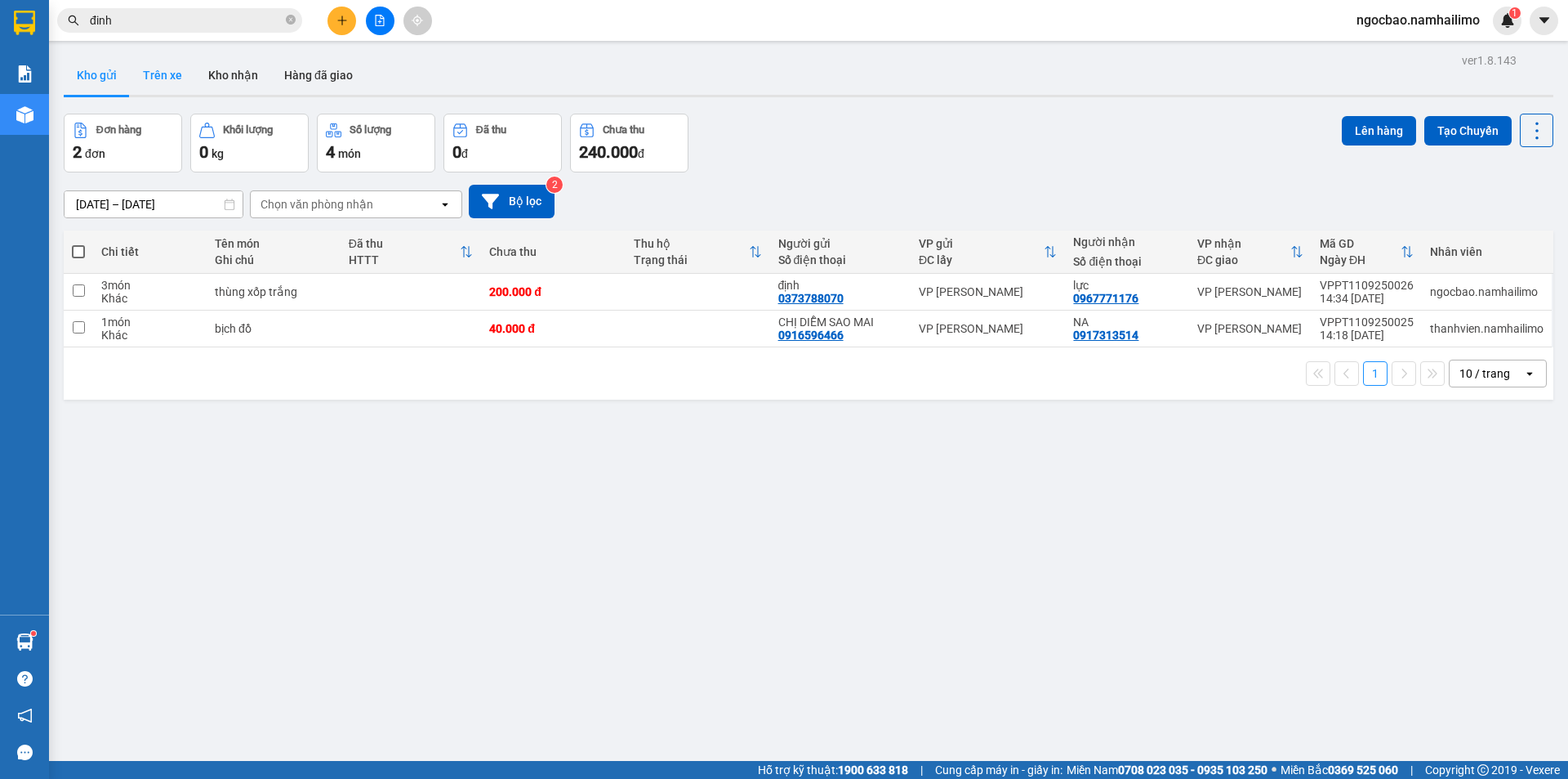
click at [171, 79] on button "Trên xe" at bounding box center [162, 75] width 65 height 40
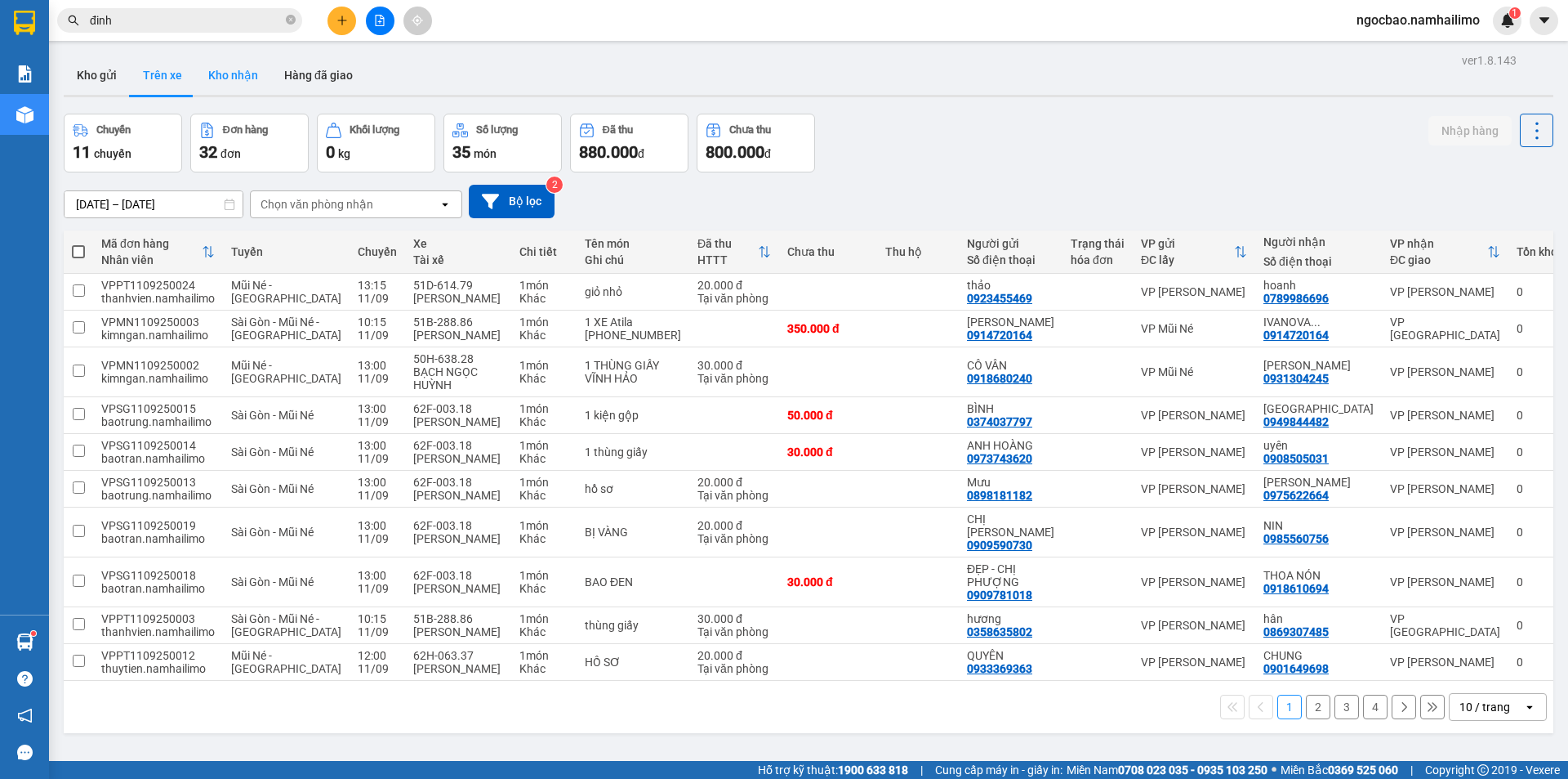
click at [228, 78] on button "Kho nhận" at bounding box center [233, 75] width 76 height 40
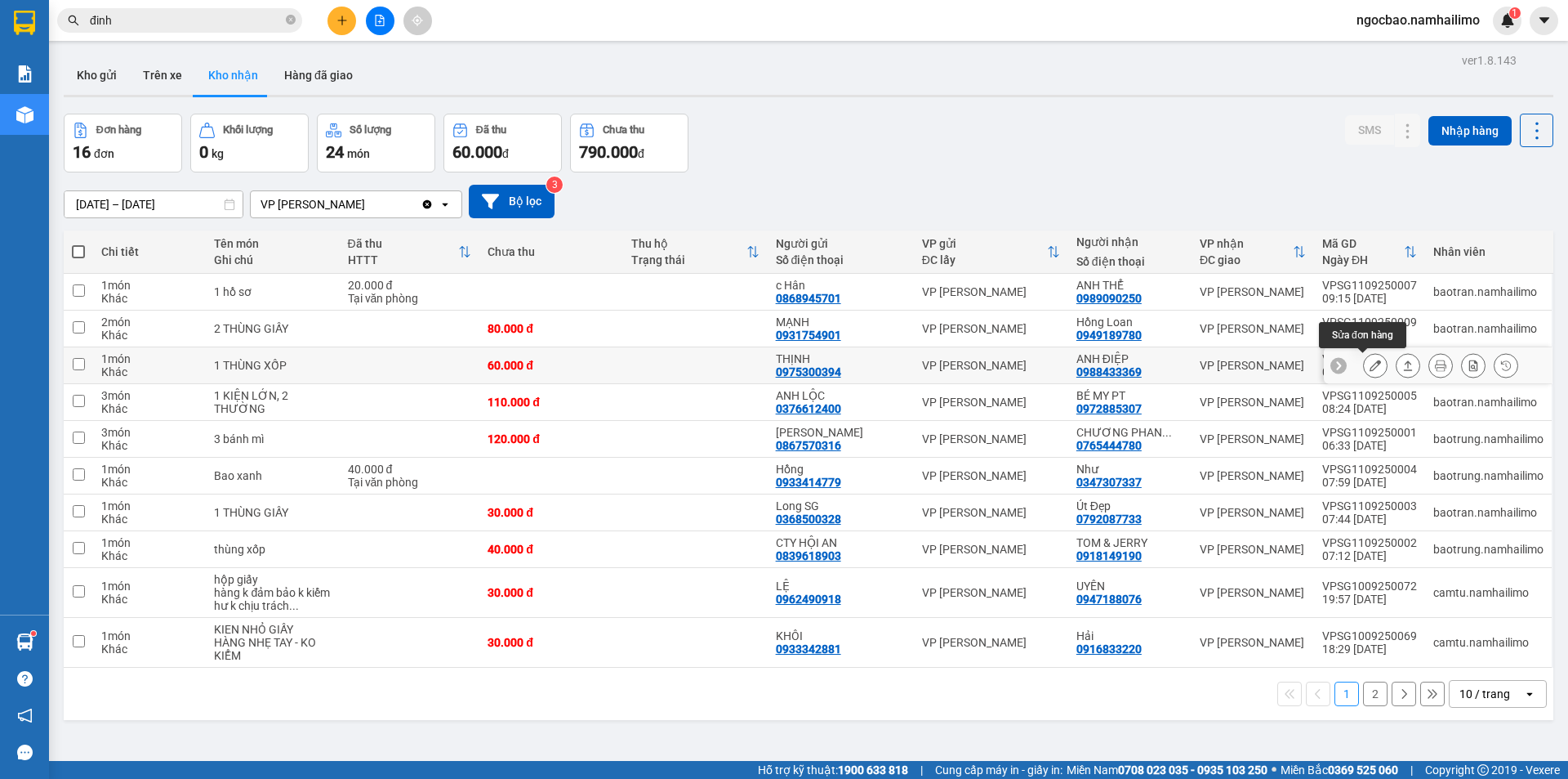
click at [1369, 370] on icon at bounding box center [1375, 366] width 12 height 12
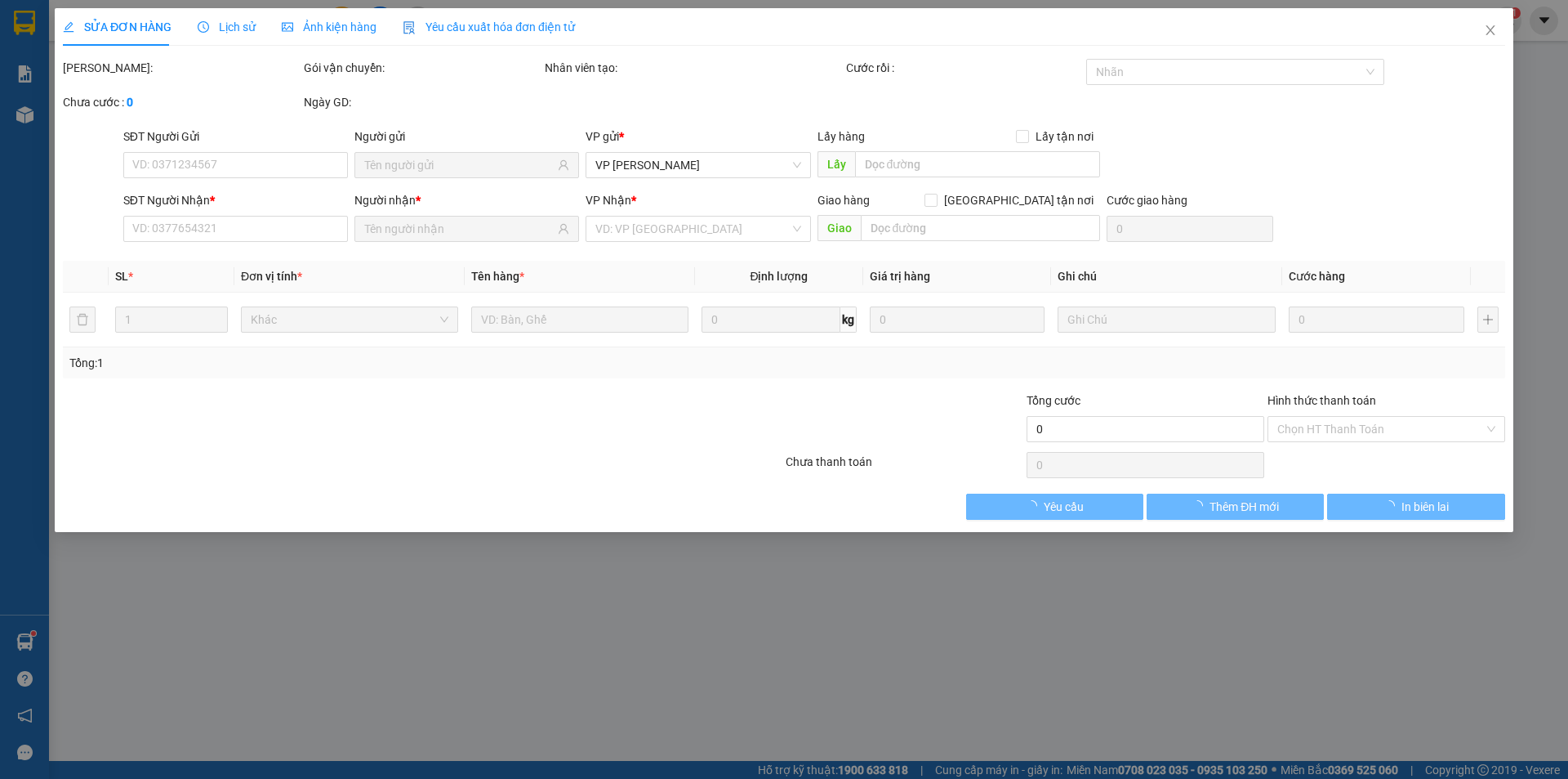
type input "0975300394"
type input "THỊNH"
type input "0988433369"
type input "ANH ĐIỆP"
type input "60.000"
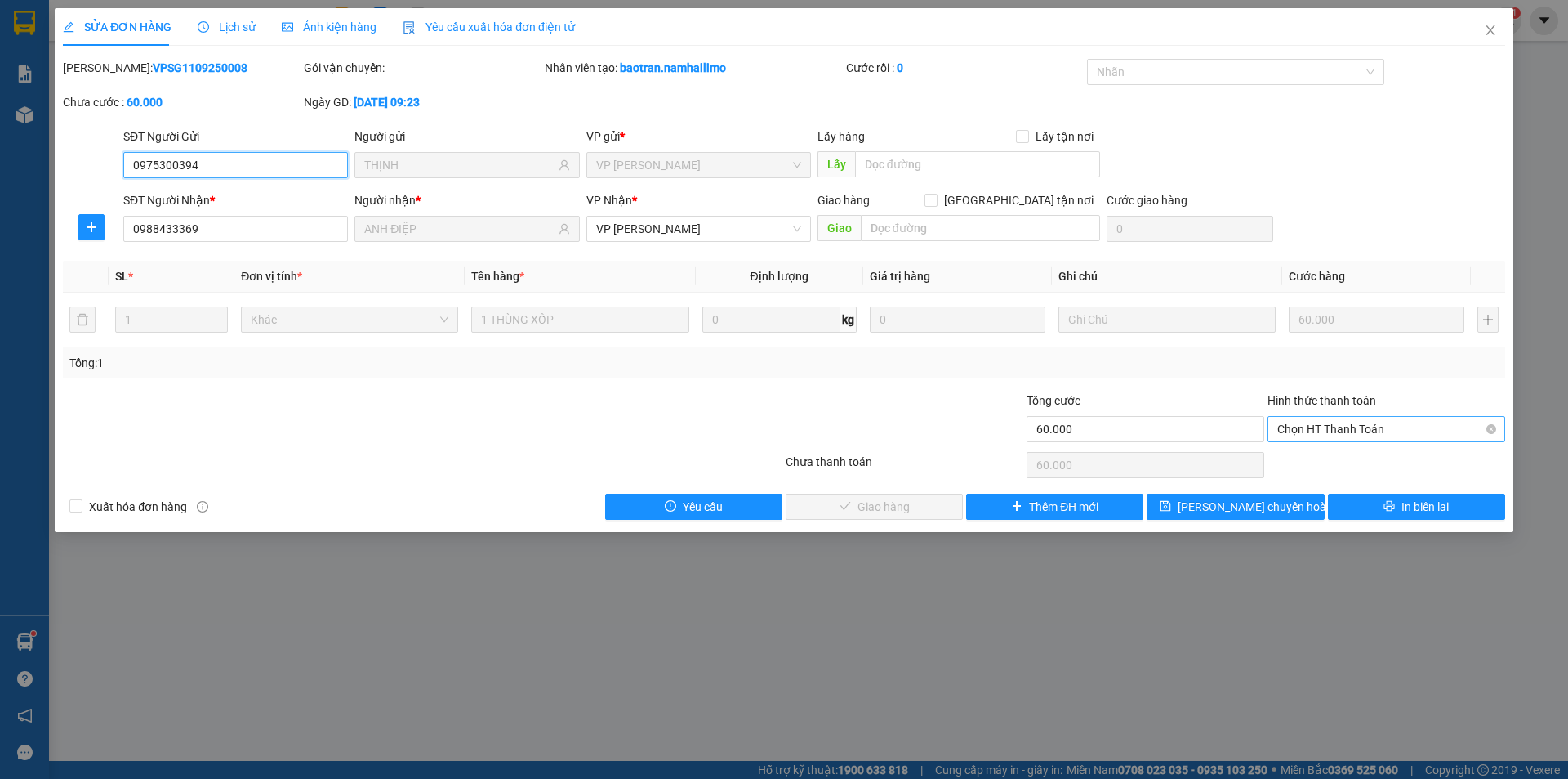
click at [1329, 432] on span "Chọn HT Thanh Toán" at bounding box center [1387, 429] width 218 height 25
click at [1336, 462] on div "Tại văn phòng" at bounding box center [1387, 462] width 218 height 18
type input "0"
click at [855, 508] on button "Giao hàng" at bounding box center [873, 507] width 177 height 26
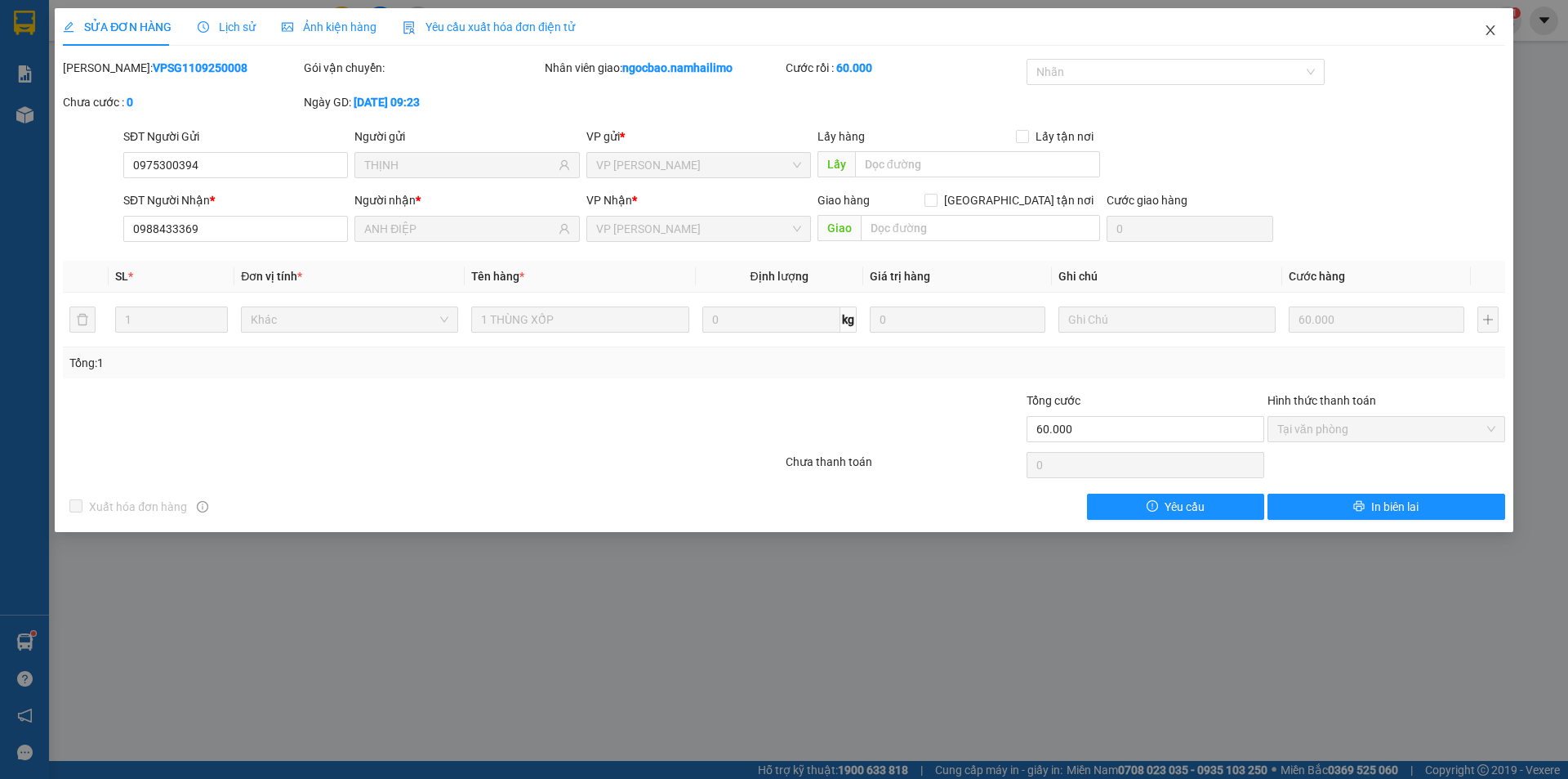
click at [1491, 33] on icon "close" at bounding box center [1490, 31] width 9 height 10
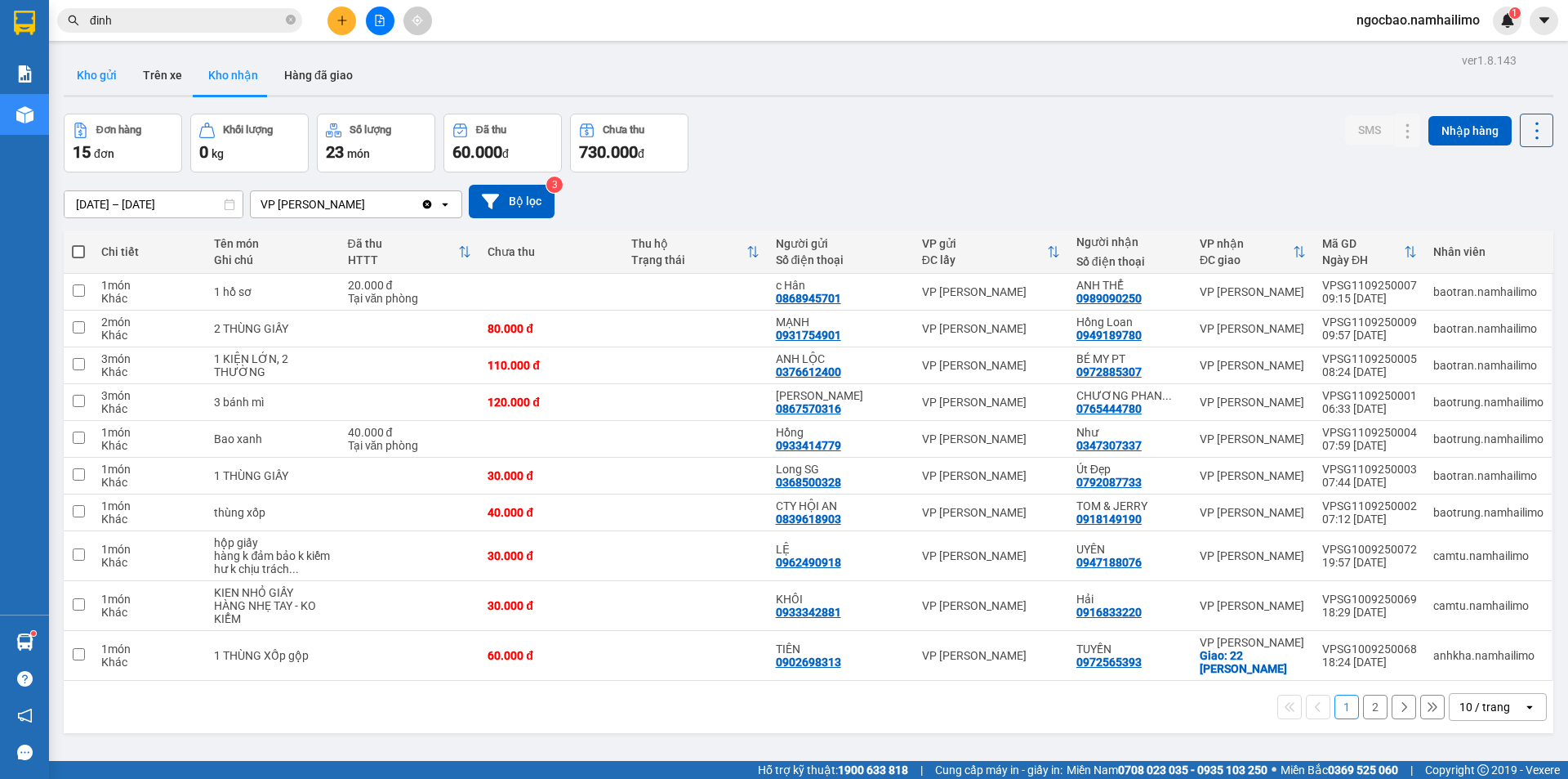
click at [110, 72] on button "Kho gửi" at bounding box center [97, 75] width 66 height 40
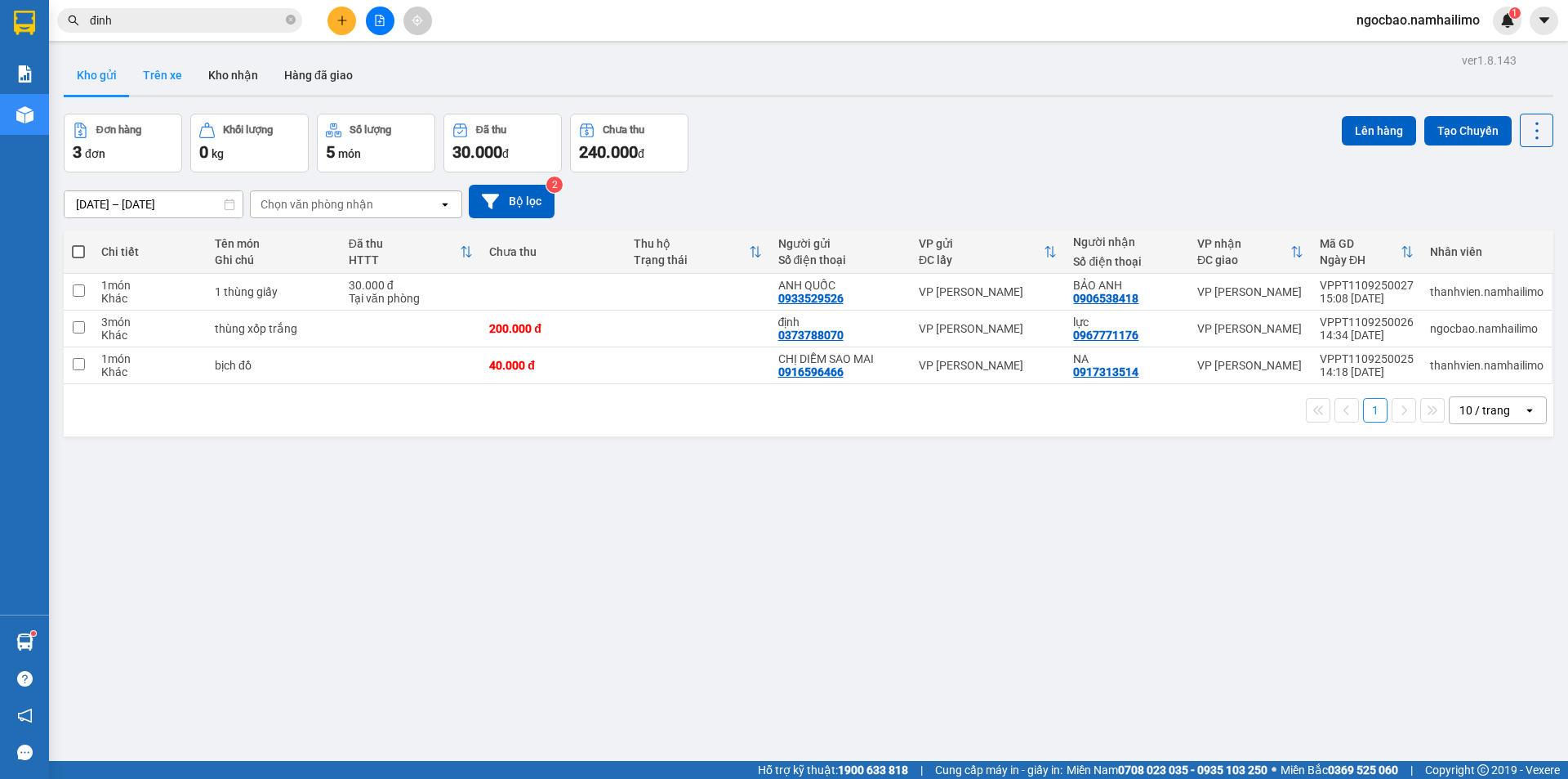
click at [170, 73] on button "Trên xe" at bounding box center [162, 75] width 65 height 40
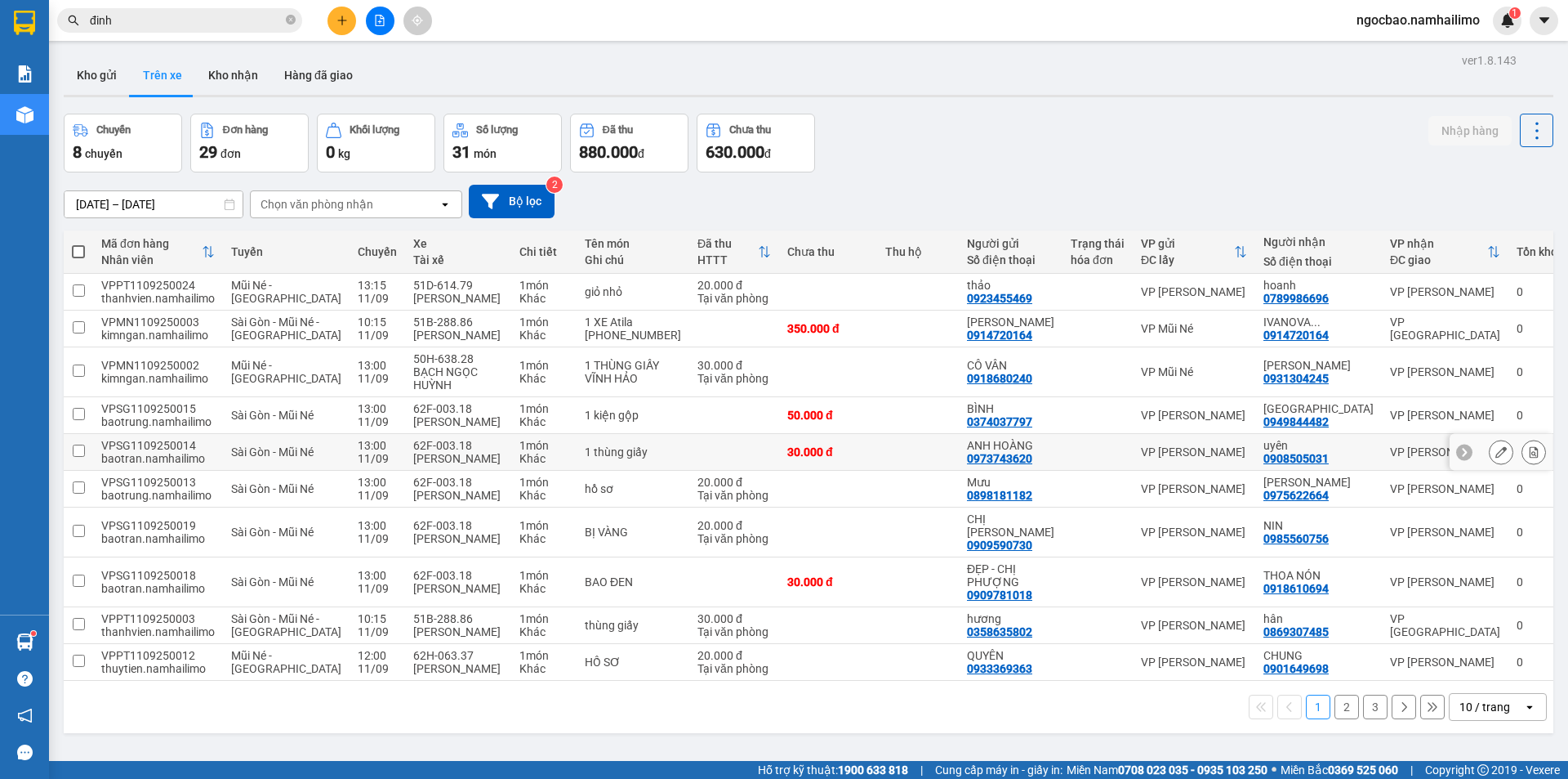
scroll to position [75, 0]
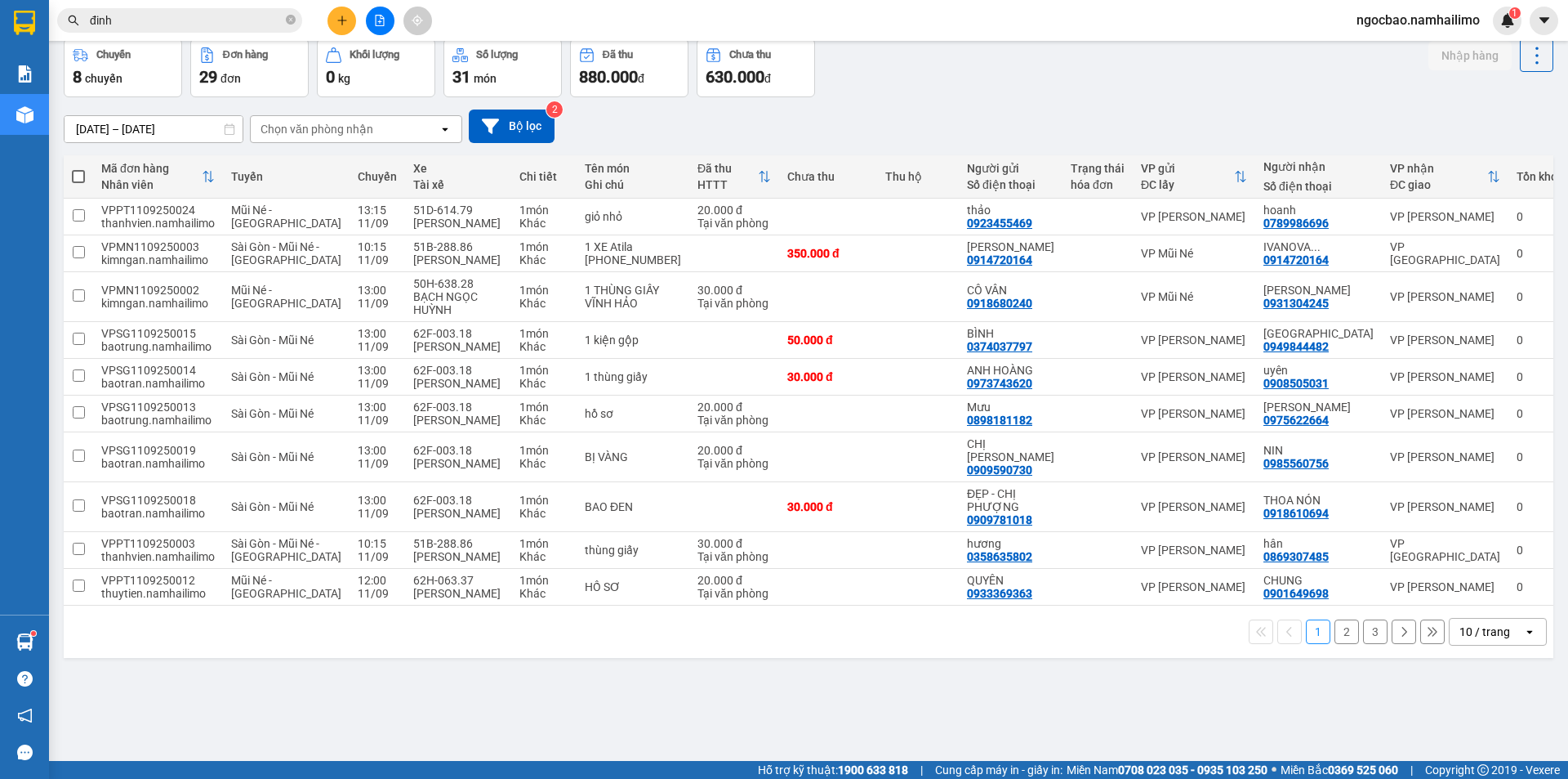
click at [1335, 644] on button "2" at bounding box center [1347, 632] width 25 height 25
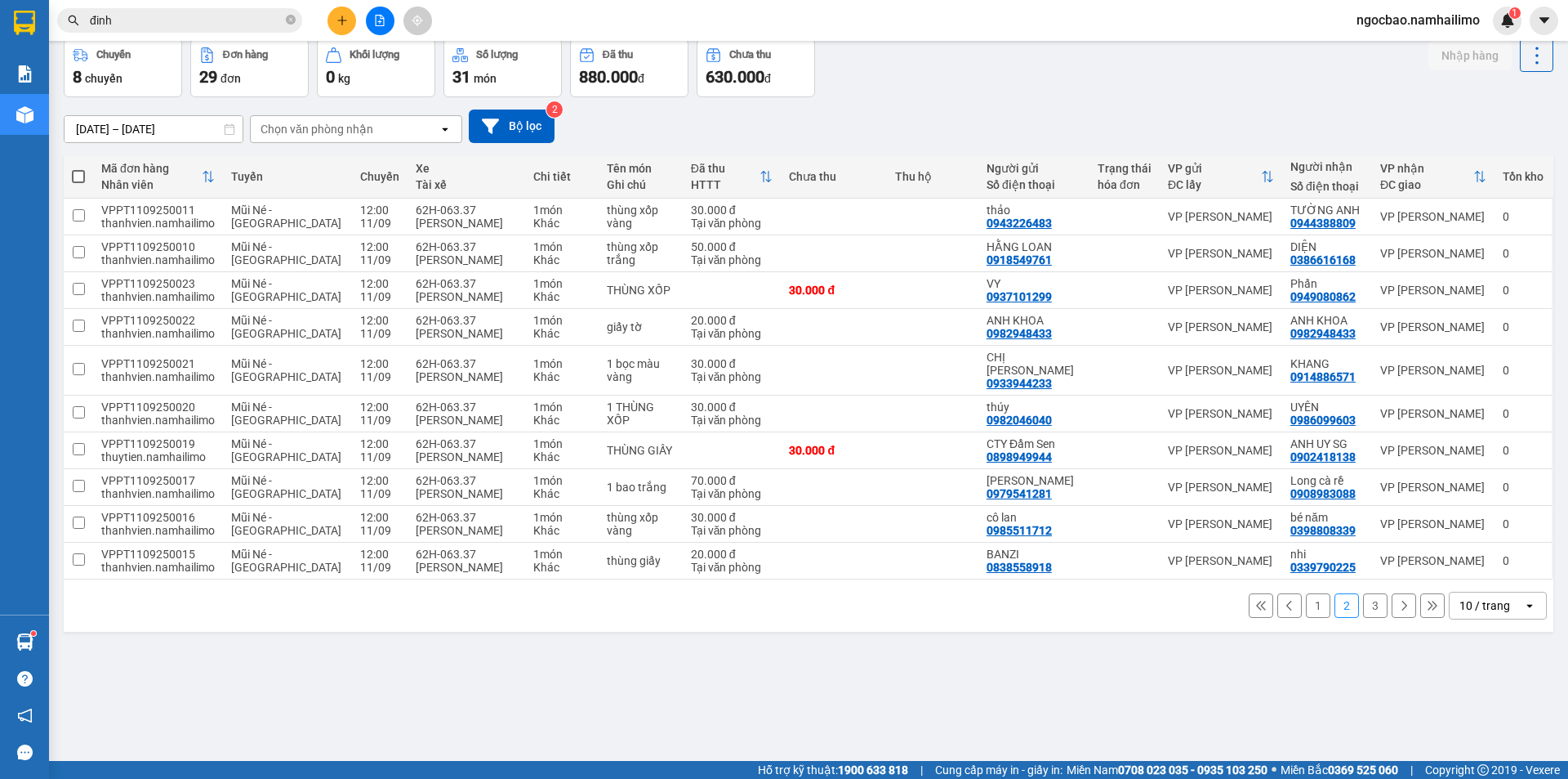
scroll to position [0, 0]
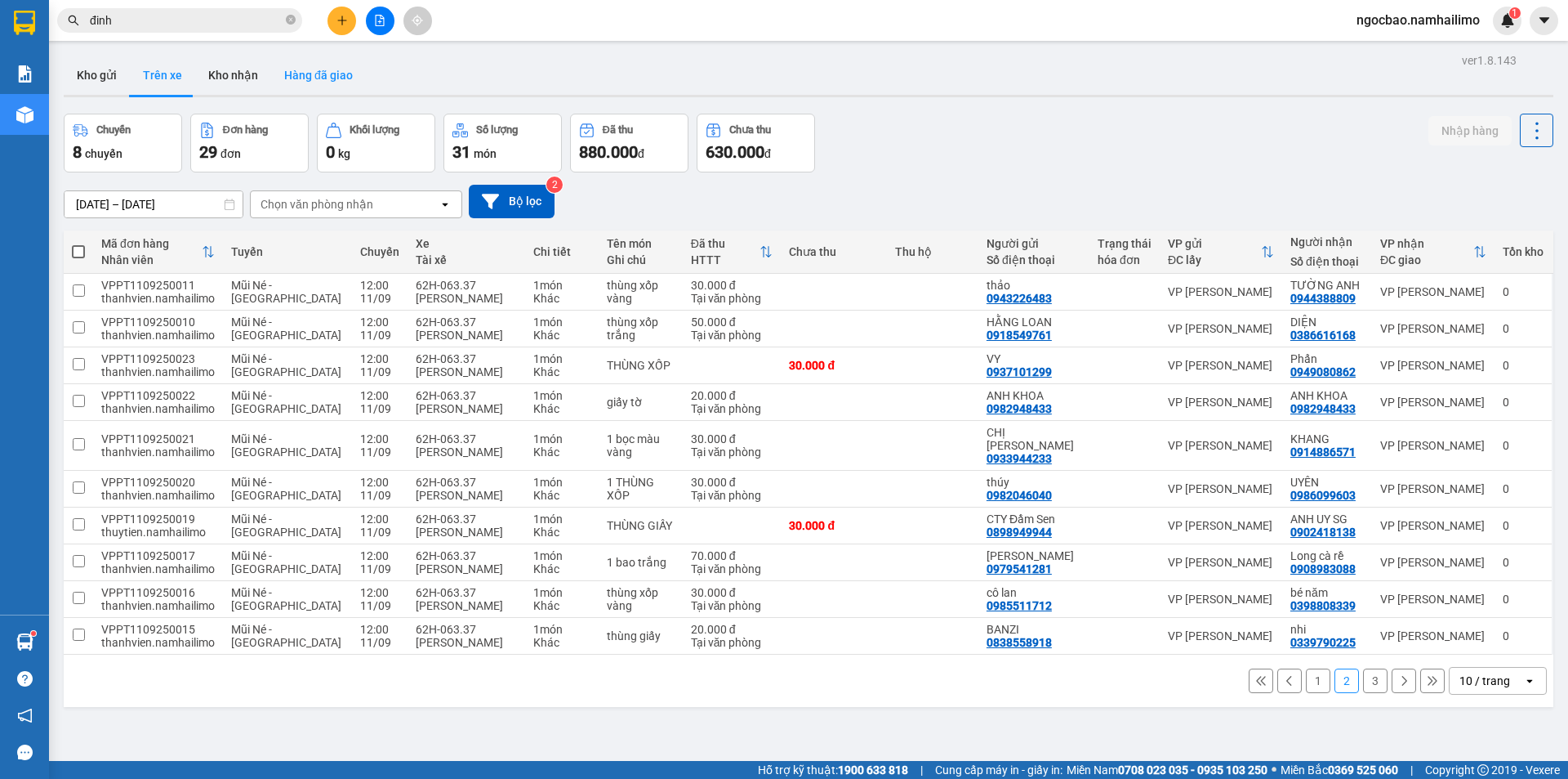
click at [308, 83] on button "Hàng đã giao" at bounding box center [318, 75] width 95 height 40
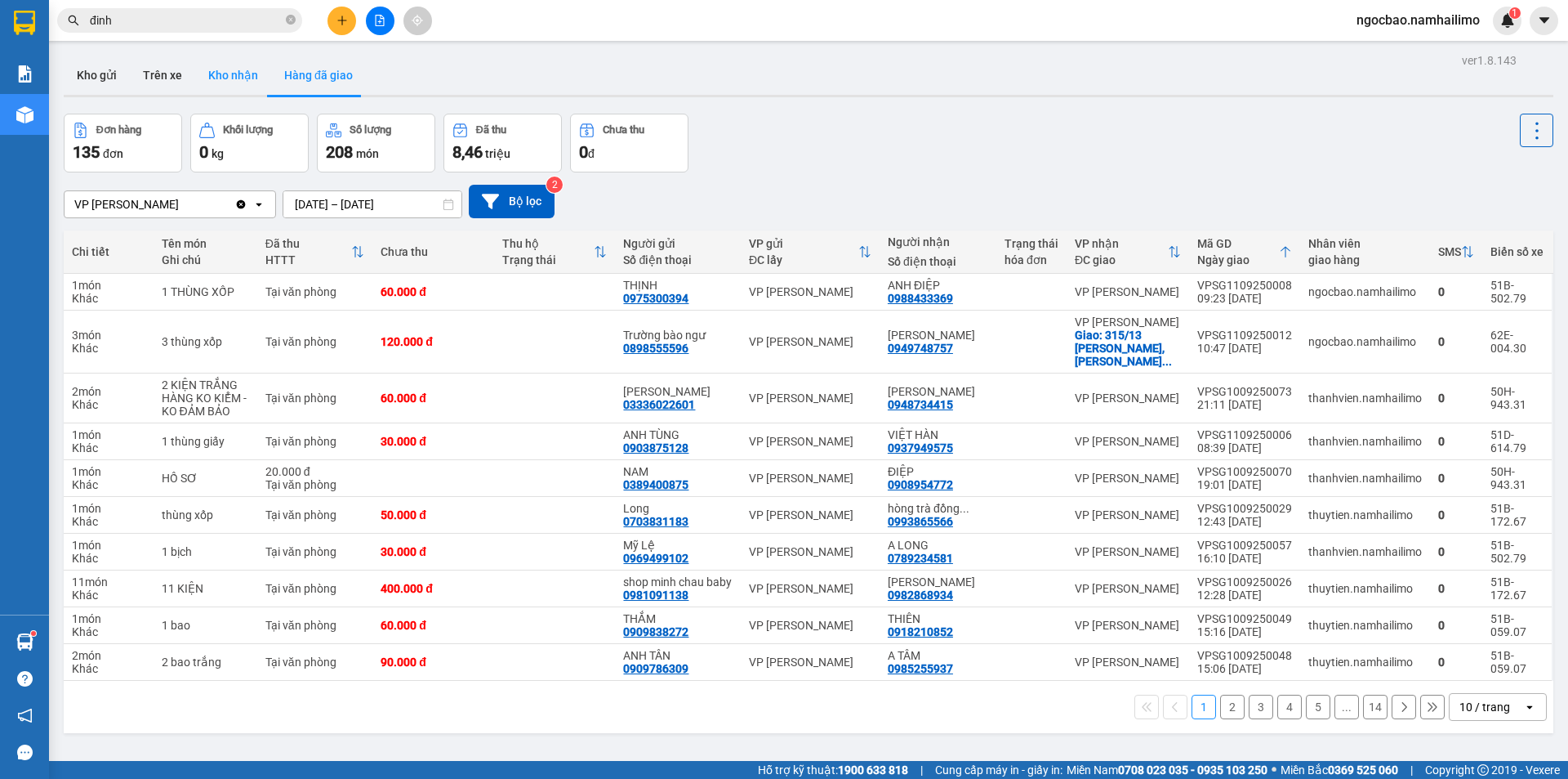
drag, startPoint x: 236, startPoint y: 78, endPoint x: 200, endPoint y: 77, distance: 36.0
click at [236, 77] on button "Kho nhận" at bounding box center [233, 75] width 76 height 40
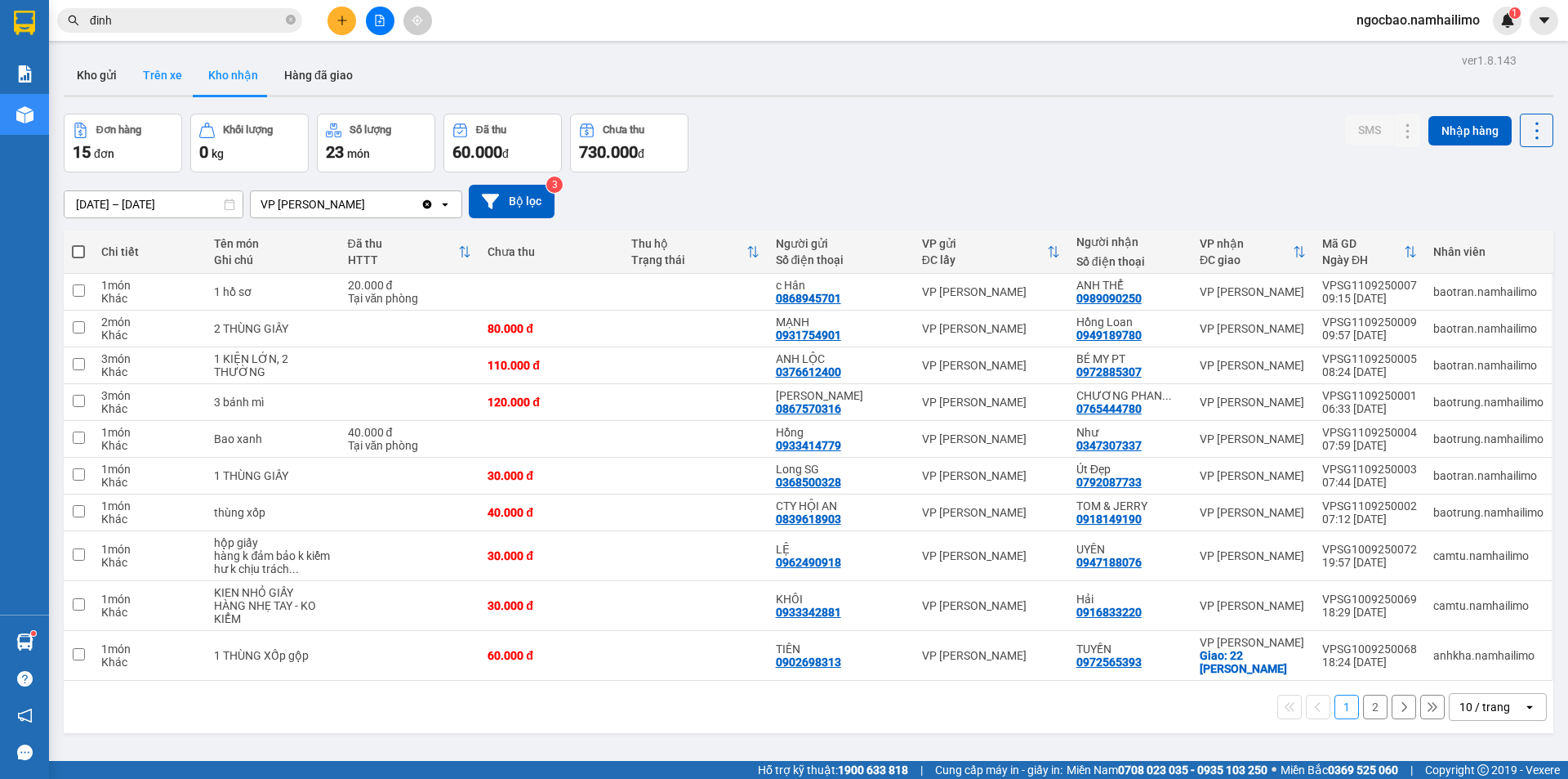
click at [155, 76] on button "Trên xe" at bounding box center [162, 75] width 65 height 40
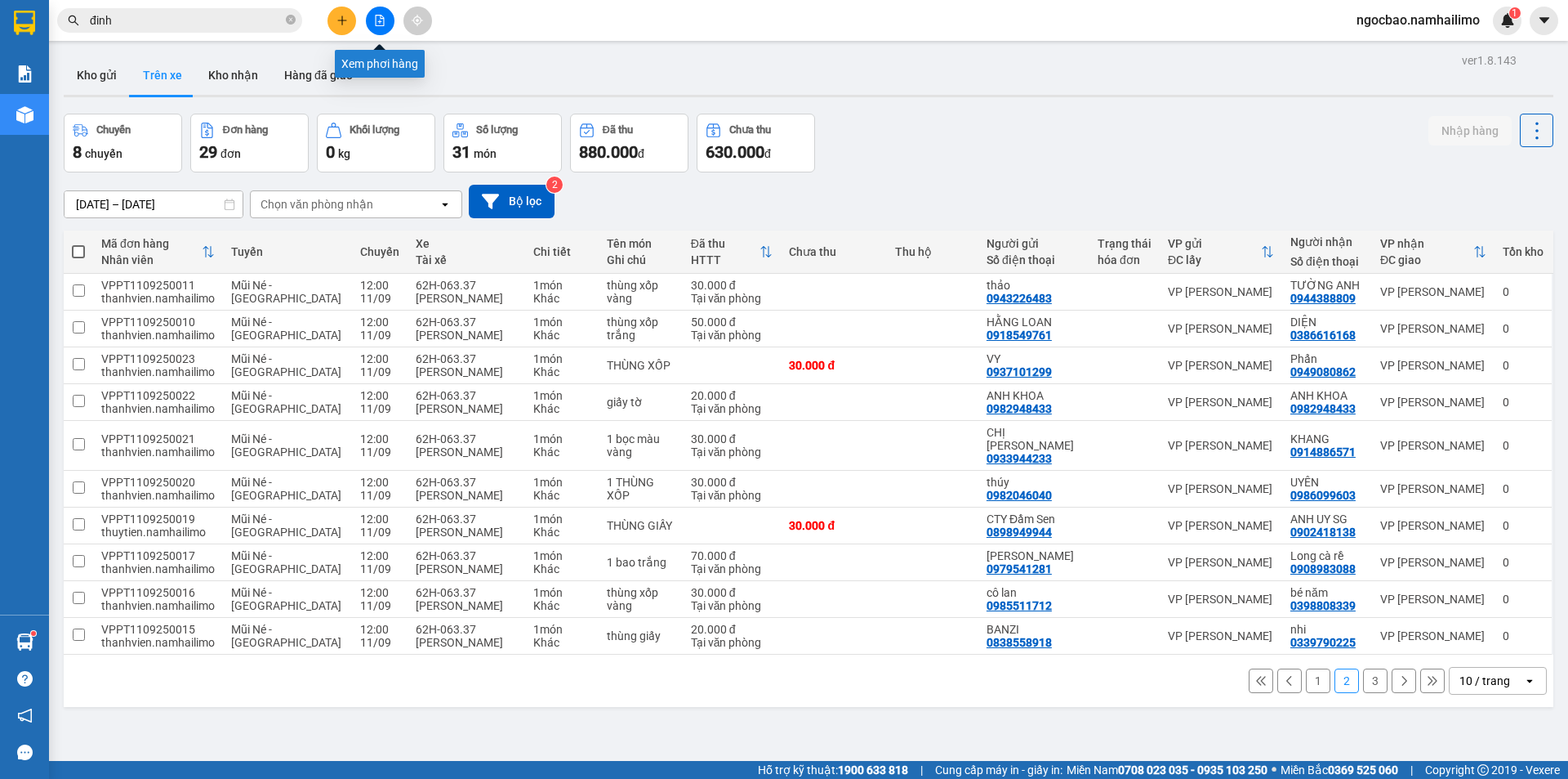
click at [378, 28] on button at bounding box center [380, 21] width 29 height 29
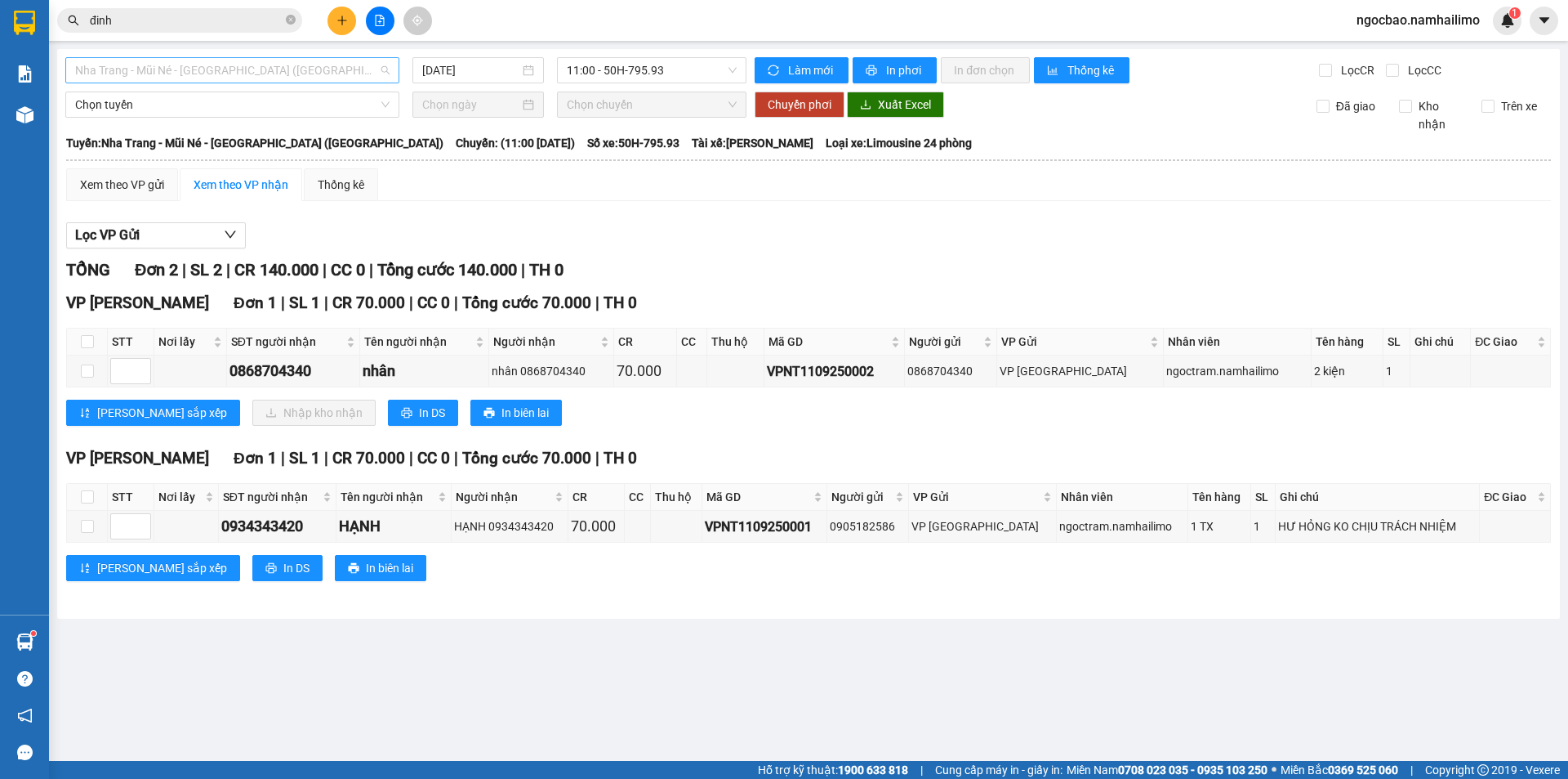
click at [337, 73] on span "Nha Trang - Mũi Né - [GEOGRAPHIC_DATA] ([GEOGRAPHIC_DATA])" at bounding box center [232, 70] width 314 height 25
click at [309, 75] on span "Nha Trang - Mũi Né - [GEOGRAPHIC_DATA] ([GEOGRAPHIC_DATA])" at bounding box center [232, 70] width 314 height 25
click at [191, 17] on input "đinh" at bounding box center [186, 21] width 193 height 18
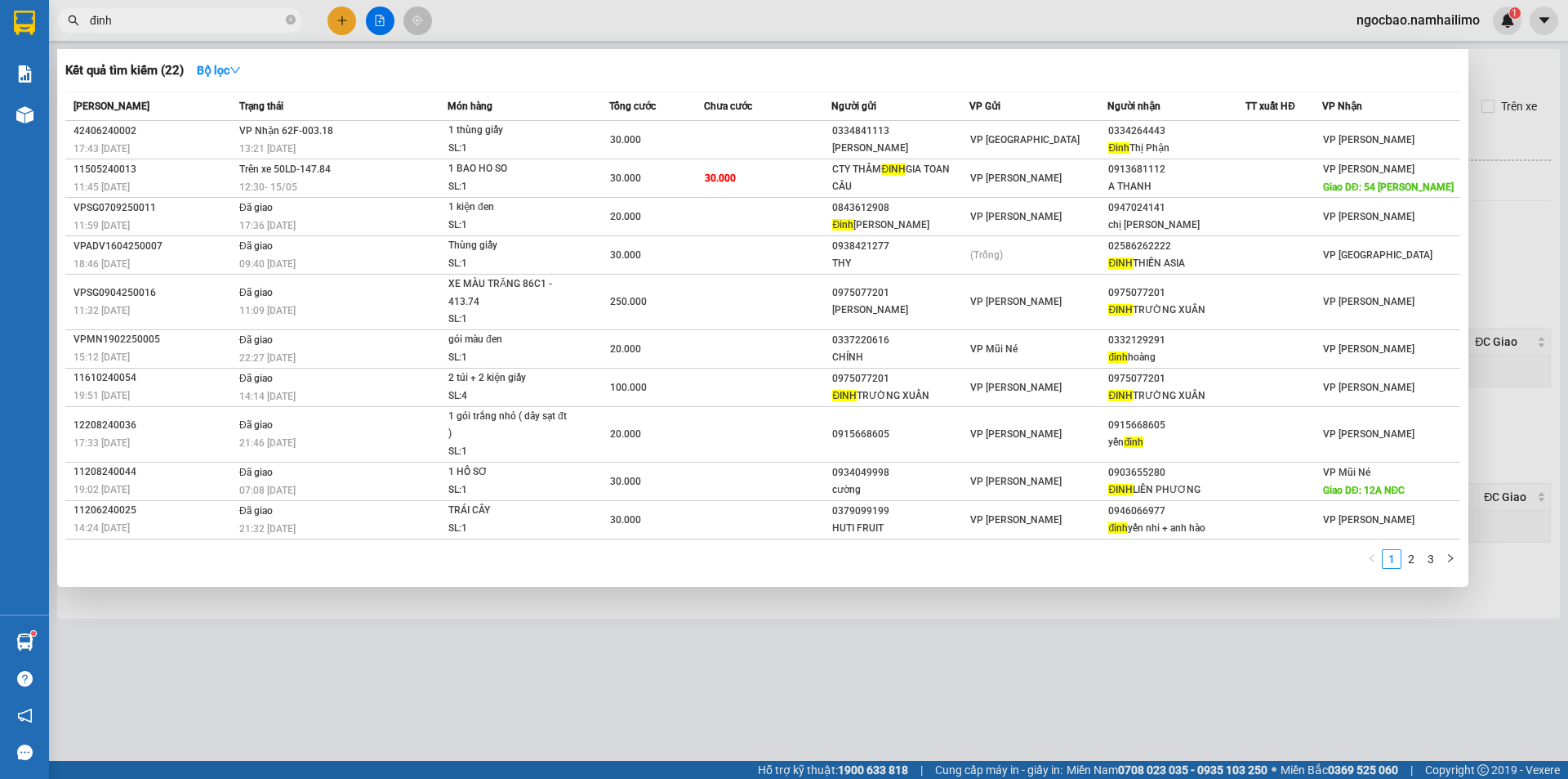
drag, startPoint x: 144, startPoint y: 17, endPoint x: 86, endPoint y: 27, distance: 58.9
click at [86, 27] on span "đinh" at bounding box center [179, 21] width 245 height 25
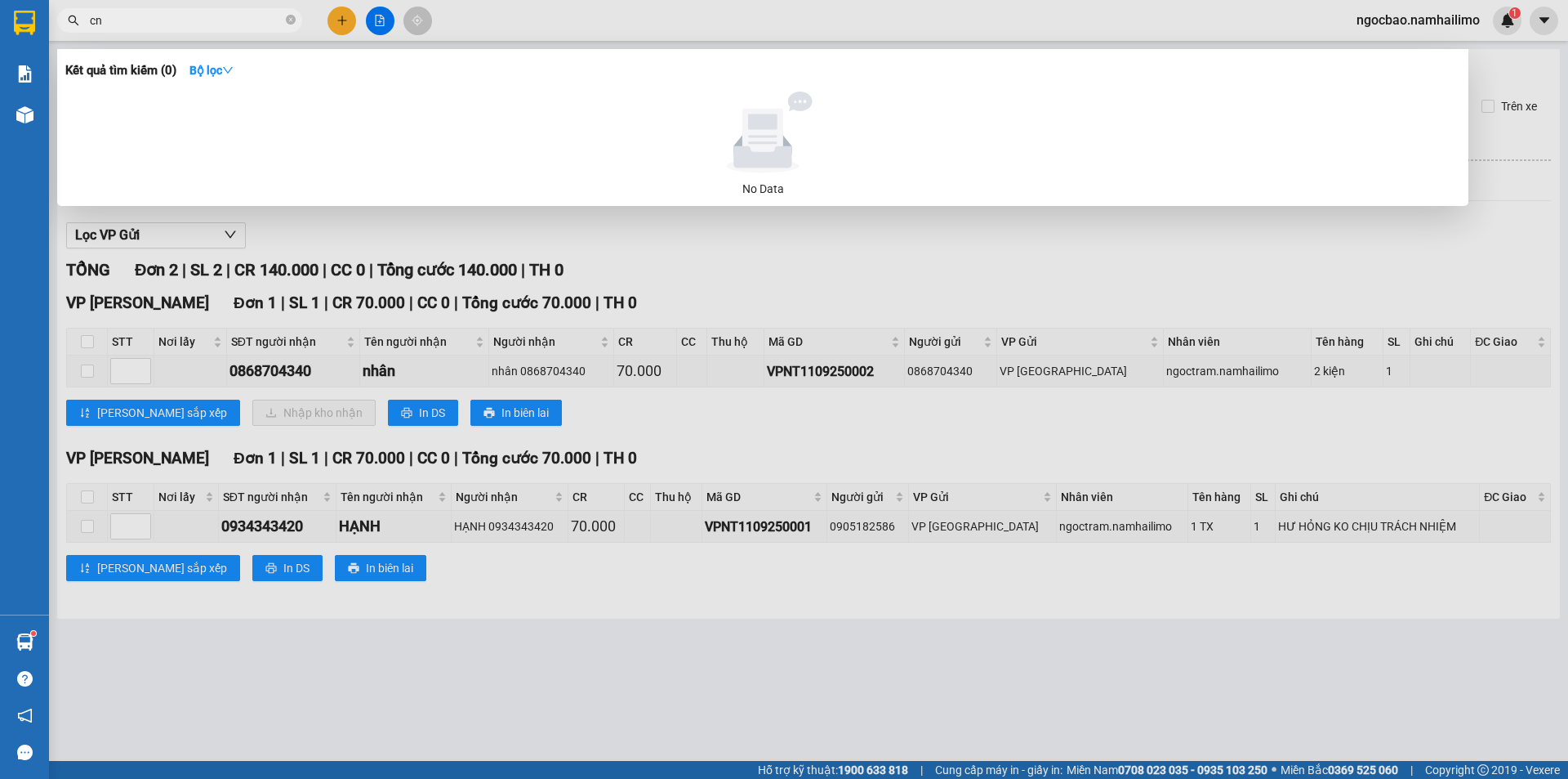
type input "c"
